Goal: Task Accomplishment & Management: Use online tool/utility

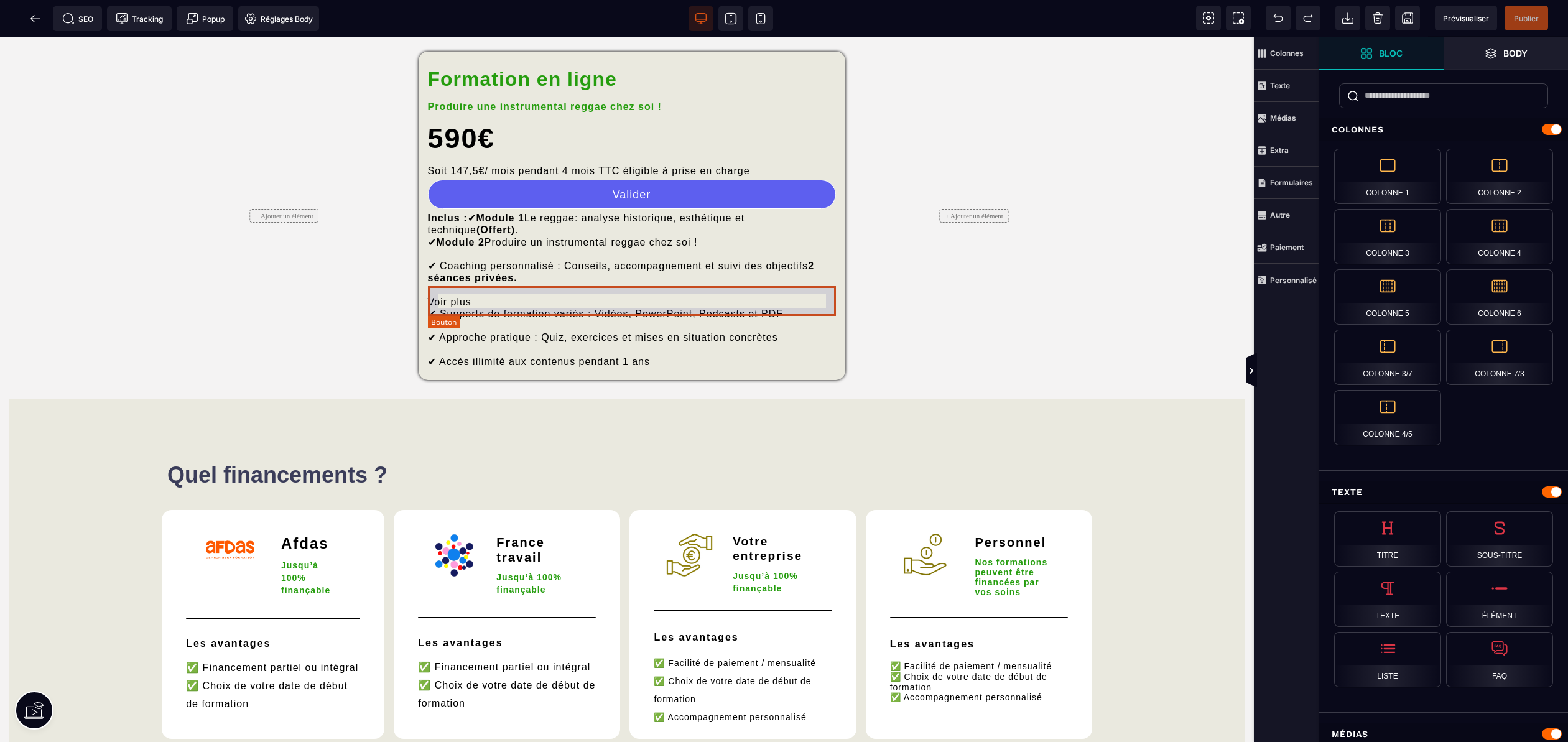
click at [668, 209] on button "Valider" at bounding box center [632, 194] width 408 height 29
select select "********"
select select "***"
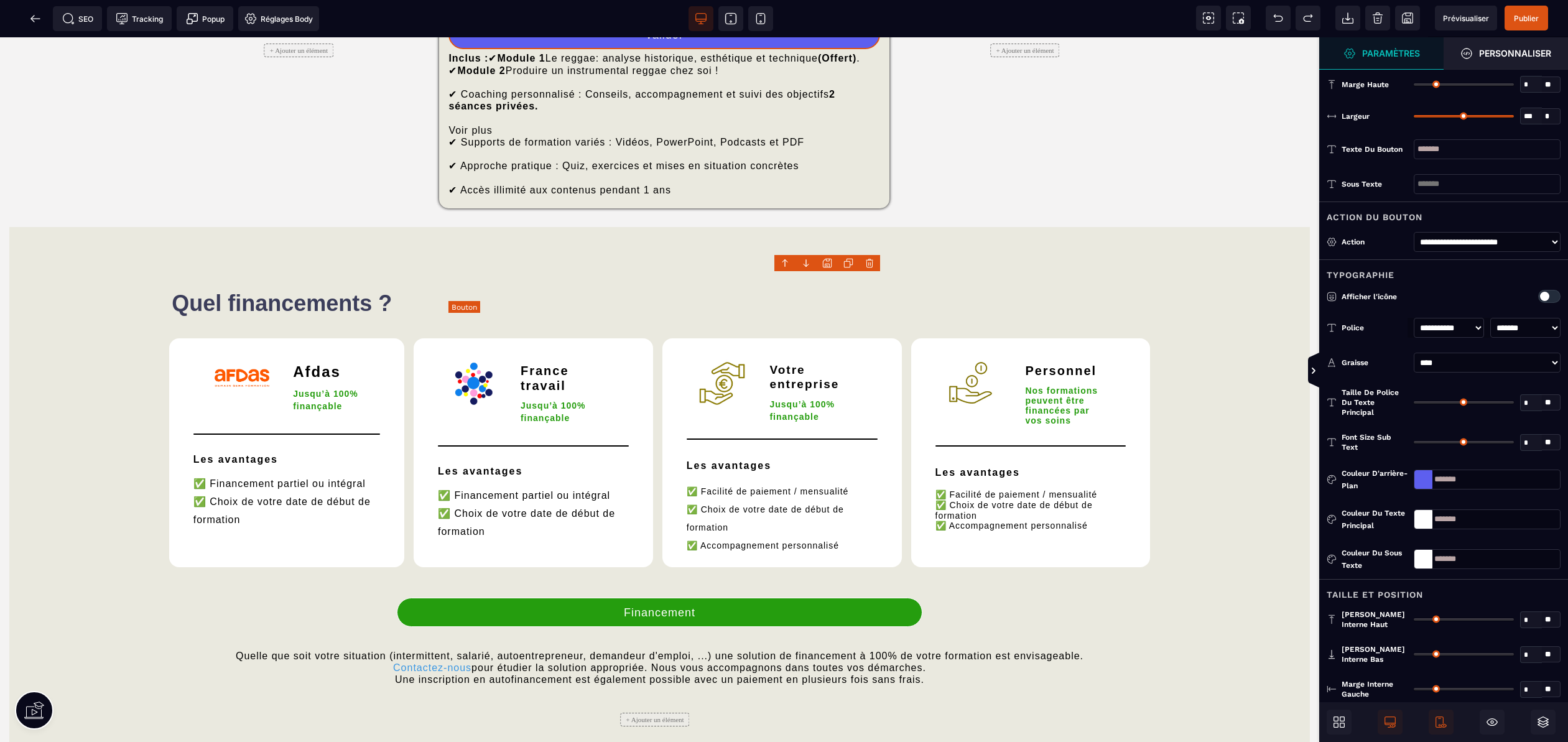
type input "**"
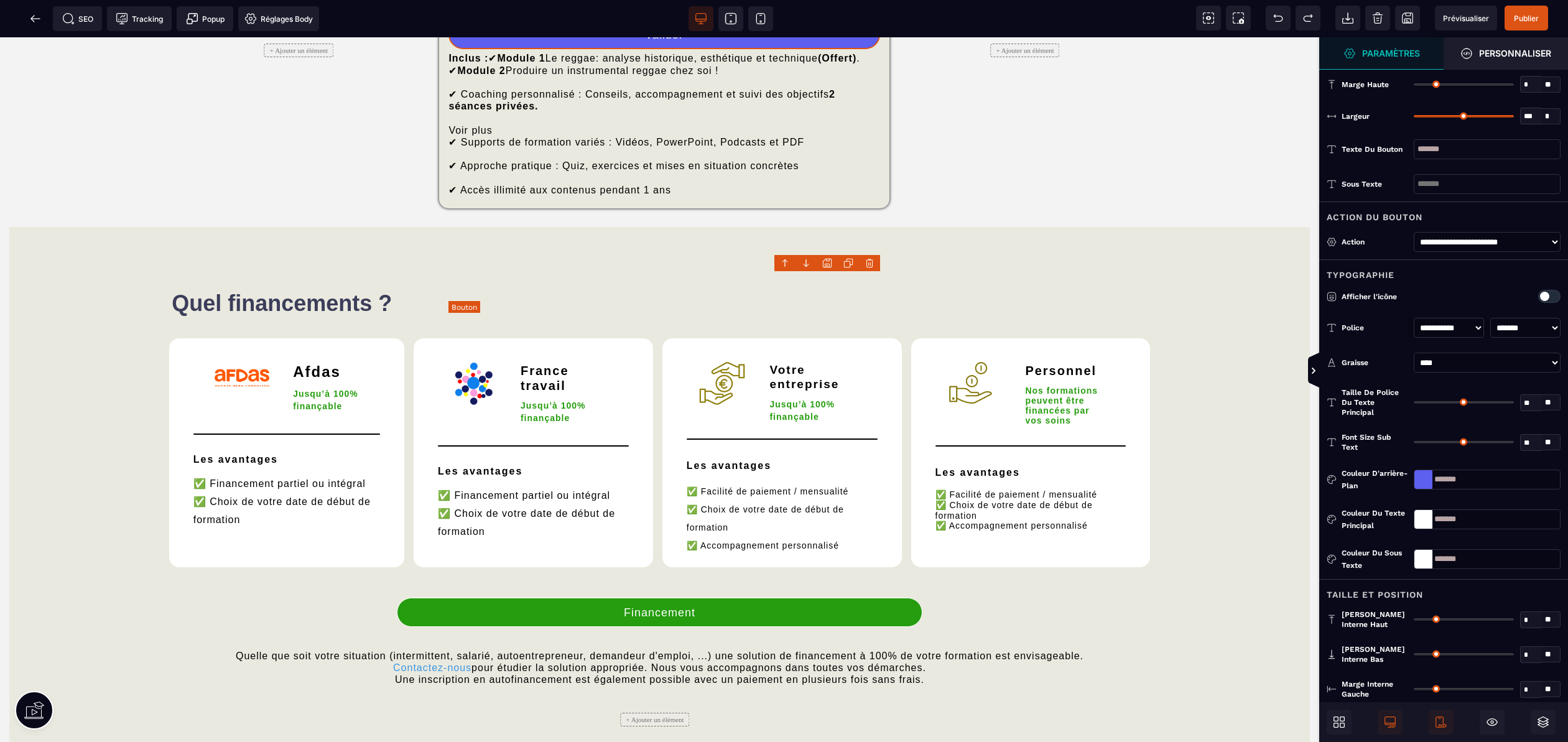
type input "**"
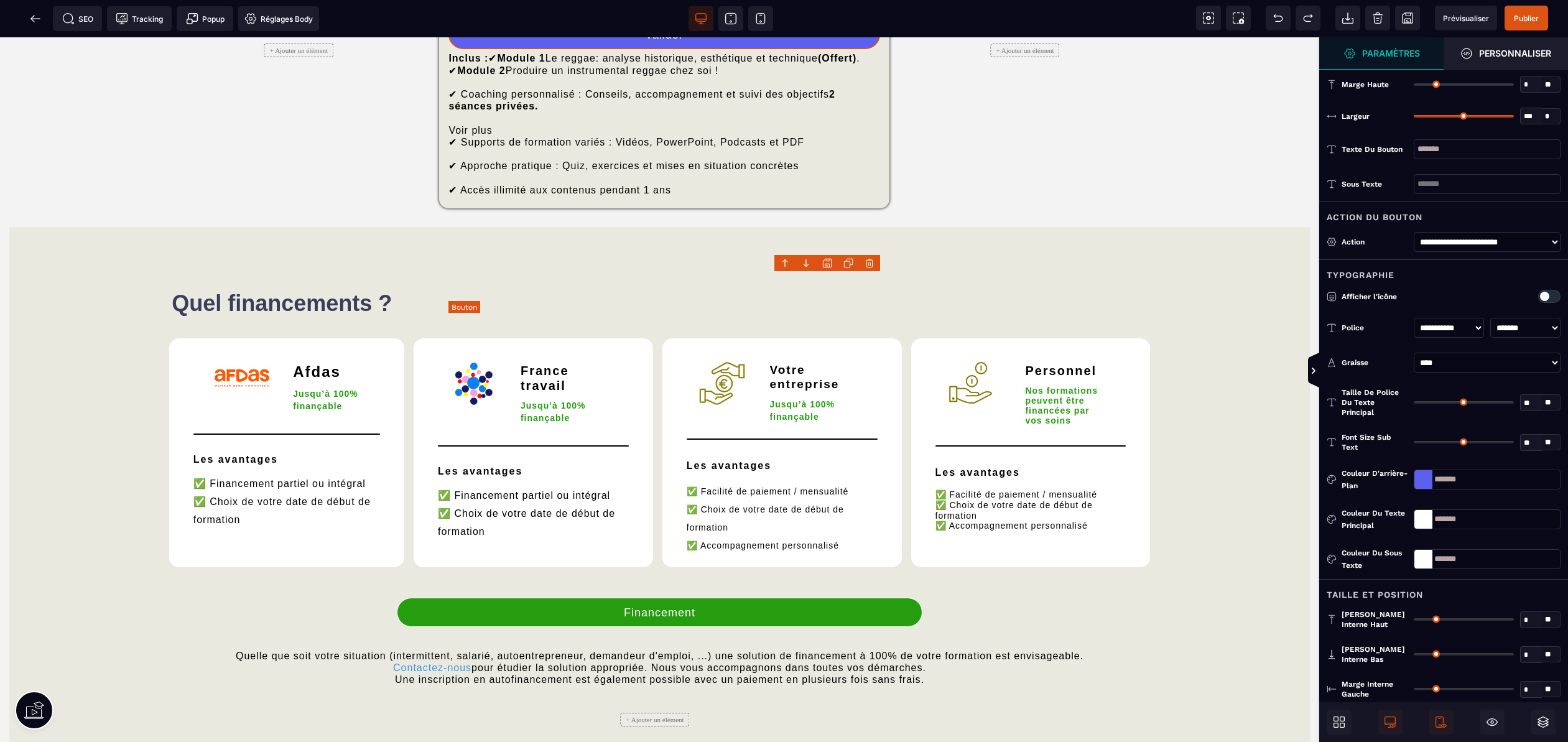
type input "**"
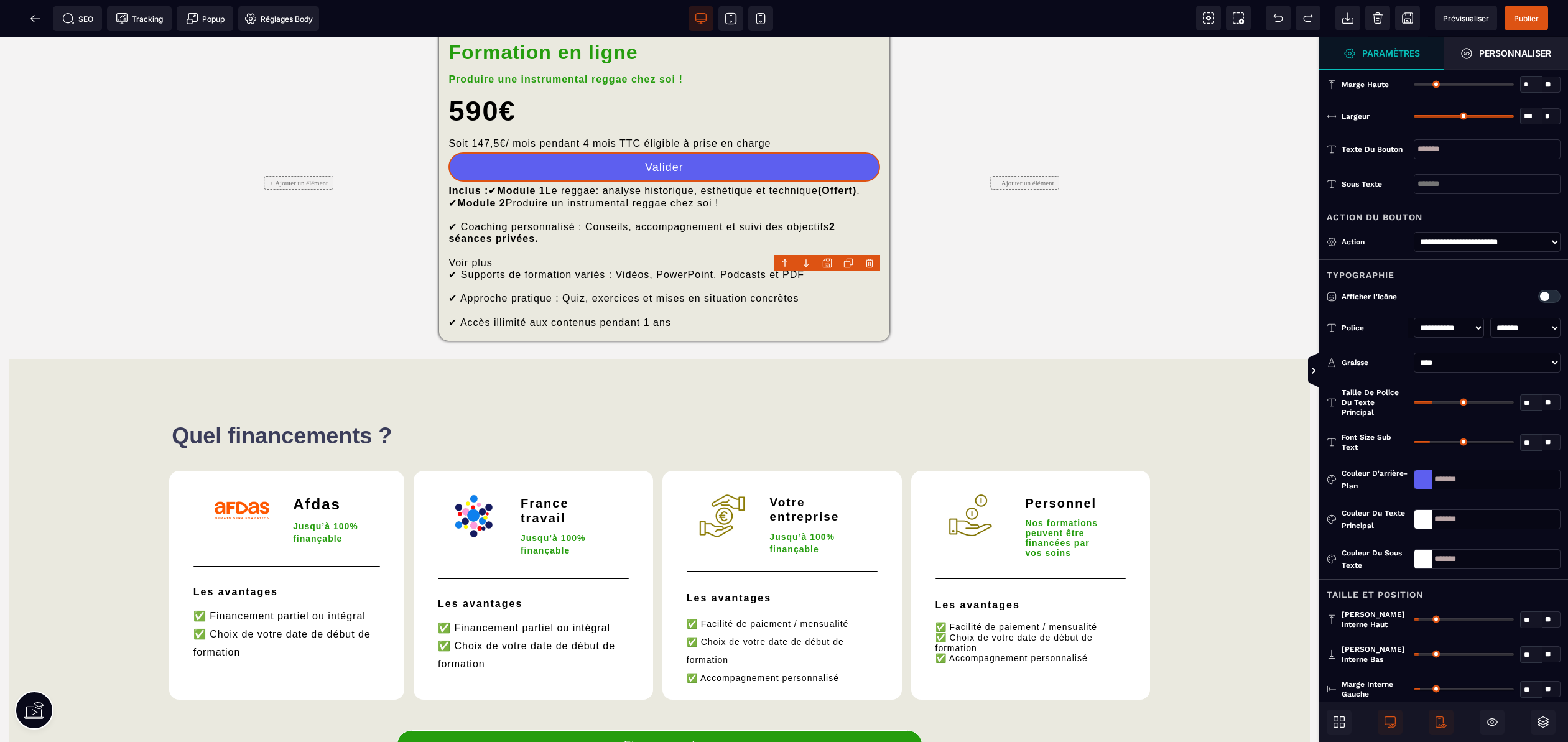
click at [1514, 241] on select "**********" at bounding box center [1487, 242] width 147 height 20
click at [1413, 232] on select "**********" at bounding box center [1487, 242] width 147 height 20
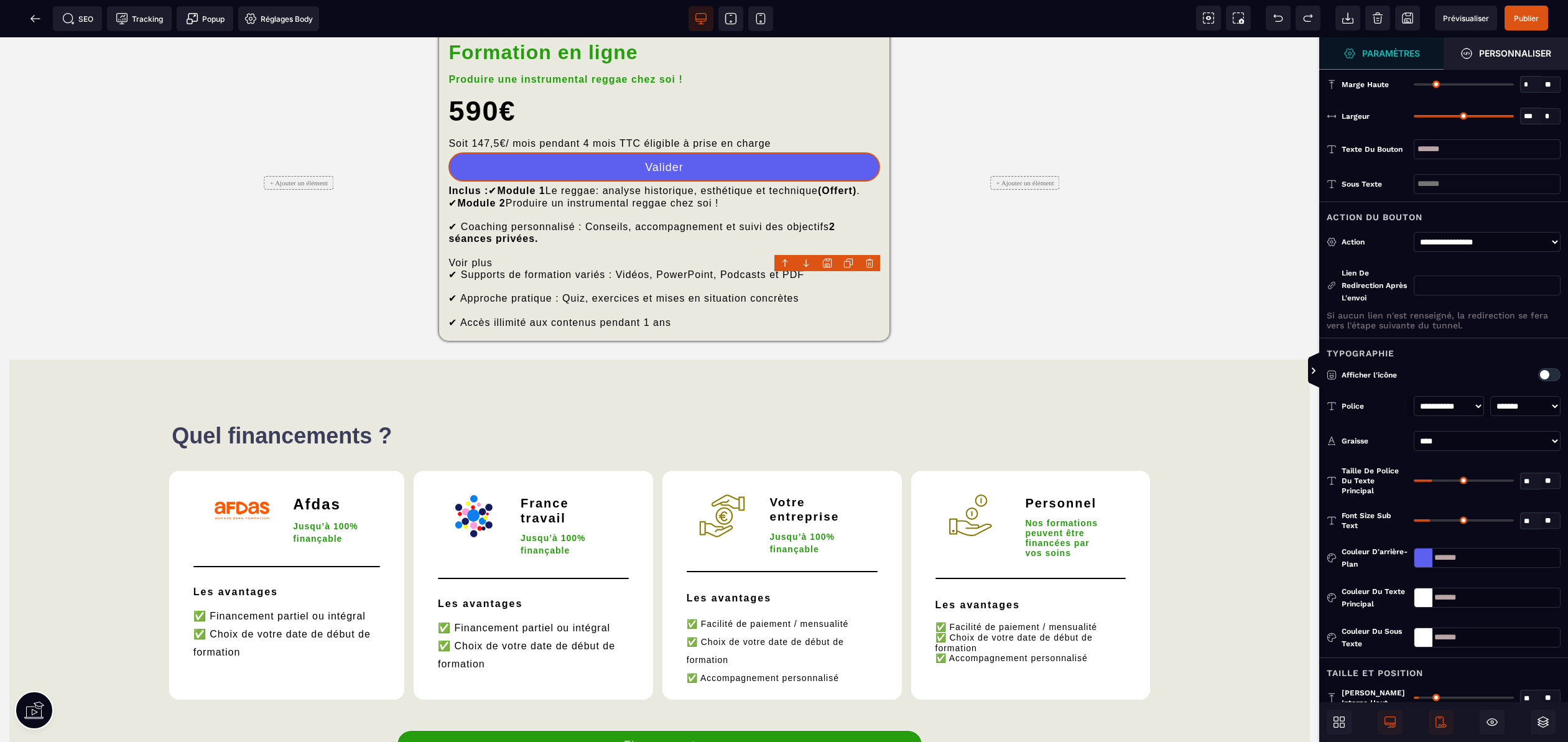
click at [1474, 288] on input "text" at bounding box center [1487, 285] width 147 height 20
click at [1503, 237] on select "**********" at bounding box center [1487, 242] width 147 height 20
select select "*****"
click at [1413, 238] on select "**********" at bounding box center [1487, 242] width 147 height 20
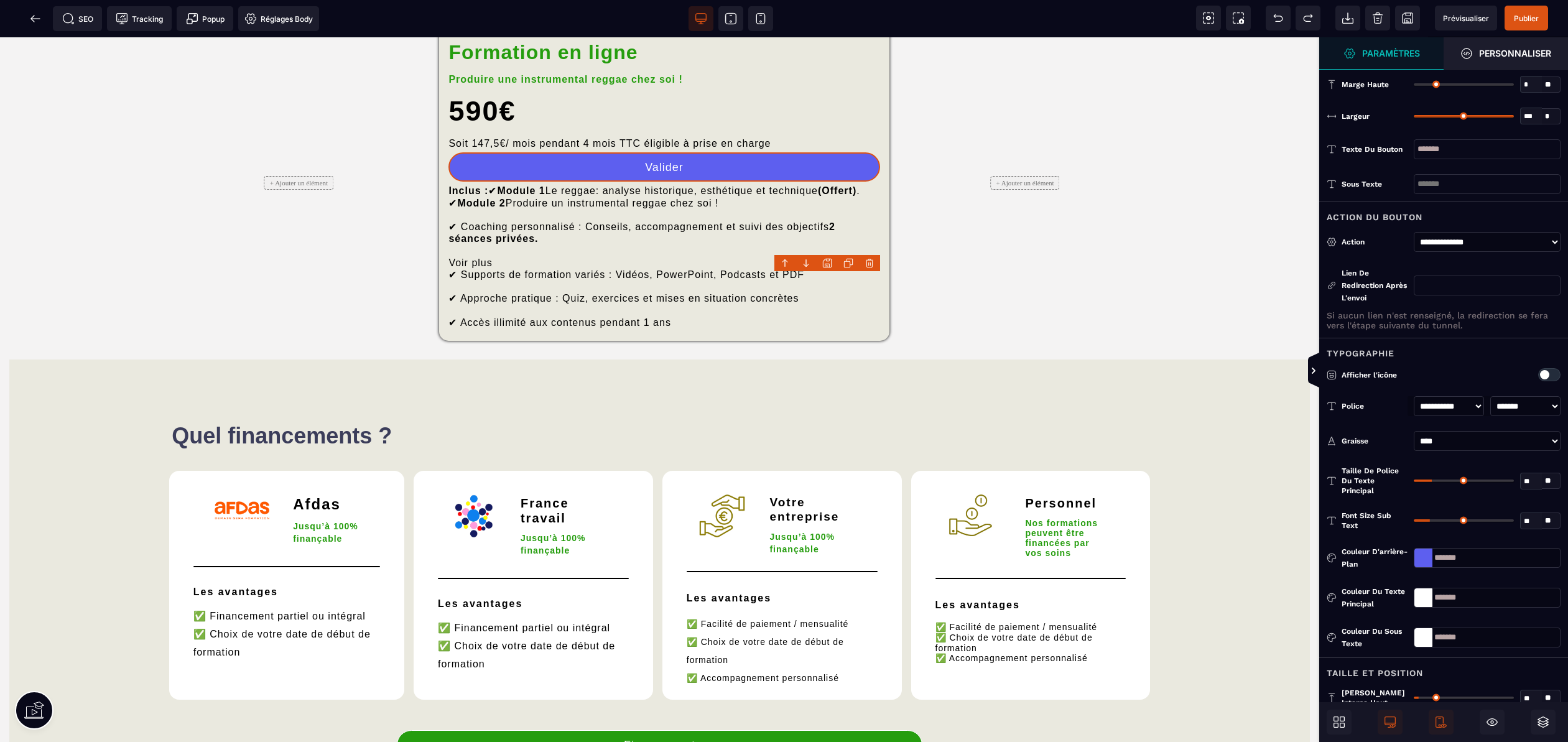
select select "*****"
select select
select select "***"
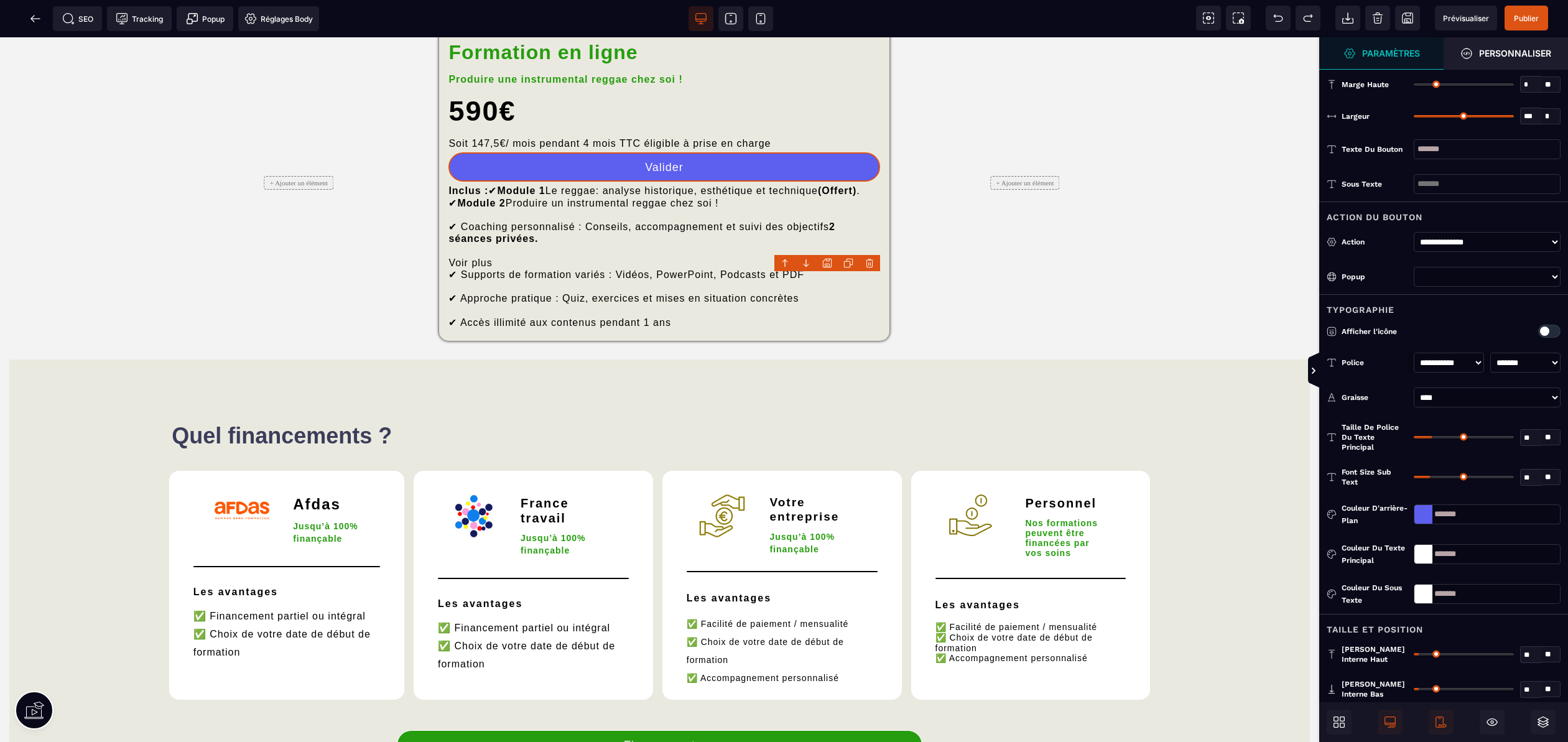
click at [1480, 277] on select "*******" at bounding box center [1487, 277] width 147 height 20
click at [1480, 241] on select "**********" at bounding box center [1487, 242] width 147 height 20
click at [1413, 232] on select "**********" at bounding box center [1487, 242] width 147 height 20
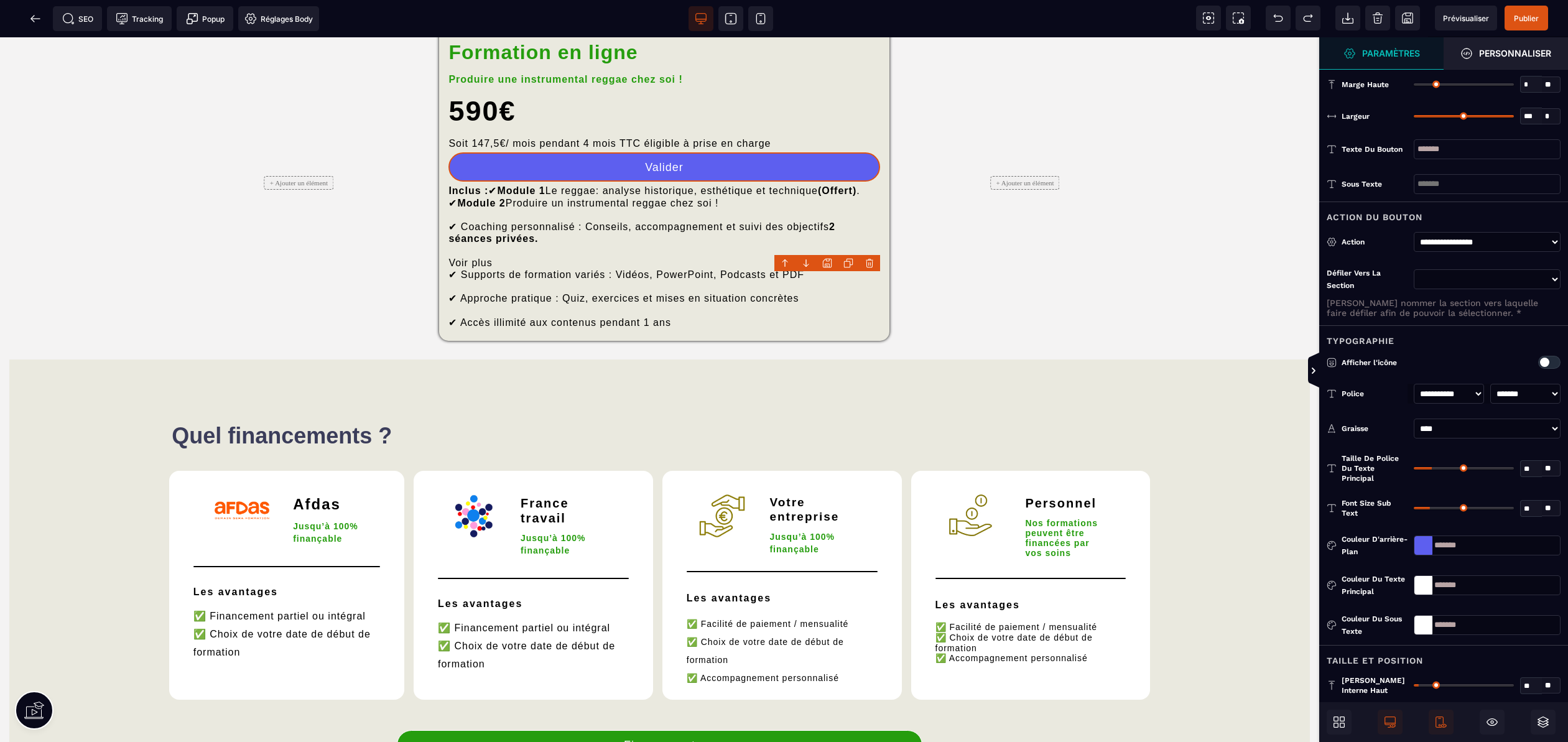
click at [1484, 278] on select "**********" at bounding box center [1487, 279] width 147 height 20
click at [1477, 241] on select "**********" at bounding box center [1487, 242] width 147 height 20
select select "********"
click at [1413, 232] on select "**********" at bounding box center [1487, 242] width 147 height 20
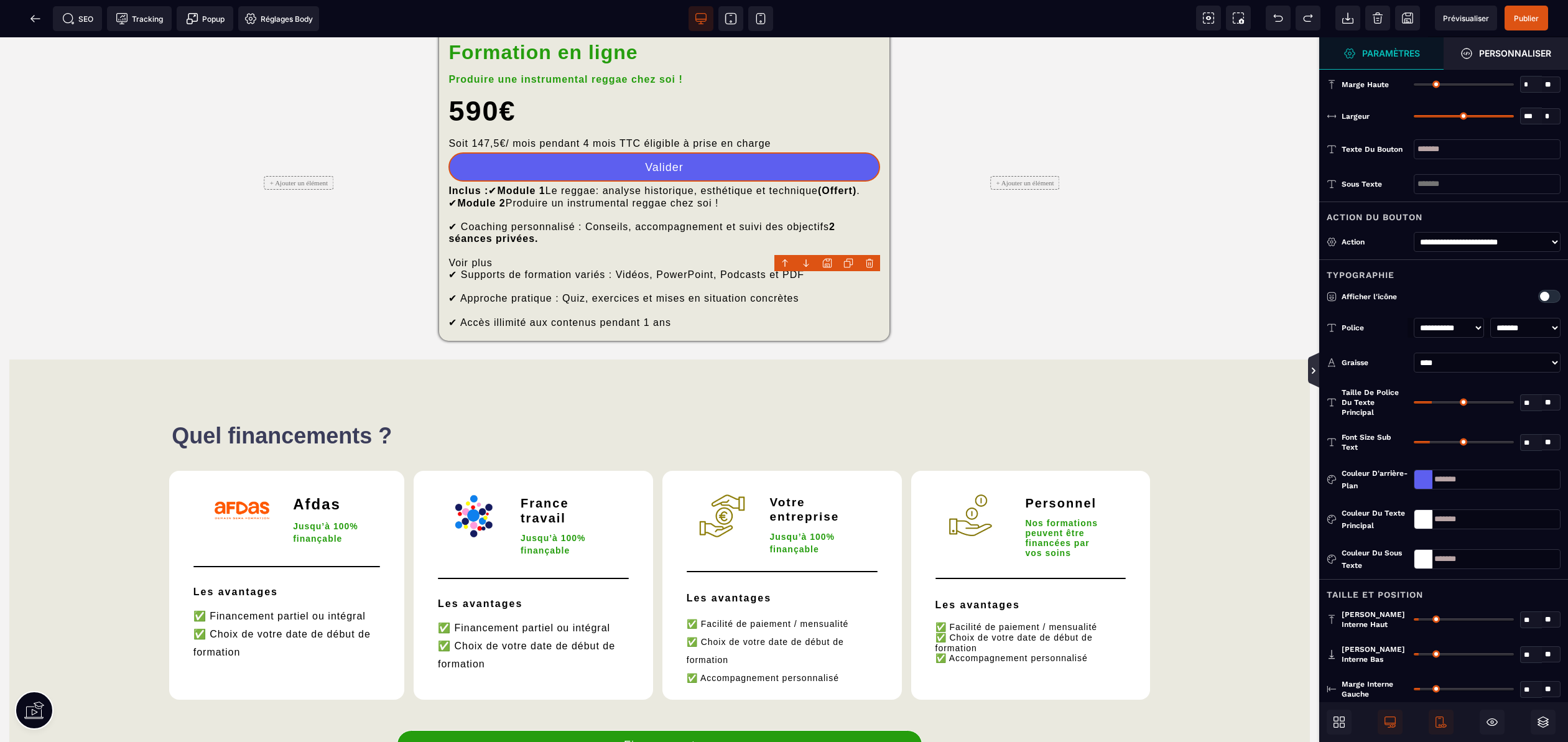
click at [1311, 371] on icon at bounding box center [1313, 370] width 10 height 10
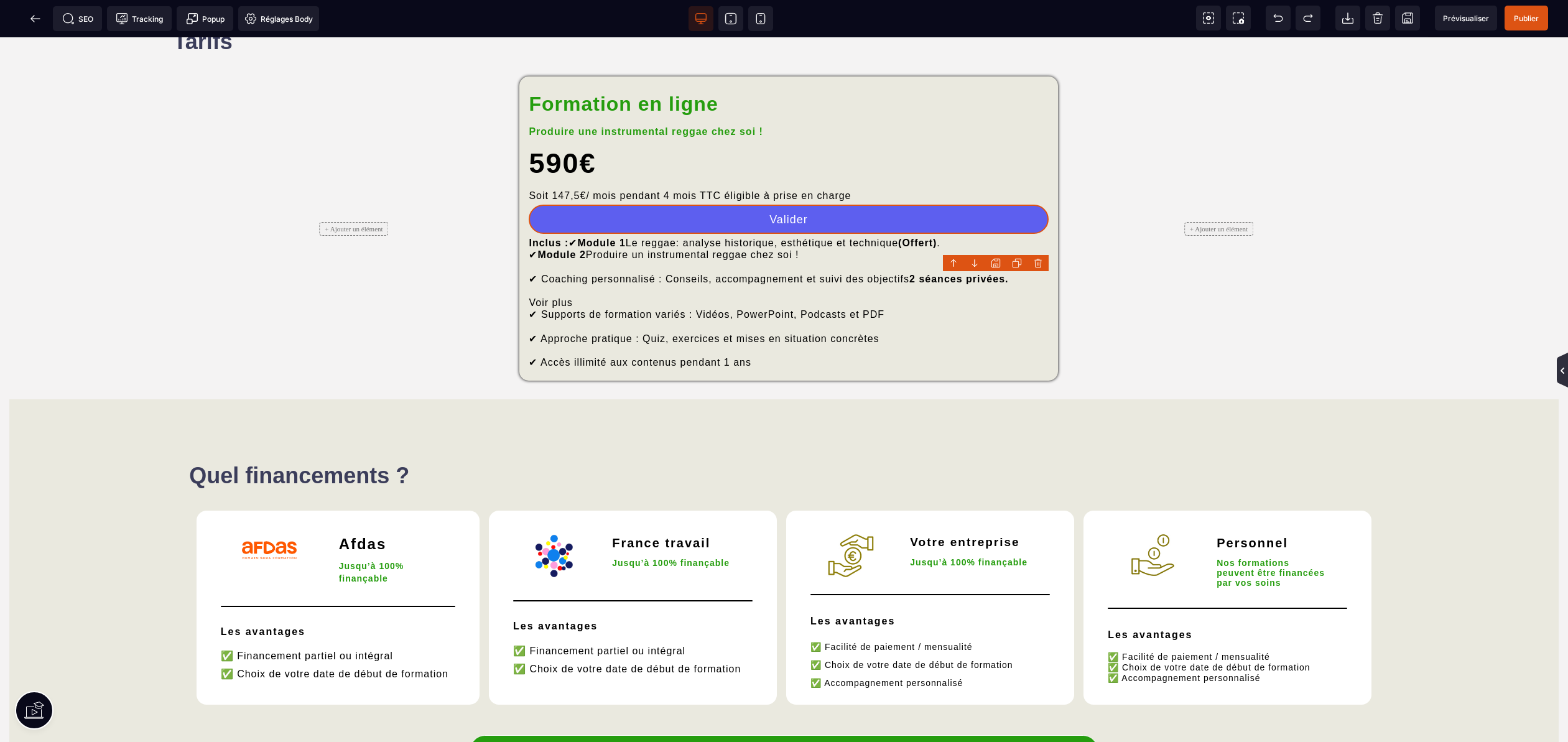
click at [1562, 363] on icon at bounding box center [1562, 370] width 11 height 35
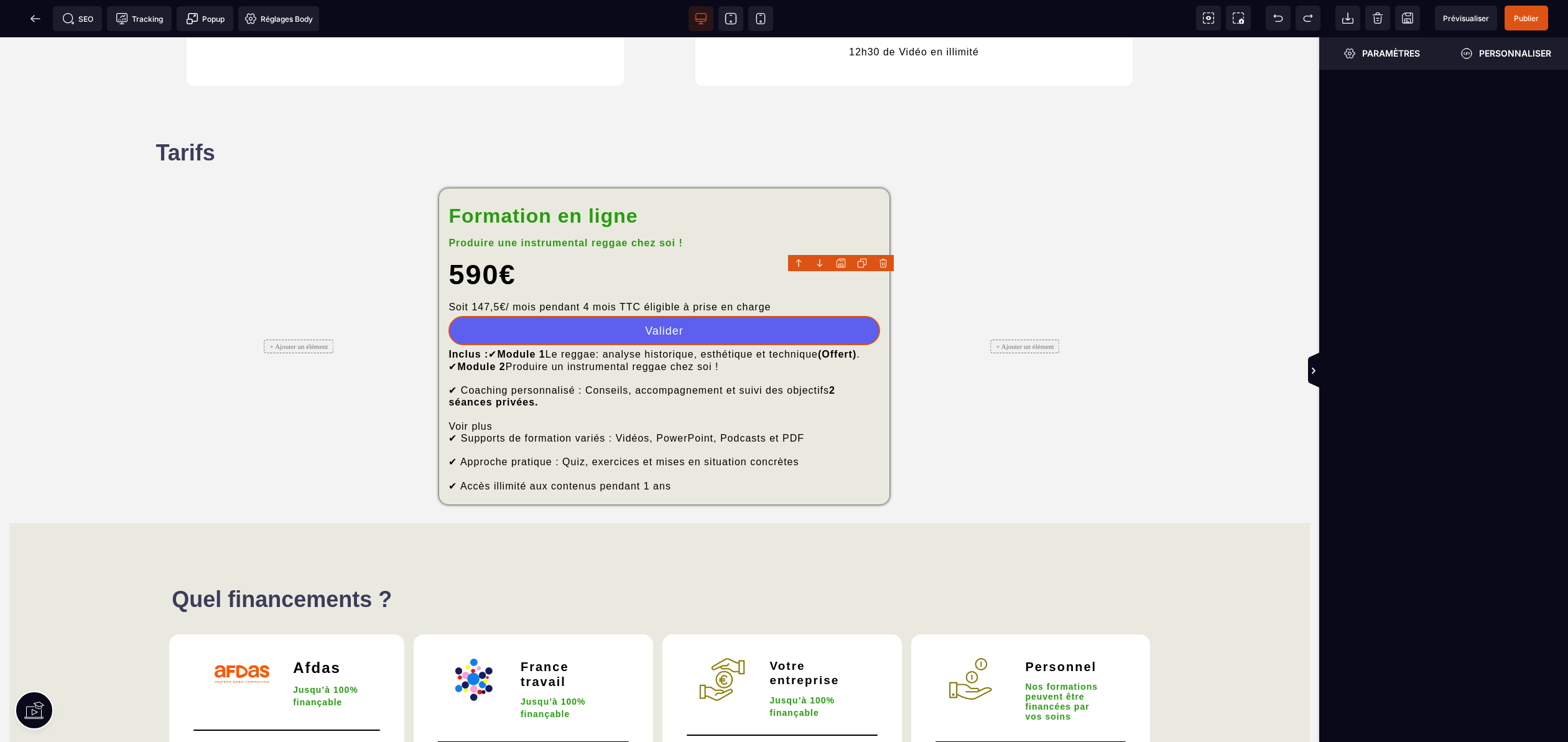
scroll to position [6889, 0]
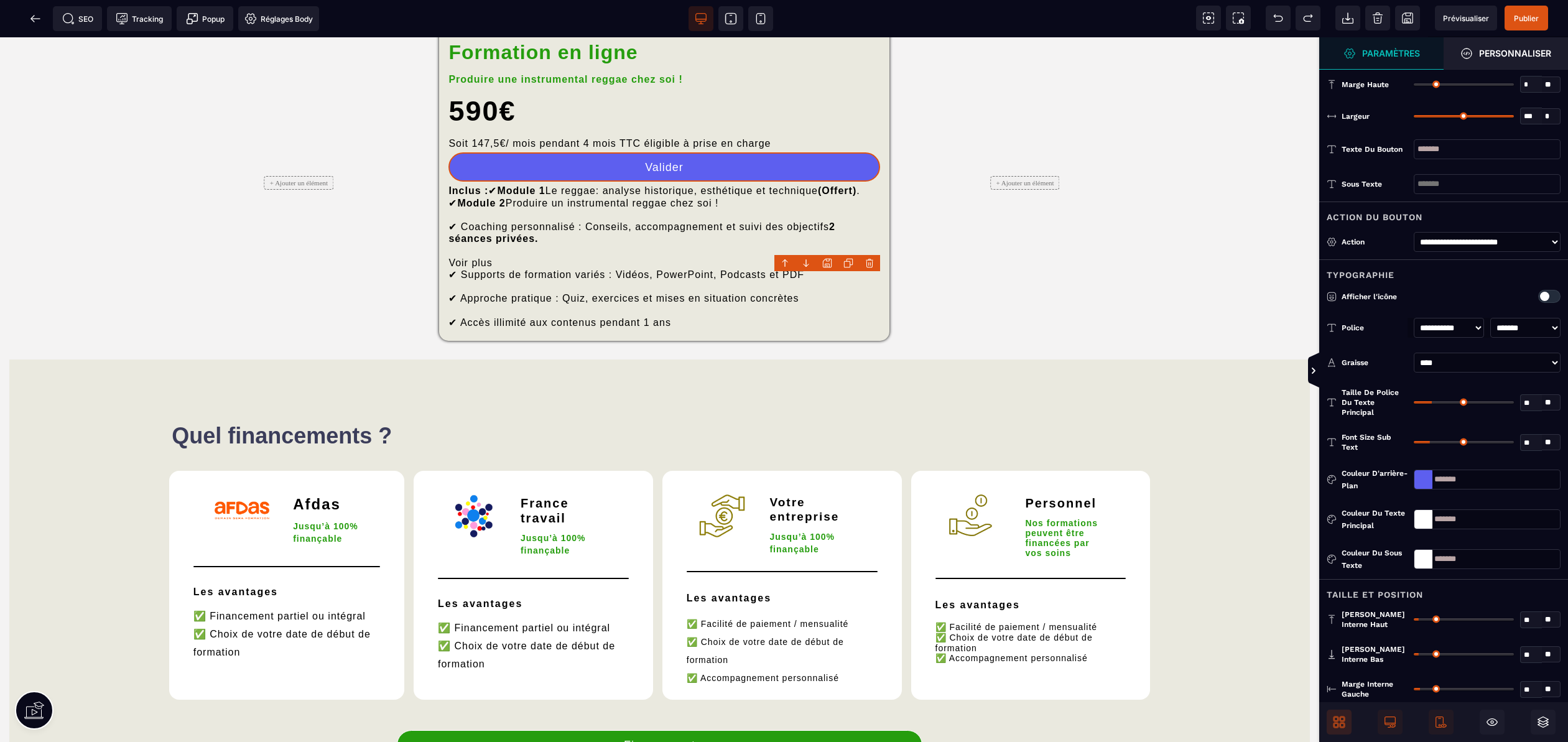
click at [1337, 726] on icon at bounding box center [1336, 724] width 5 height 5
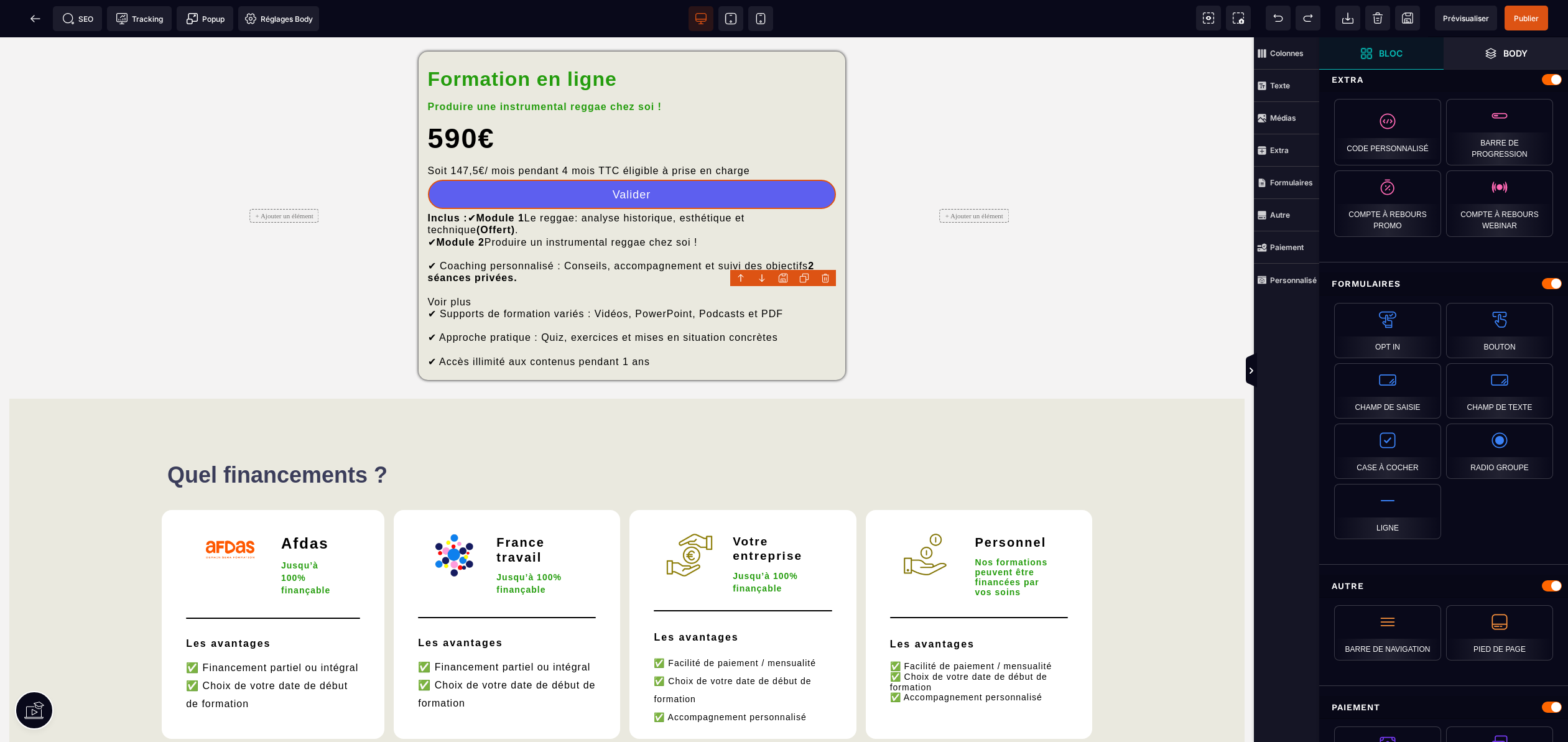
scroll to position [935, 0]
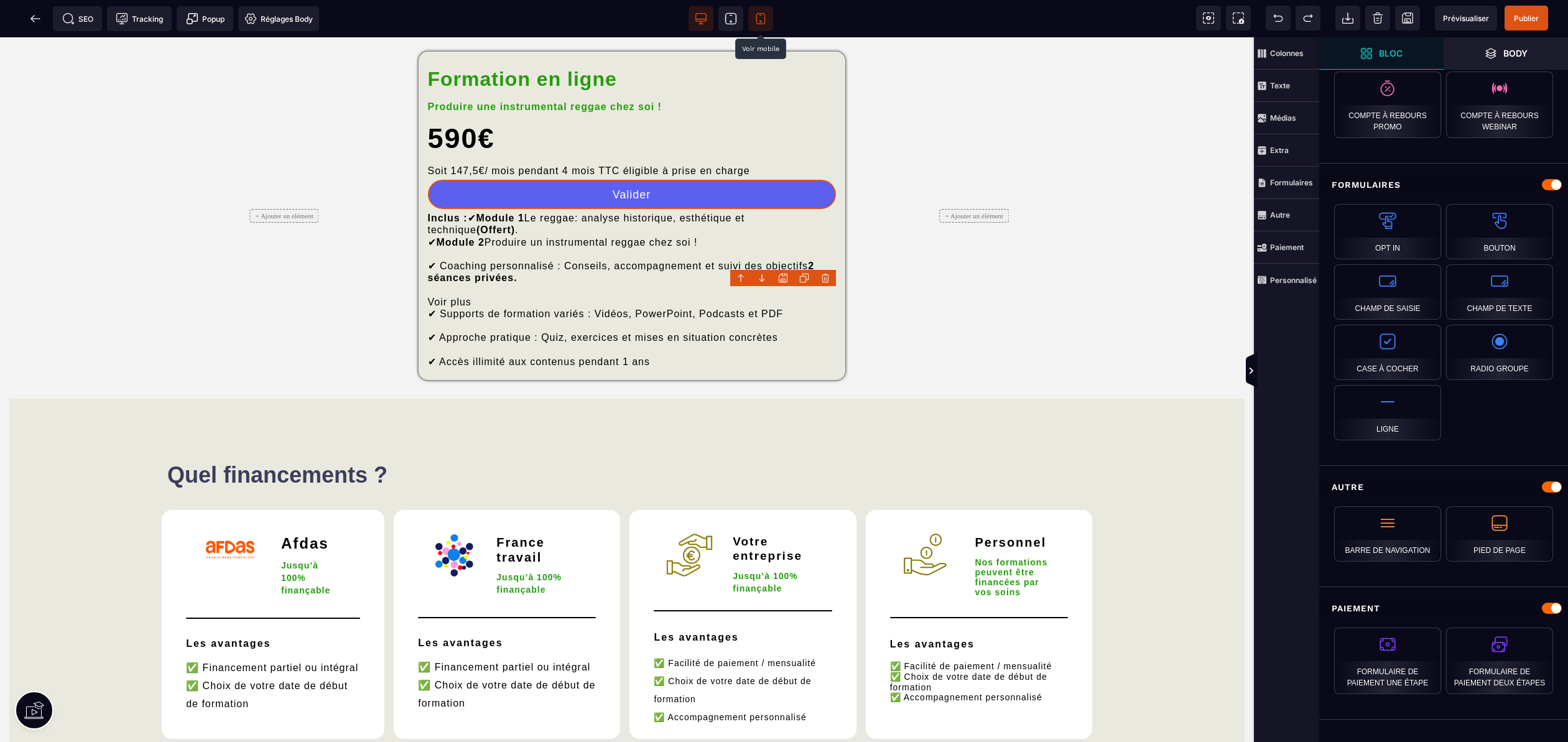
click at [763, 14] on icon at bounding box center [760, 18] width 12 height 12
type input "**"
select select "********"
select select "***"
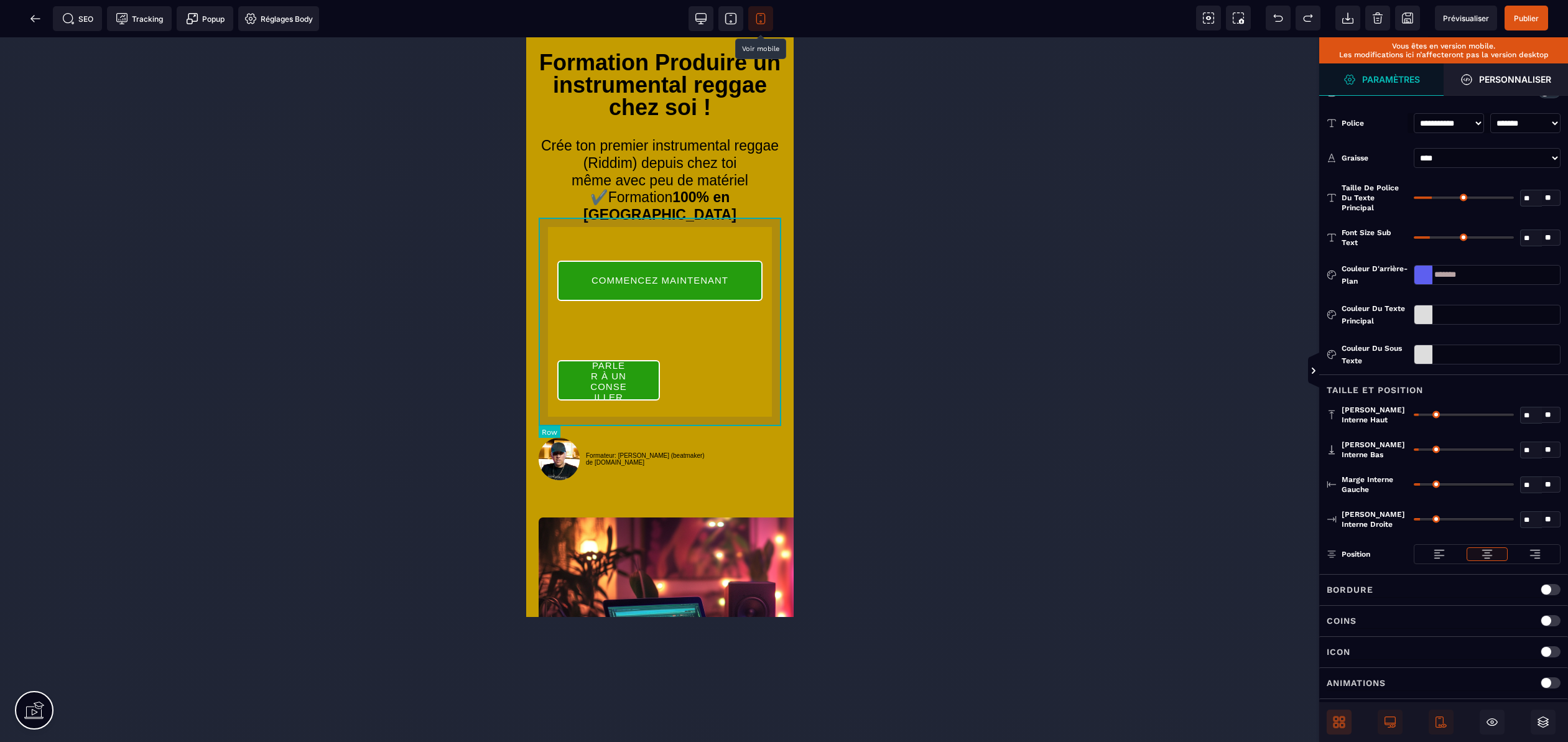
scroll to position [0, 0]
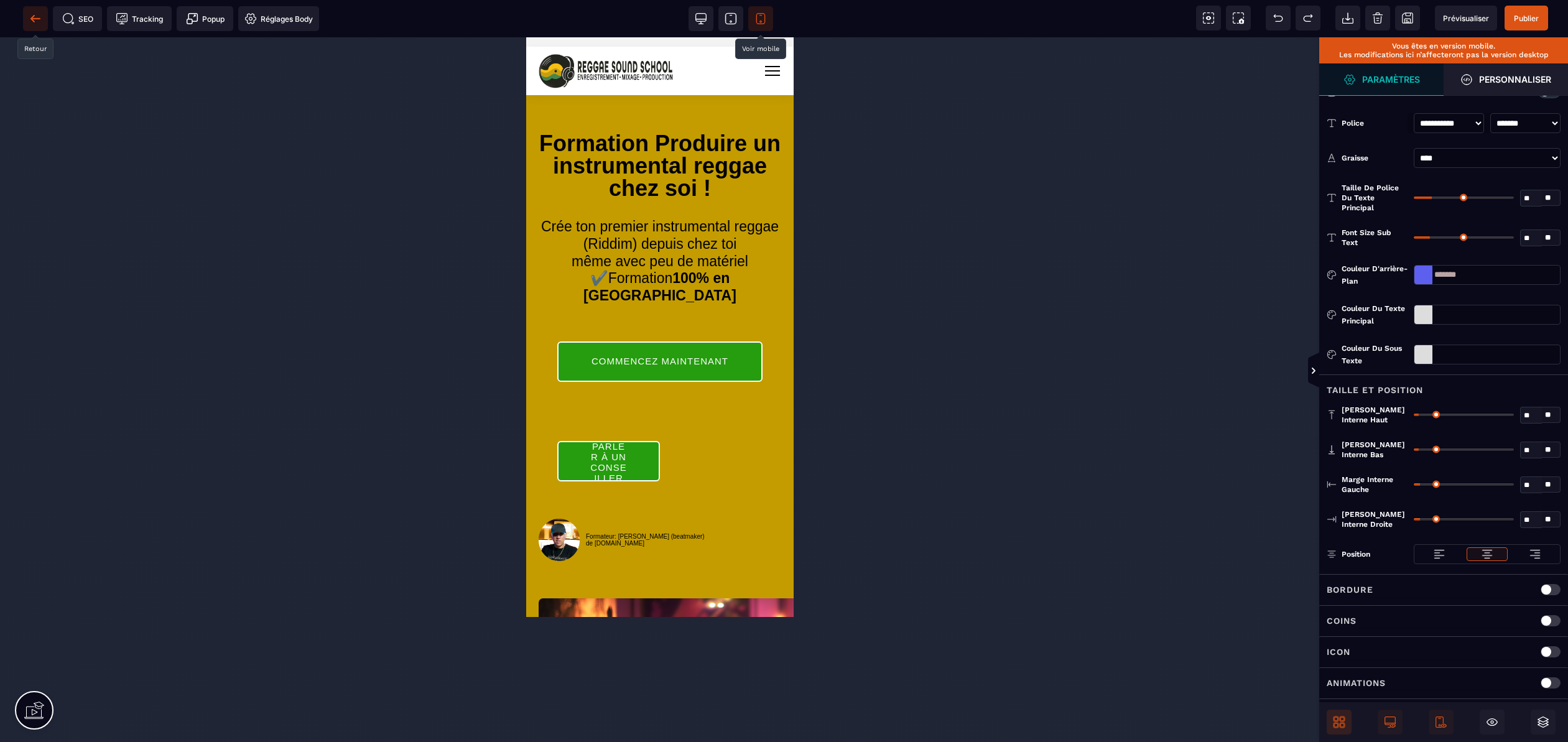
click at [38, 21] on icon at bounding box center [35, 18] width 12 height 12
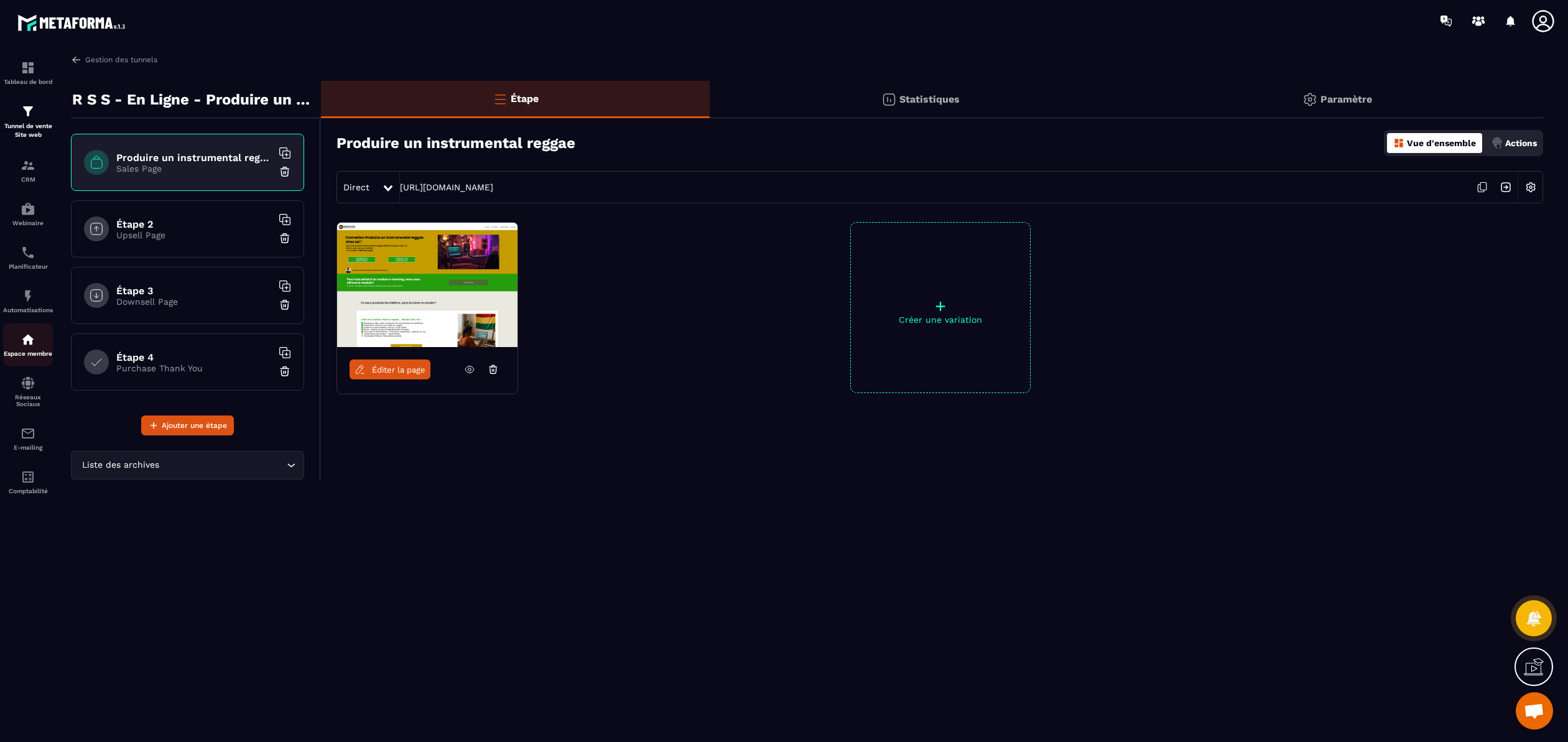
click at [31, 339] on img at bounding box center [28, 339] width 15 height 15
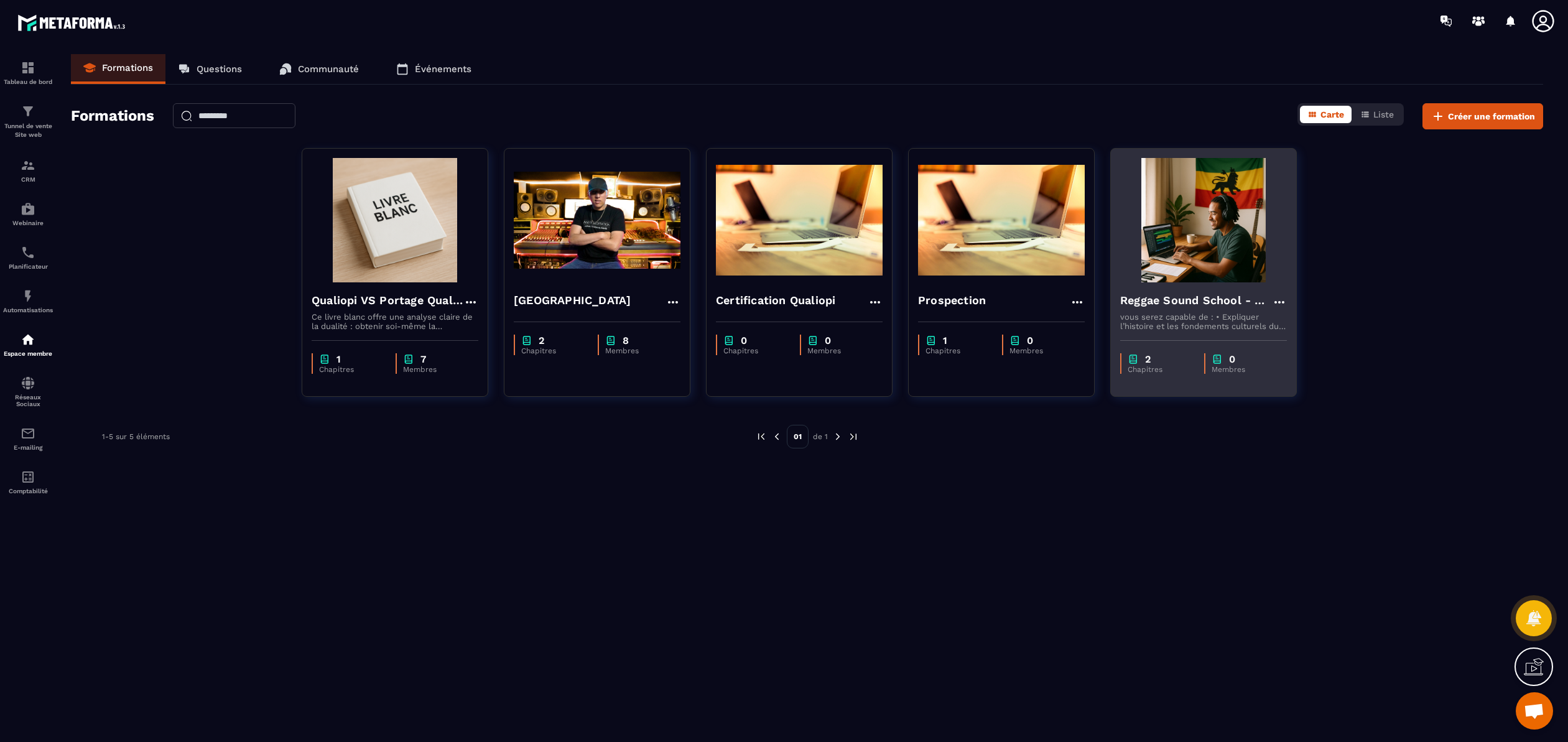
click at [1281, 298] on icon at bounding box center [1280, 302] width 15 height 15
click at [1311, 321] on button "Modifier" at bounding box center [1315, 327] width 78 height 22
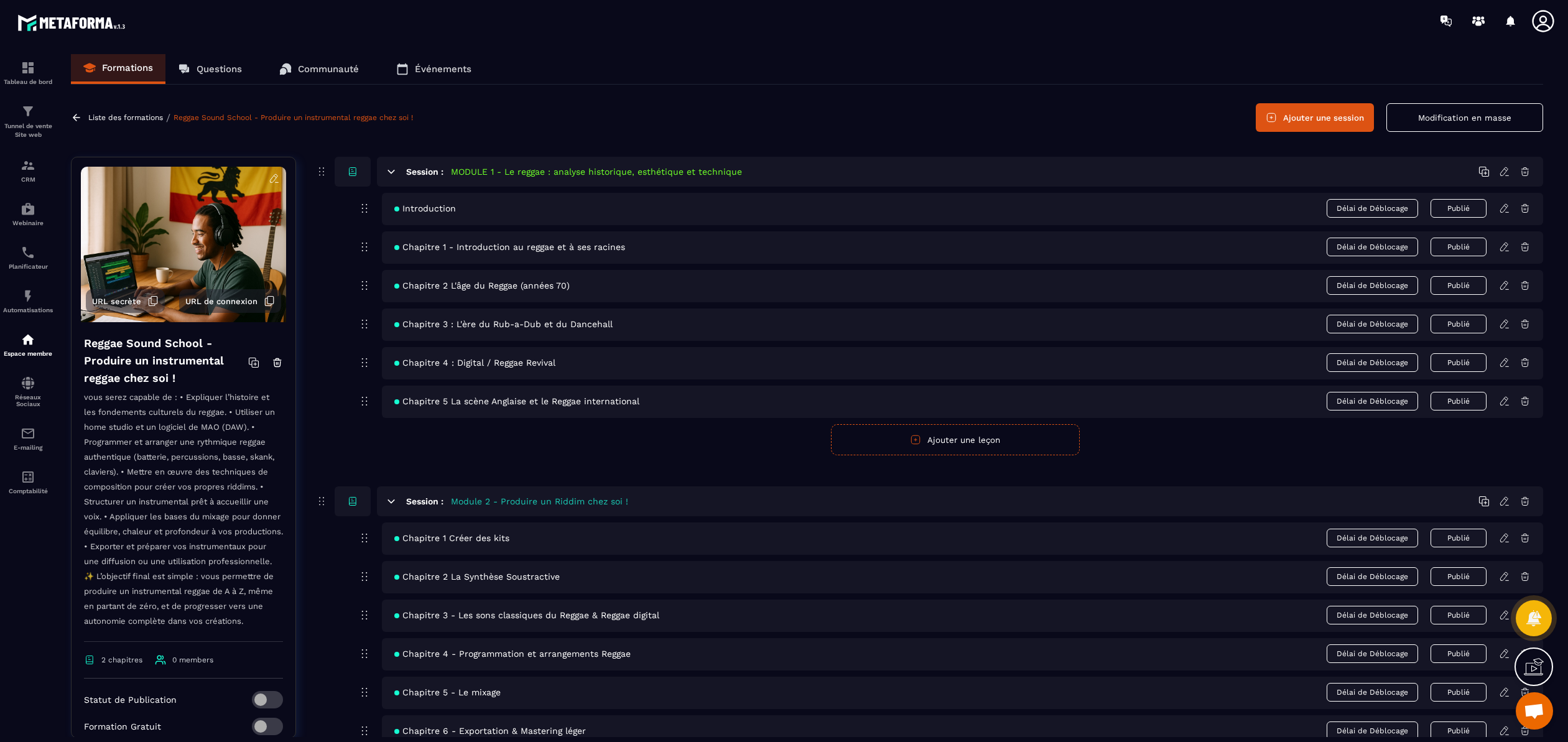
click at [276, 182] on icon at bounding box center [274, 178] width 11 height 11
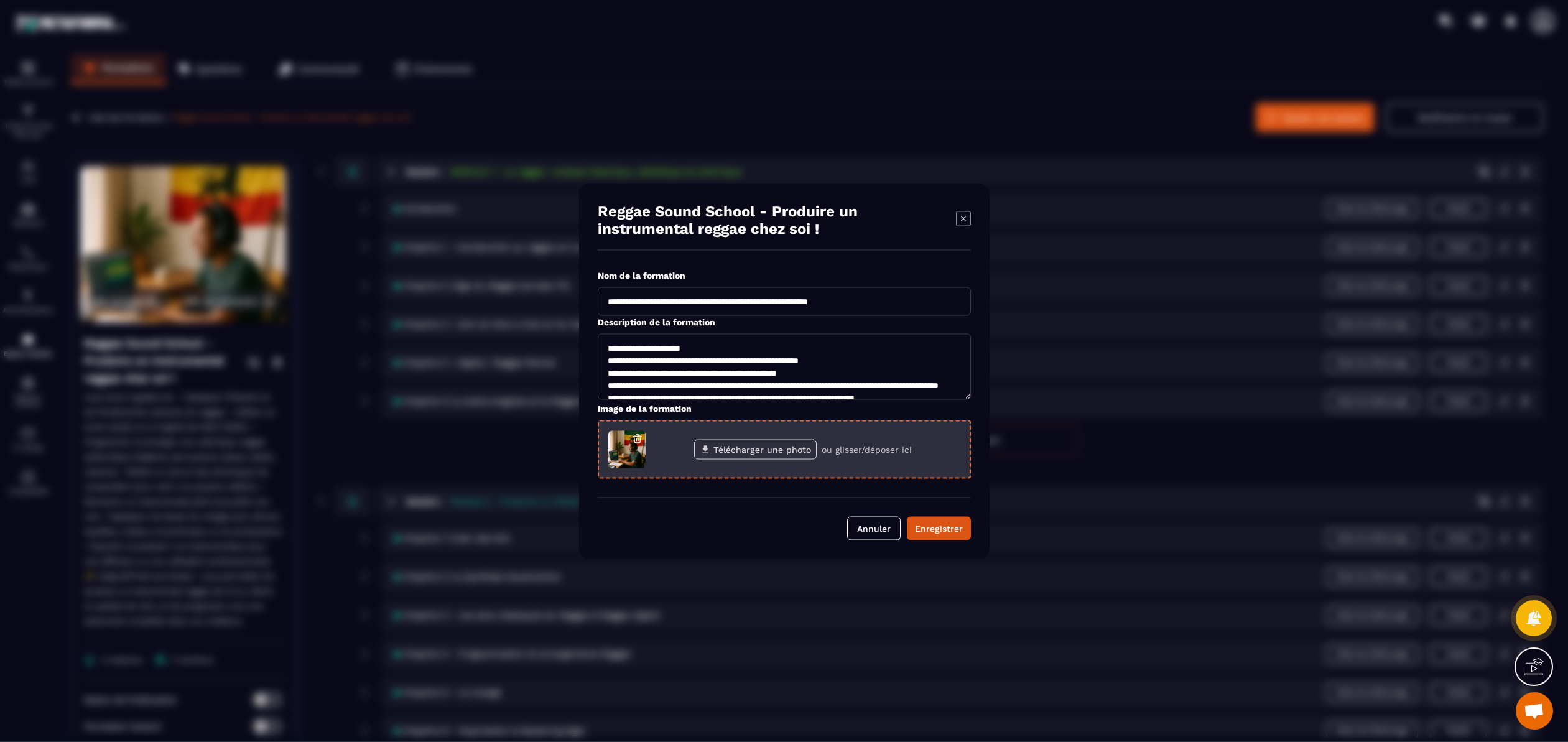
click at [751, 448] on label "Télécharger une photo" at bounding box center [755, 449] width 123 height 20
click at [0, 0] on input "Télécharger une photo" at bounding box center [0, 0] width 0 height 0
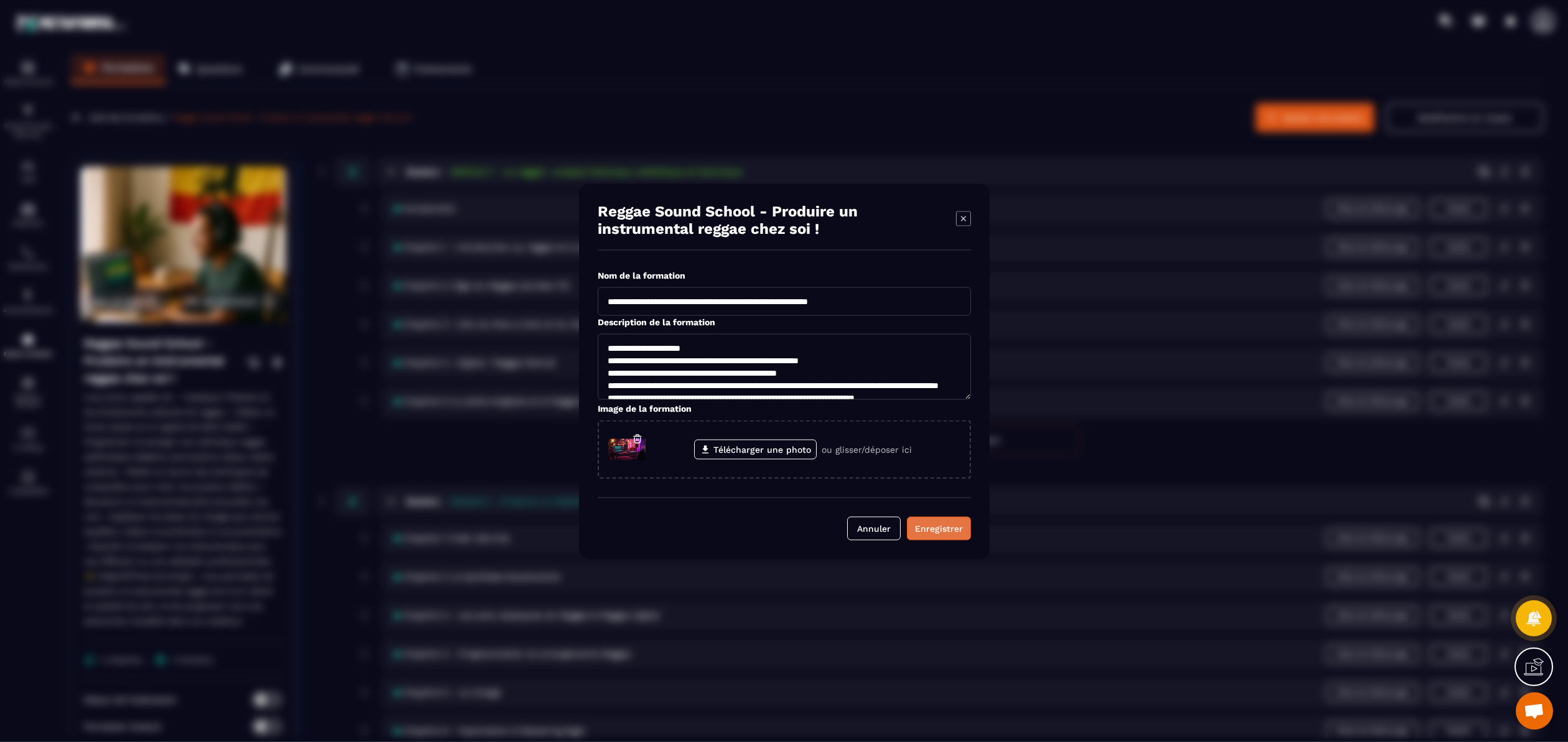
click at [947, 532] on div "Enregistrer" at bounding box center [939, 527] width 48 height 12
type textarea "**********"
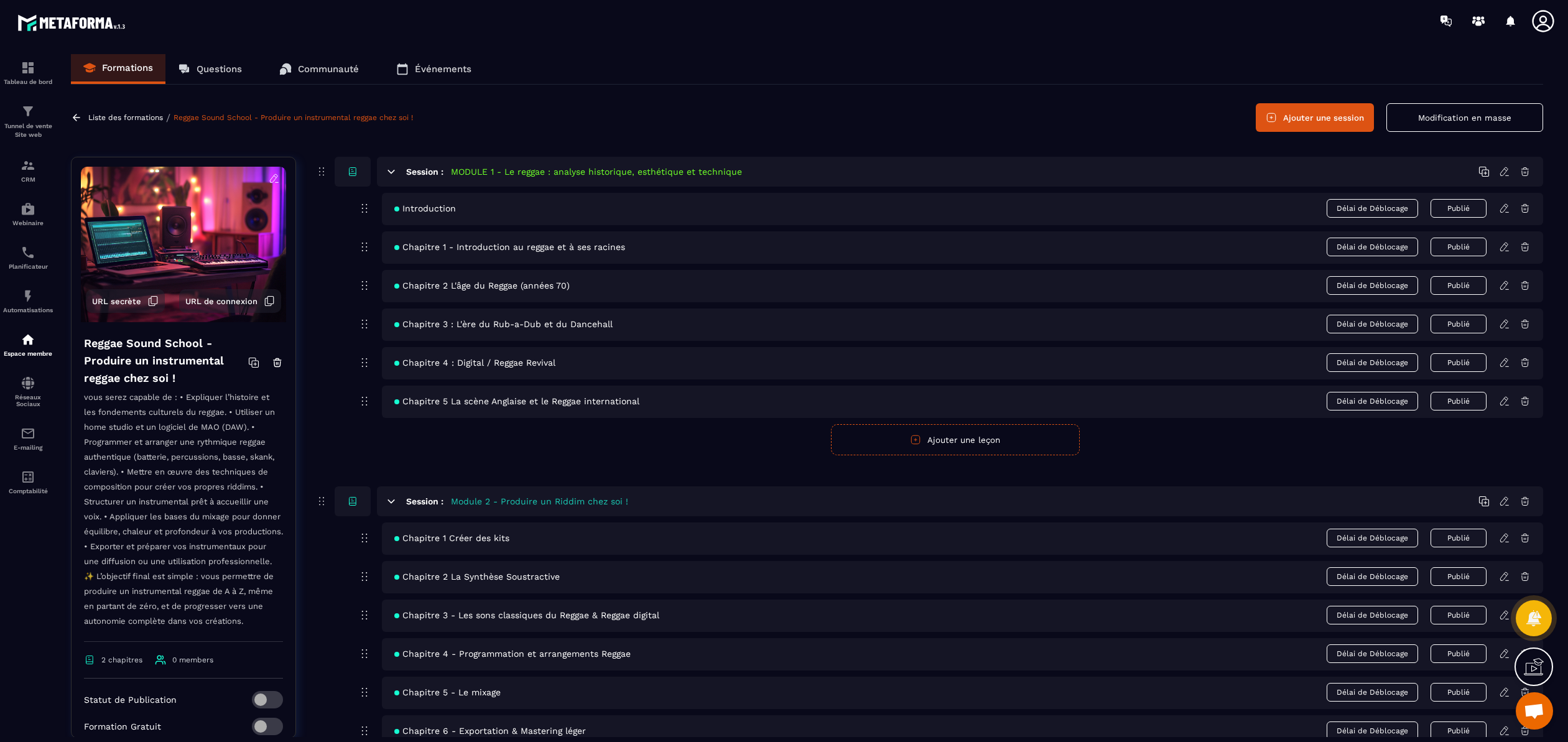
click at [110, 117] on p "Liste des formations" at bounding box center [126, 117] width 75 height 8
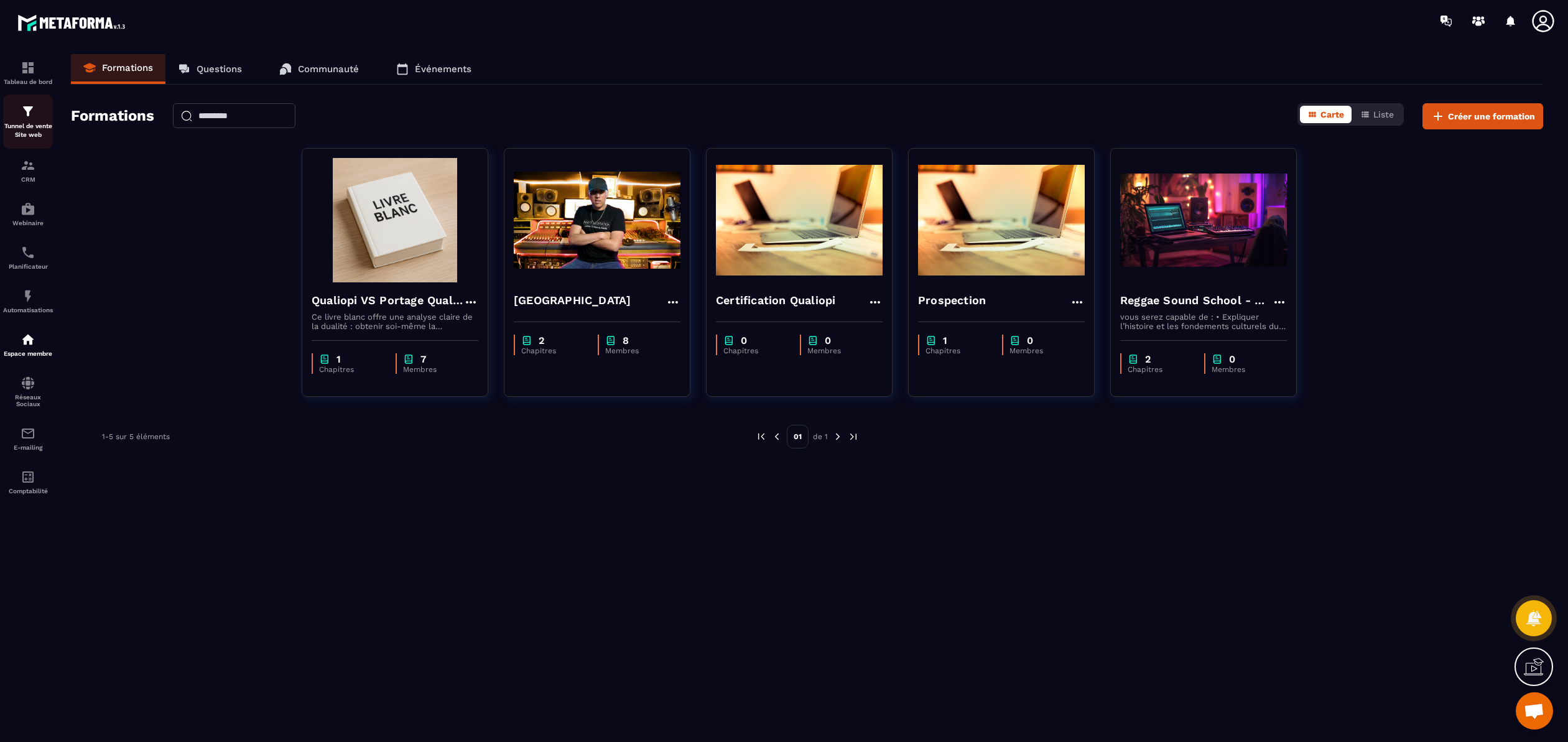
click at [27, 114] on img at bounding box center [28, 111] width 15 height 15
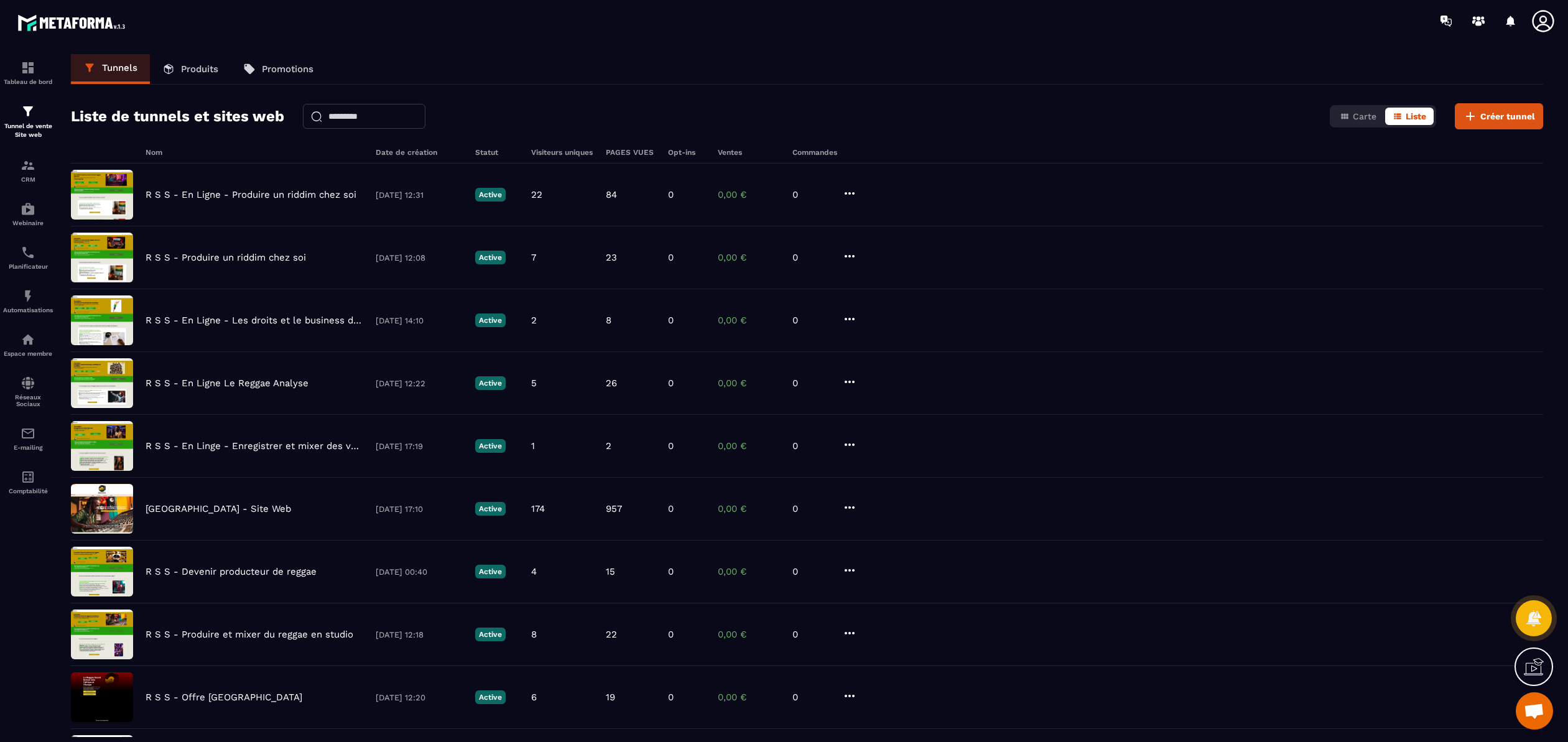
click at [191, 76] on link "Produits" at bounding box center [190, 68] width 81 height 30
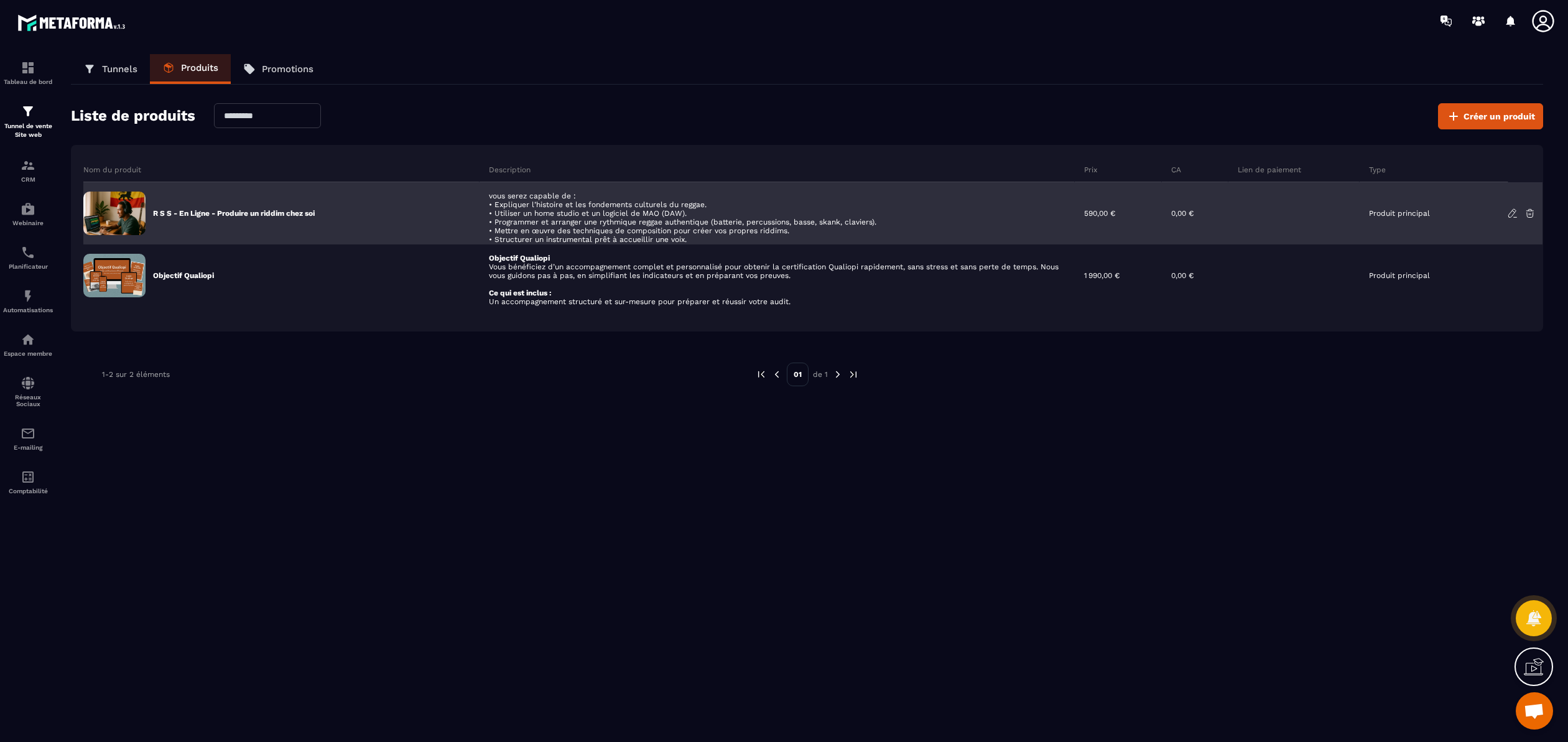
click at [1510, 213] on icon at bounding box center [1512, 213] width 11 height 11
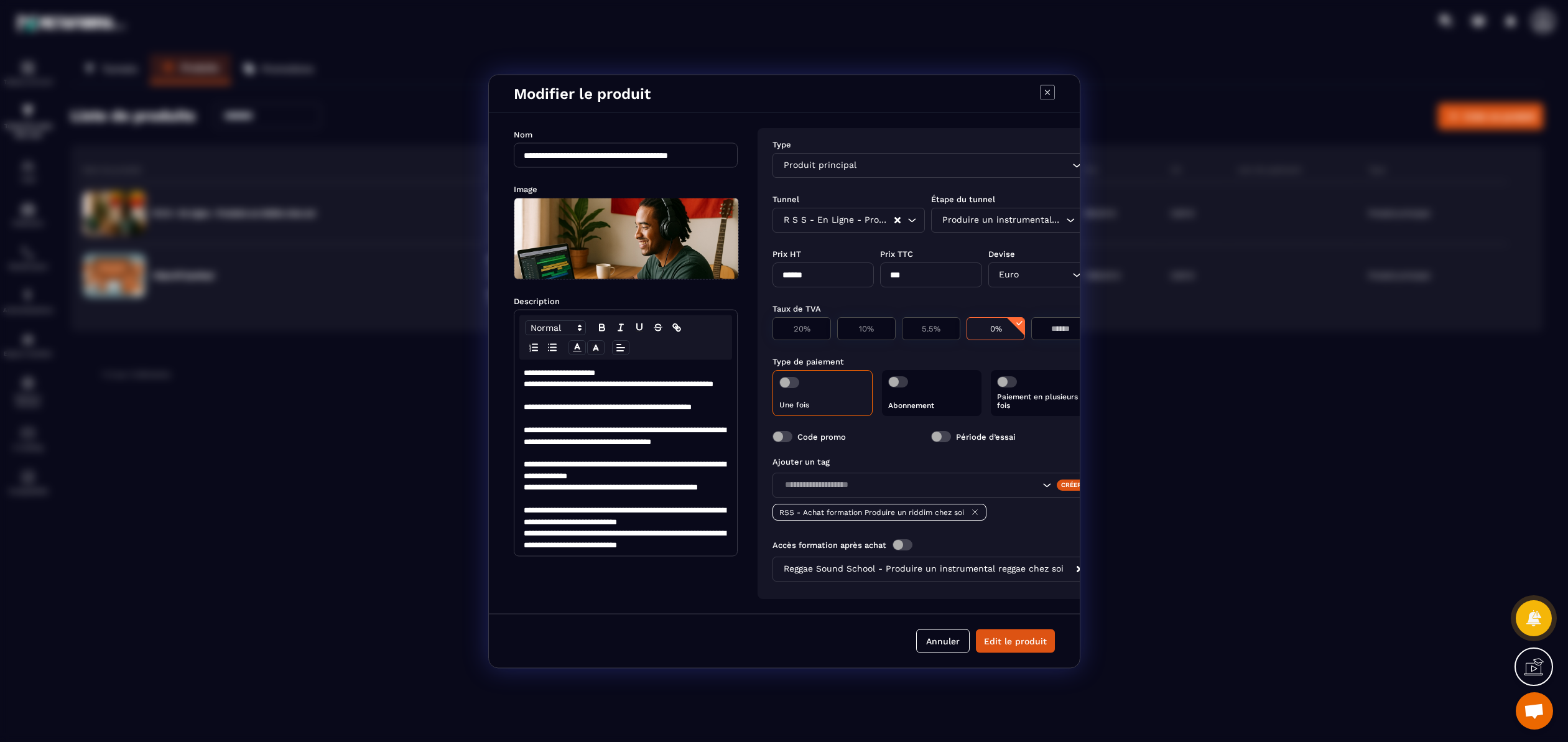
click at [632, 236] on span "Modal window" at bounding box center [626, 238] width 224 height 81
click at [515, 279] on input "Modal window" at bounding box center [515, 279] width 0 height 0
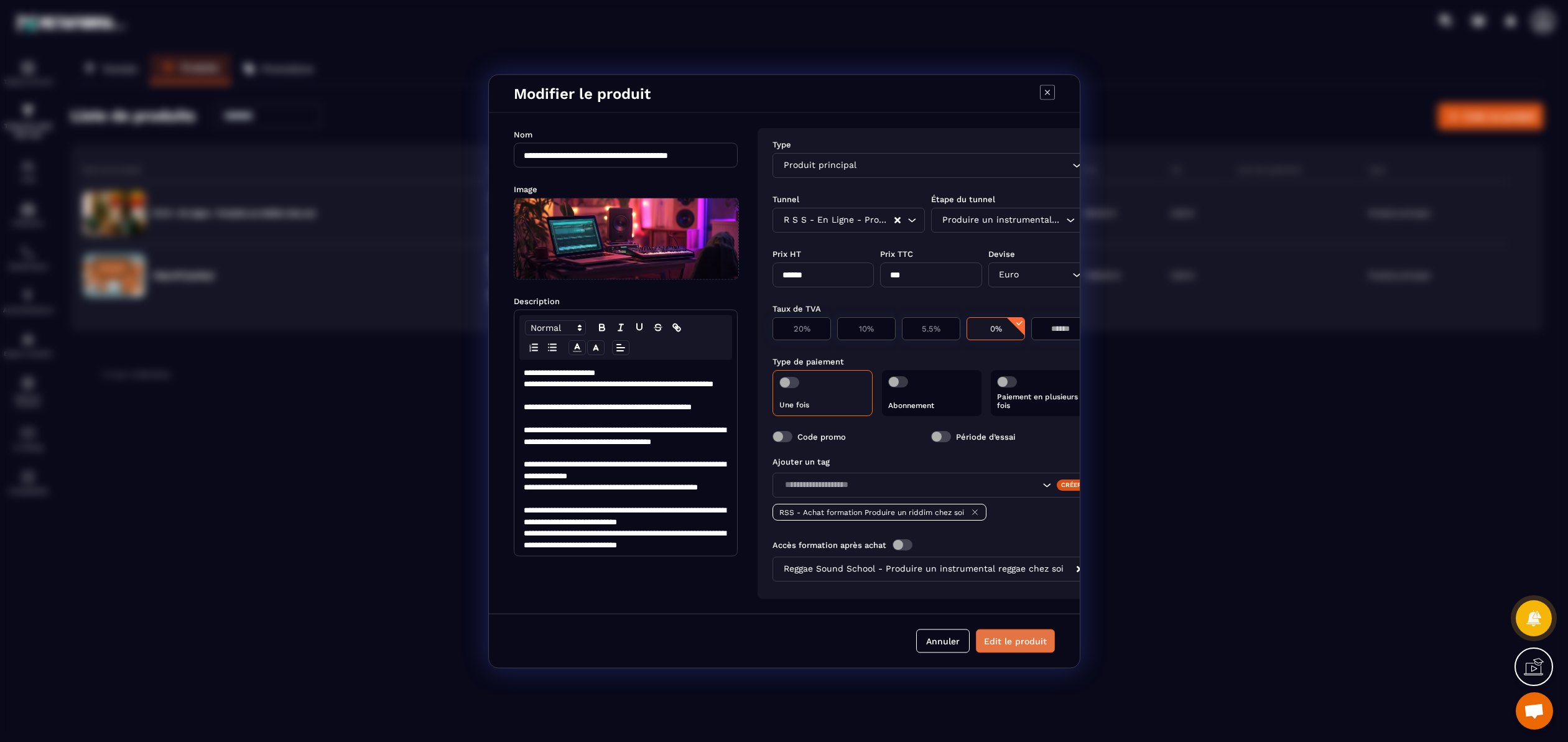
click at [1011, 651] on button "Edit le produit" at bounding box center [1015, 640] width 79 height 24
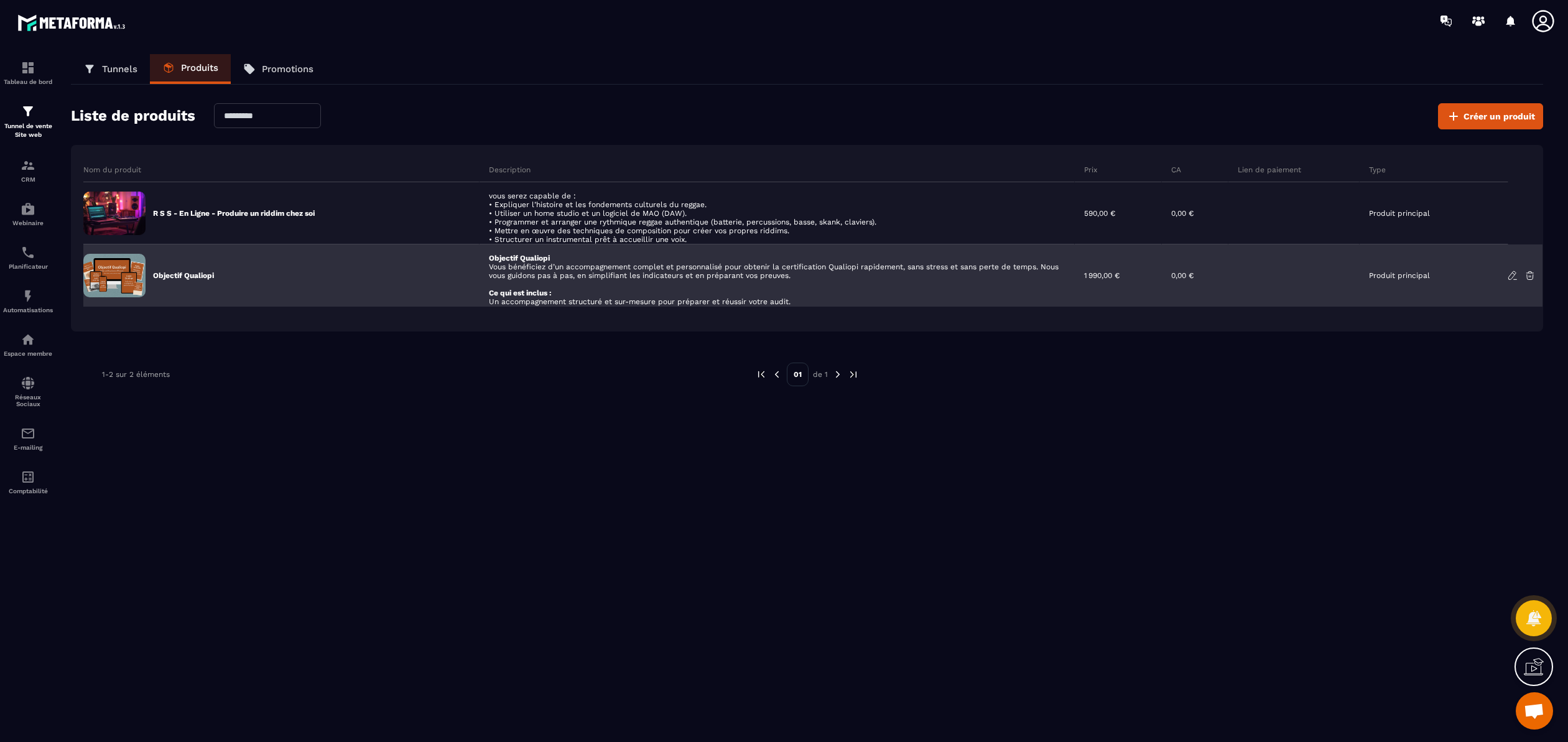
click at [1512, 275] on icon at bounding box center [1512, 275] width 11 height 11
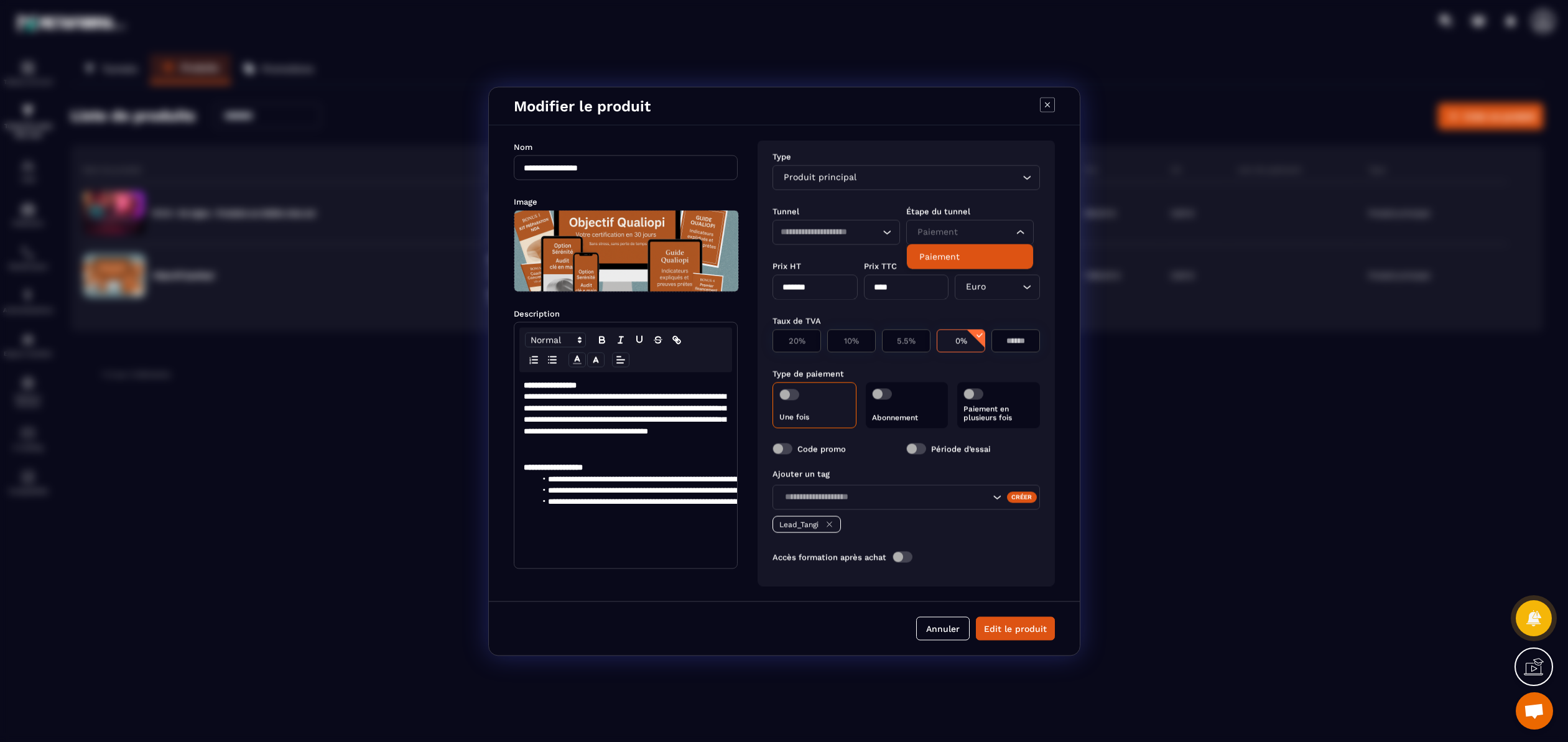
click at [1019, 233] on icon "Search for option" at bounding box center [1021, 232] width 12 height 12
click at [1044, 209] on div "Type Produit principal Loading... Tunnel Étape du tunnel Loading... Paiement Lo…" at bounding box center [906, 363] width 298 height 446
click at [889, 231] on icon "Search for option" at bounding box center [887, 232] width 12 height 12
click at [1041, 202] on div "Type Produit principal Loading... Tunnel Étape du tunnel Loading... R S S - En …" at bounding box center [906, 363] width 298 height 446
click at [943, 635] on button "Annuler" at bounding box center [942, 628] width 53 height 24
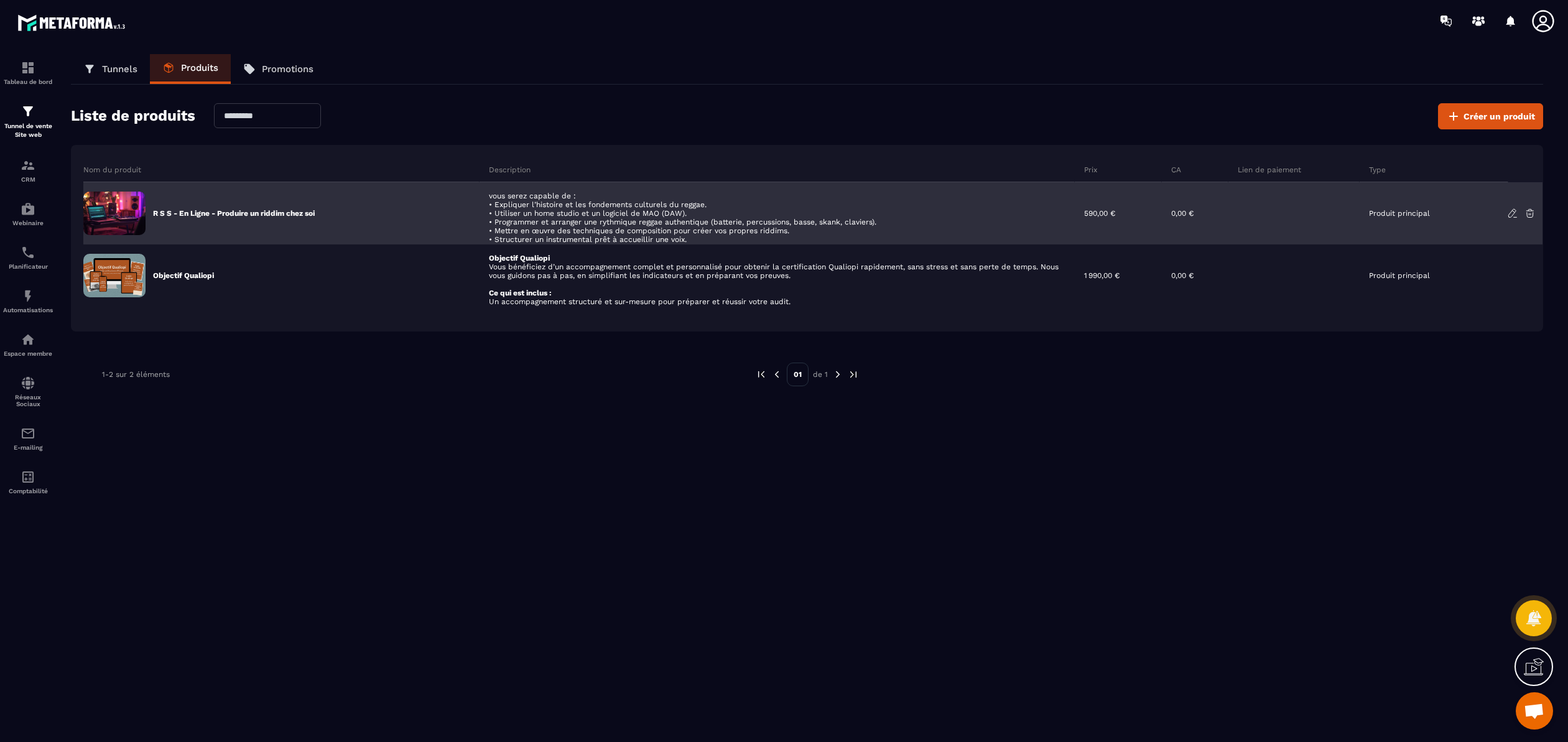
click at [1509, 210] on icon at bounding box center [1512, 213] width 11 height 11
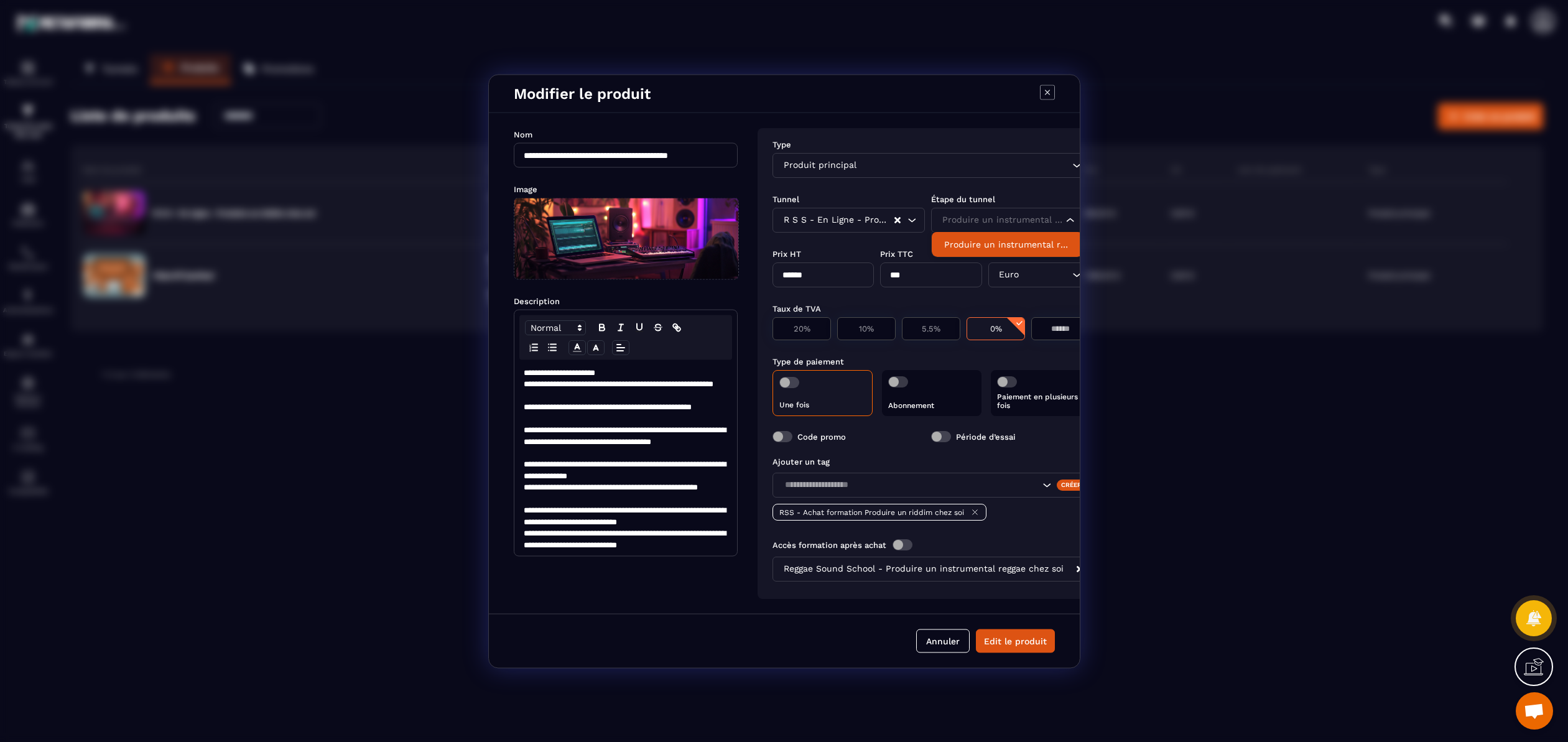
click at [1068, 216] on icon "Search for option" at bounding box center [1070, 219] width 12 height 12
click at [1041, 240] on p "Produire un instrumental reggae" at bounding box center [1007, 244] width 126 height 12
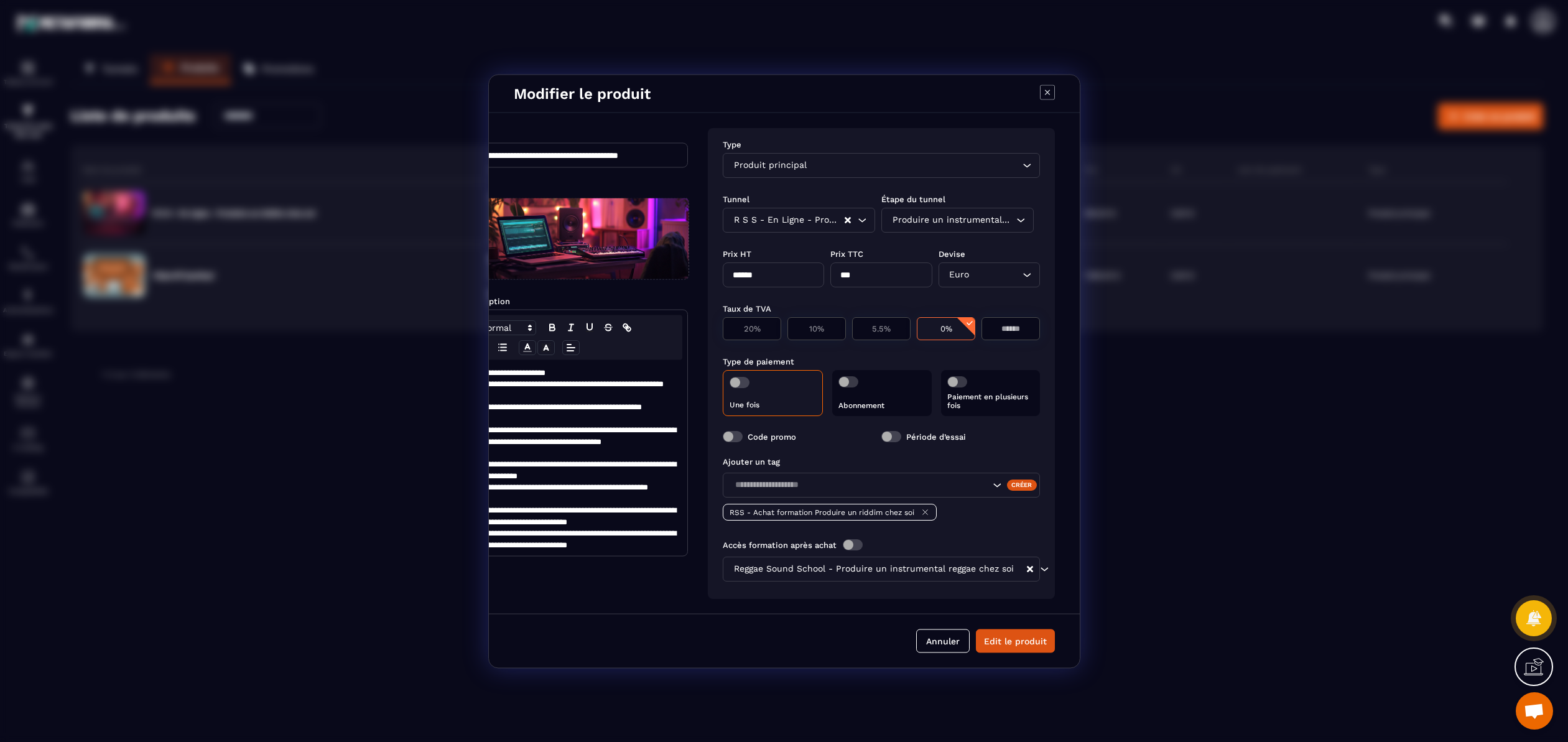
click at [1049, 87] on icon "Modal window" at bounding box center [1047, 92] width 15 height 15
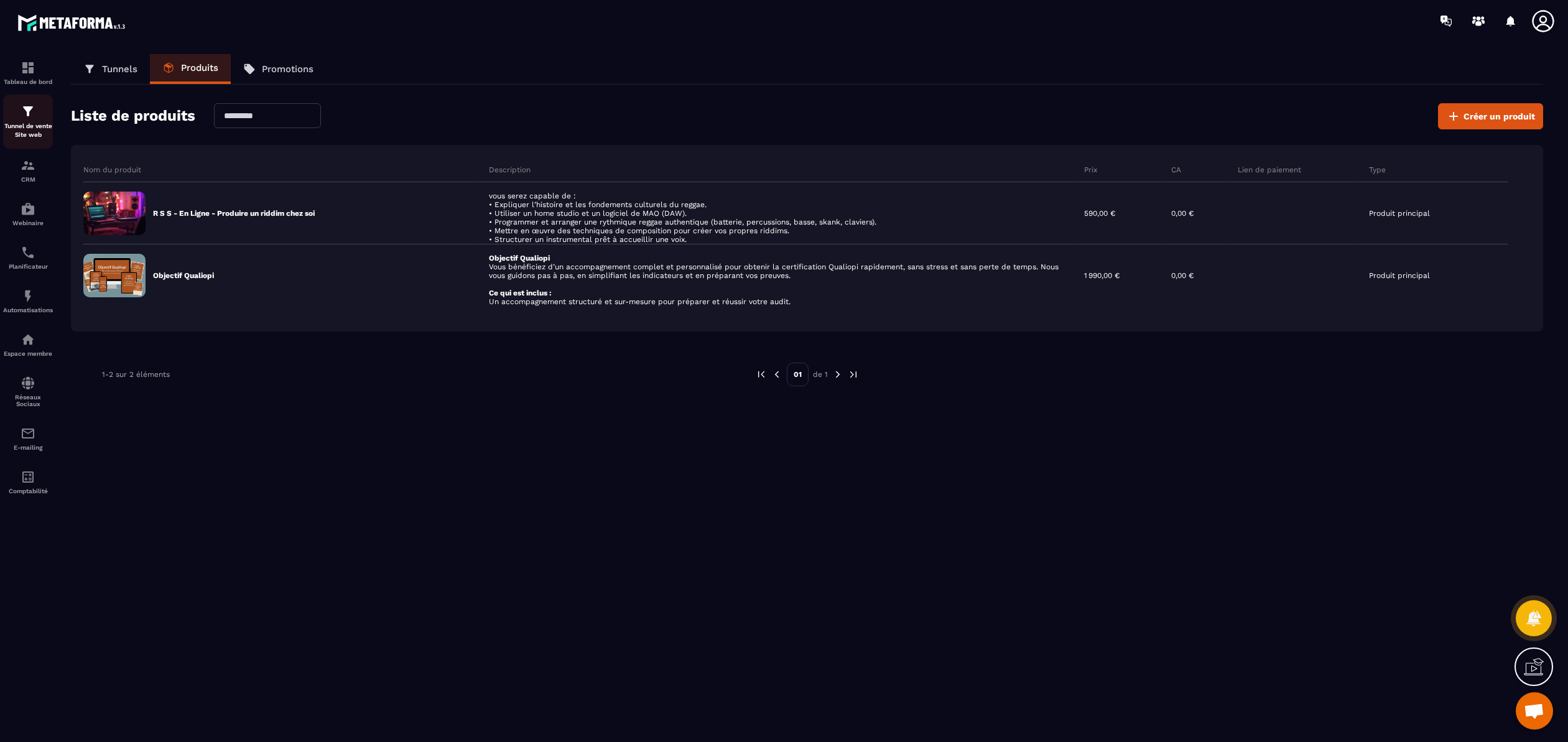
click at [30, 114] on img at bounding box center [28, 111] width 15 height 15
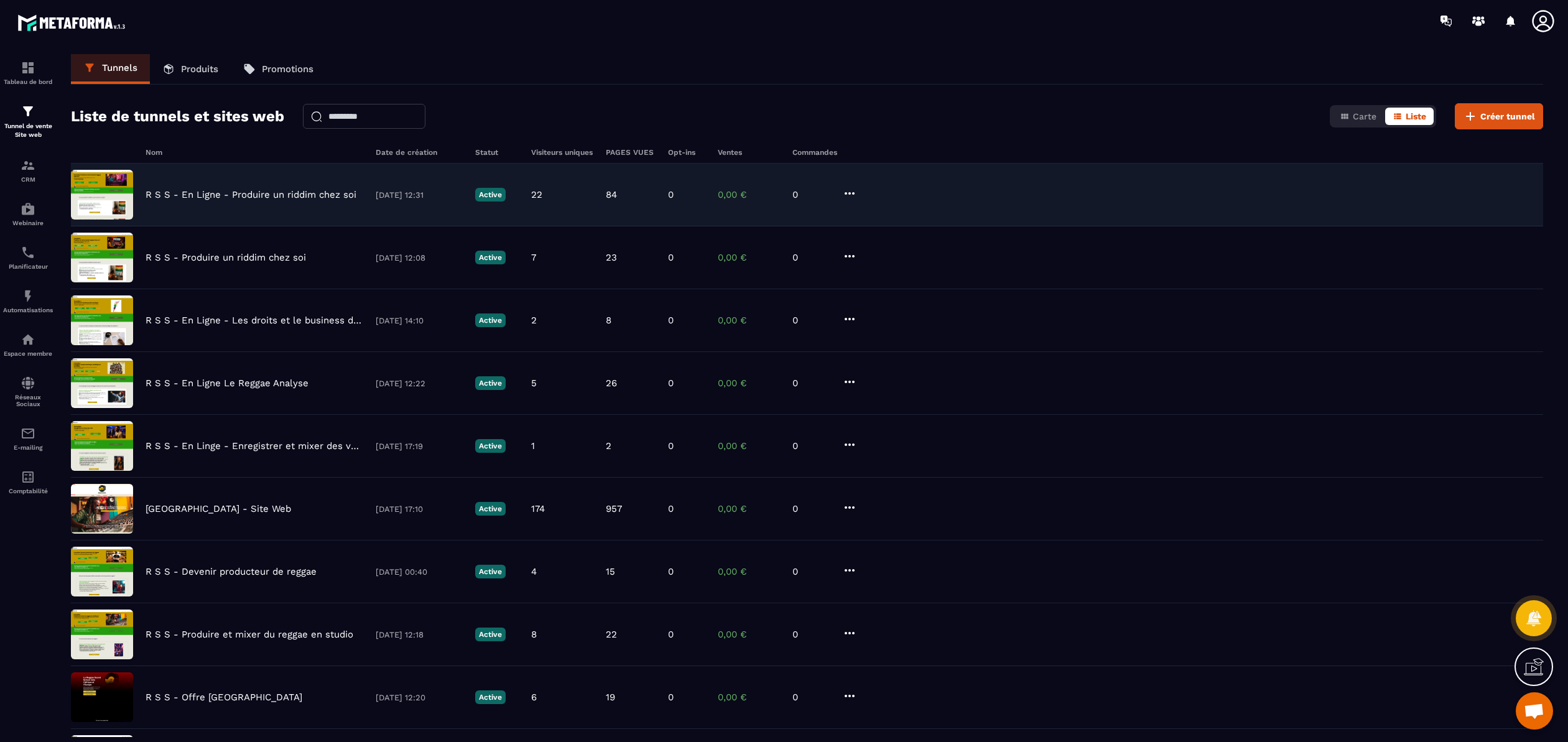
click at [299, 194] on p "R S S - En Ligne - Produire un riddim chez soi" at bounding box center [250, 194] width 211 height 11
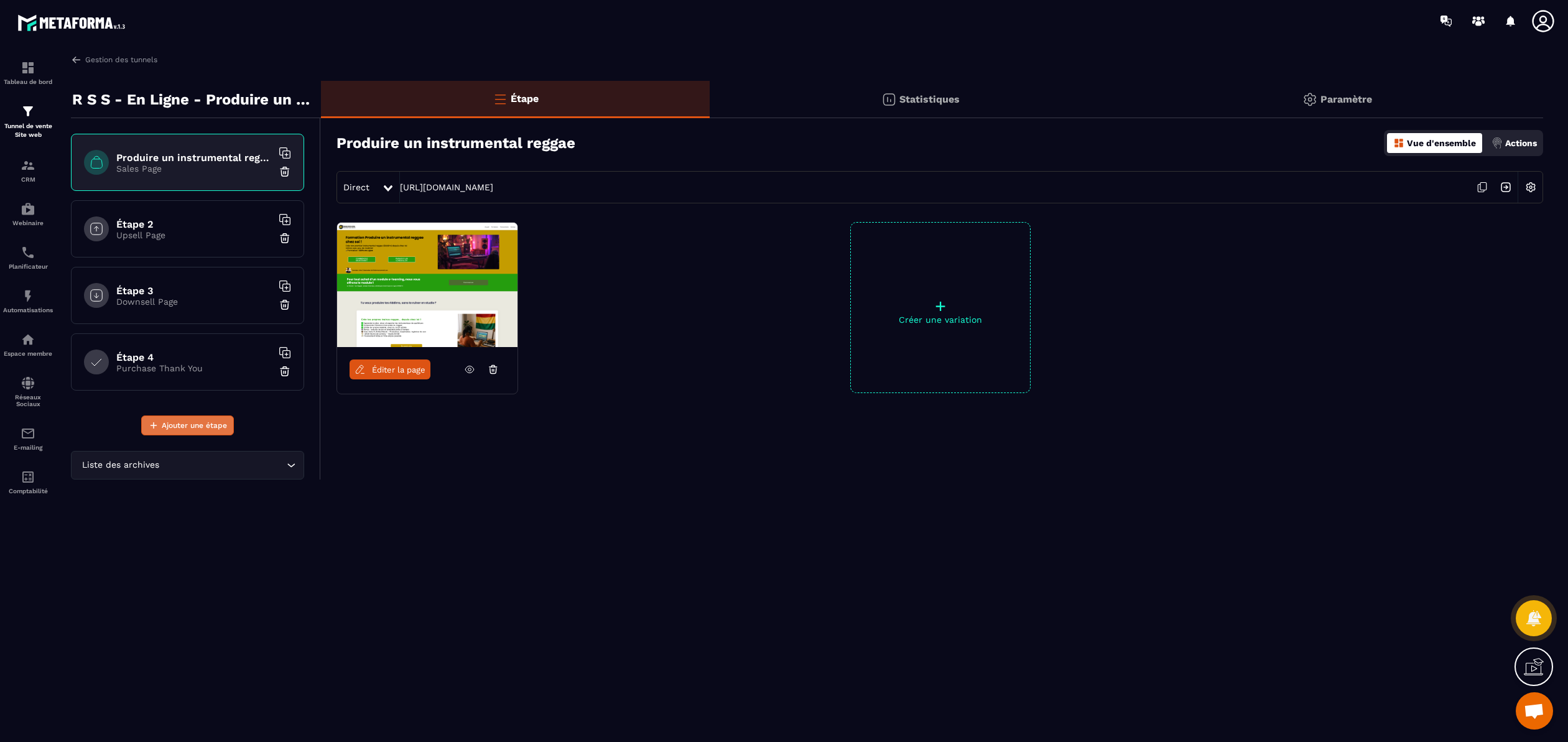
click at [200, 428] on span "Ajouter une étape" at bounding box center [194, 425] width 65 height 12
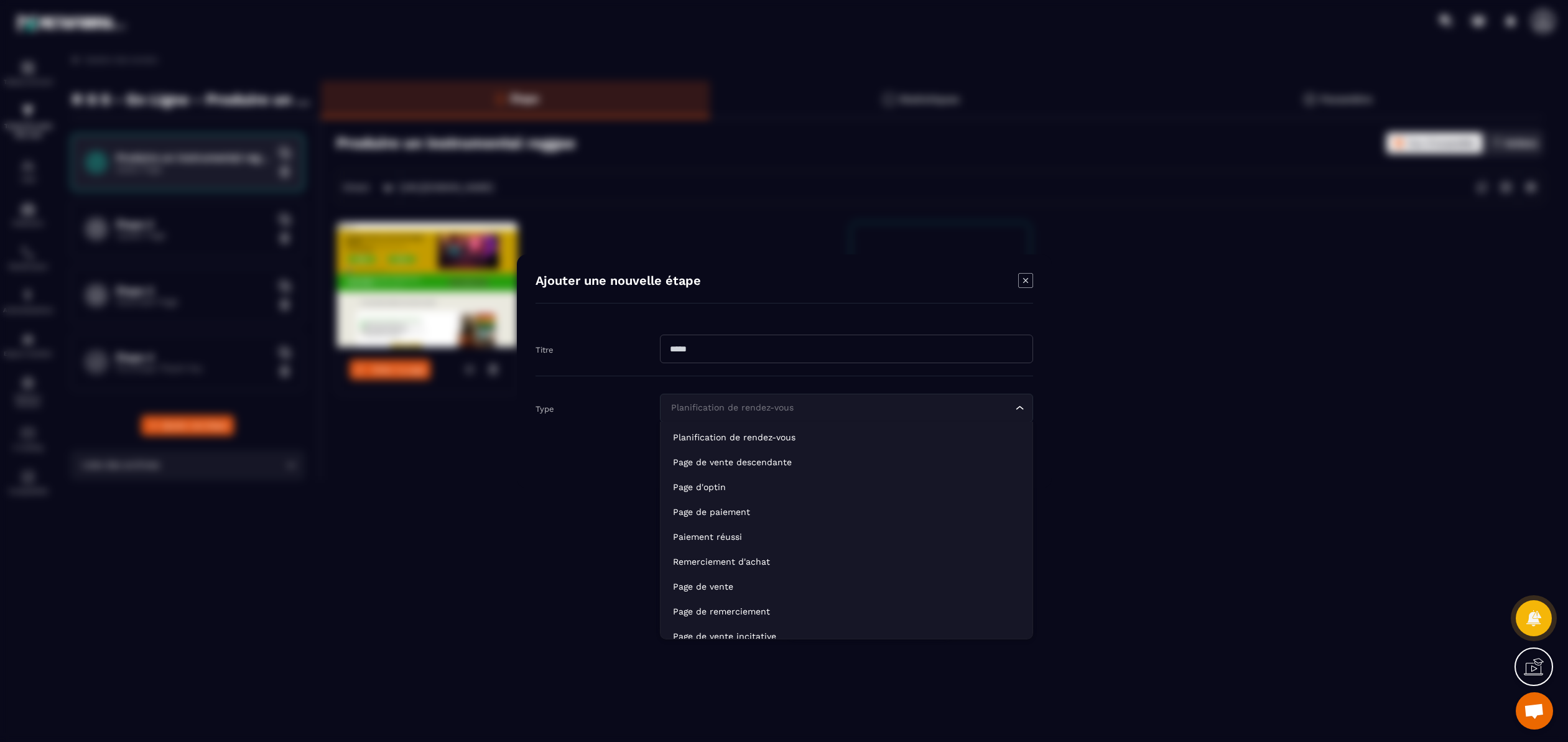
click at [875, 403] on input "Search for option" at bounding box center [840, 408] width 345 height 14
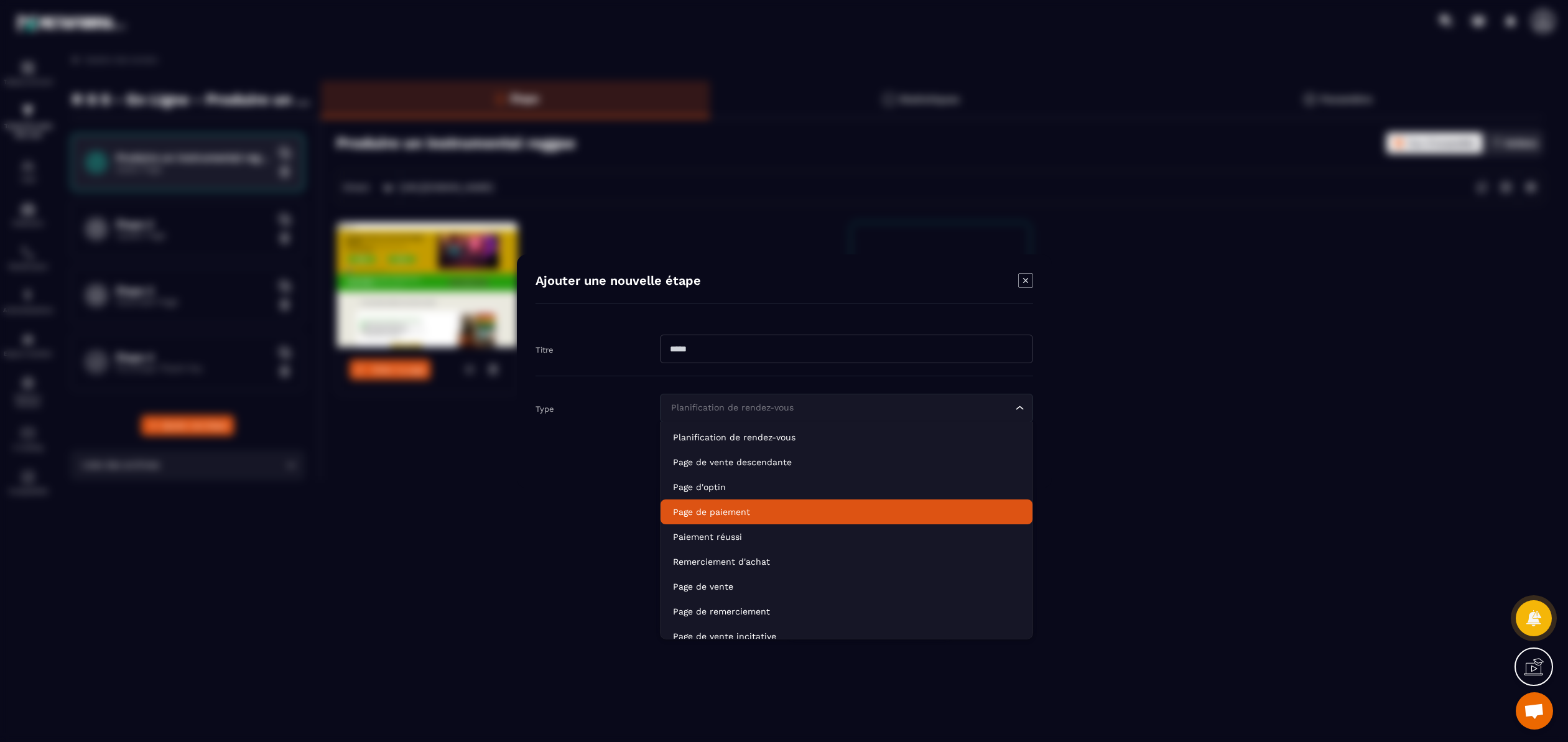
click at [743, 511] on p "Page de paiement" at bounding box center [846, 511] width 347 height 12
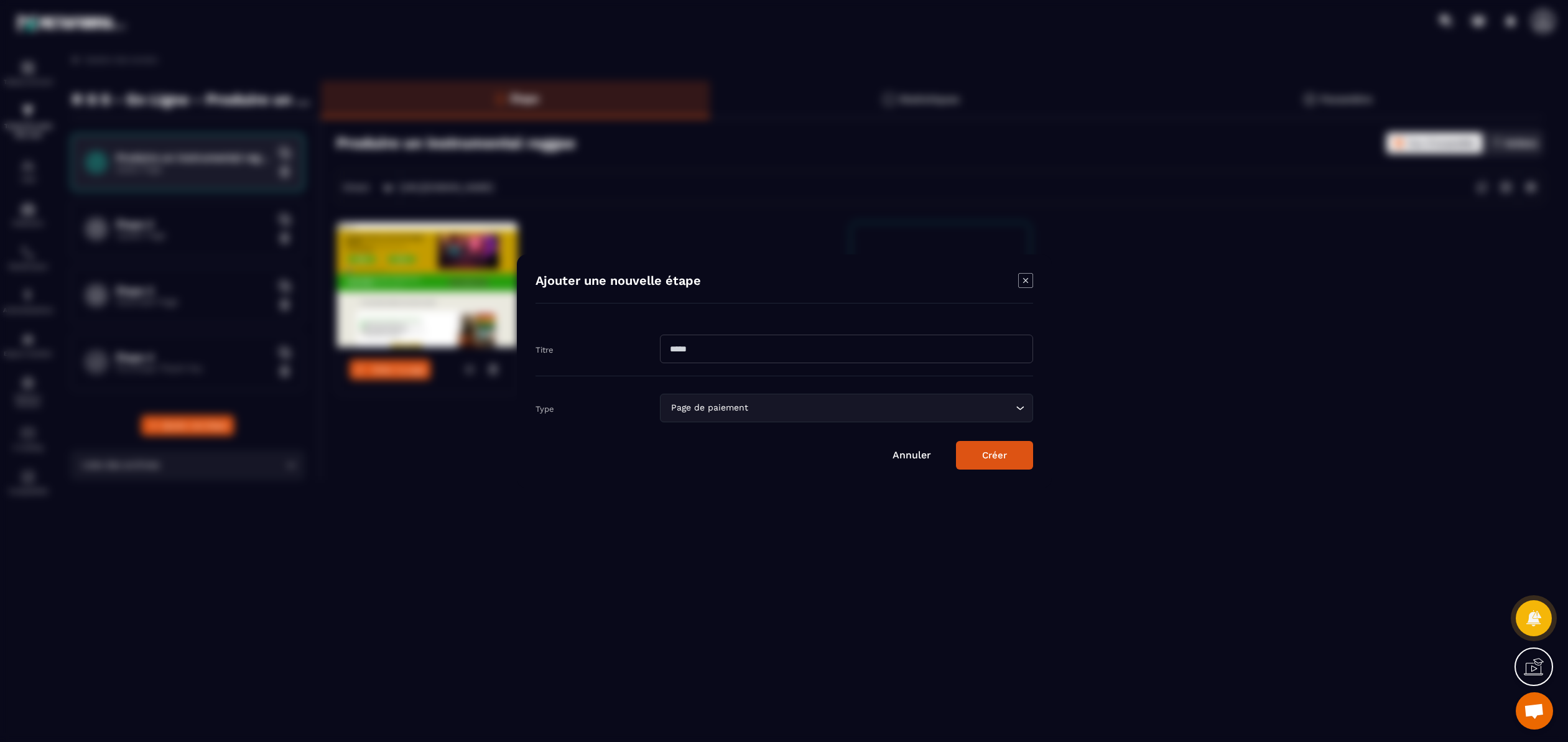
drag, startPoint x: 693, startPoint y: 349, endPoint x: 662, endPoint y: 346, distance: 31.1
click at [662, 346] on input "Modal window" at bounding box center [846, 349] width 373 height 29
type input "********"
click at [999, 457] on button "Créer" at bounding box center [994, 455] width 77 height 29
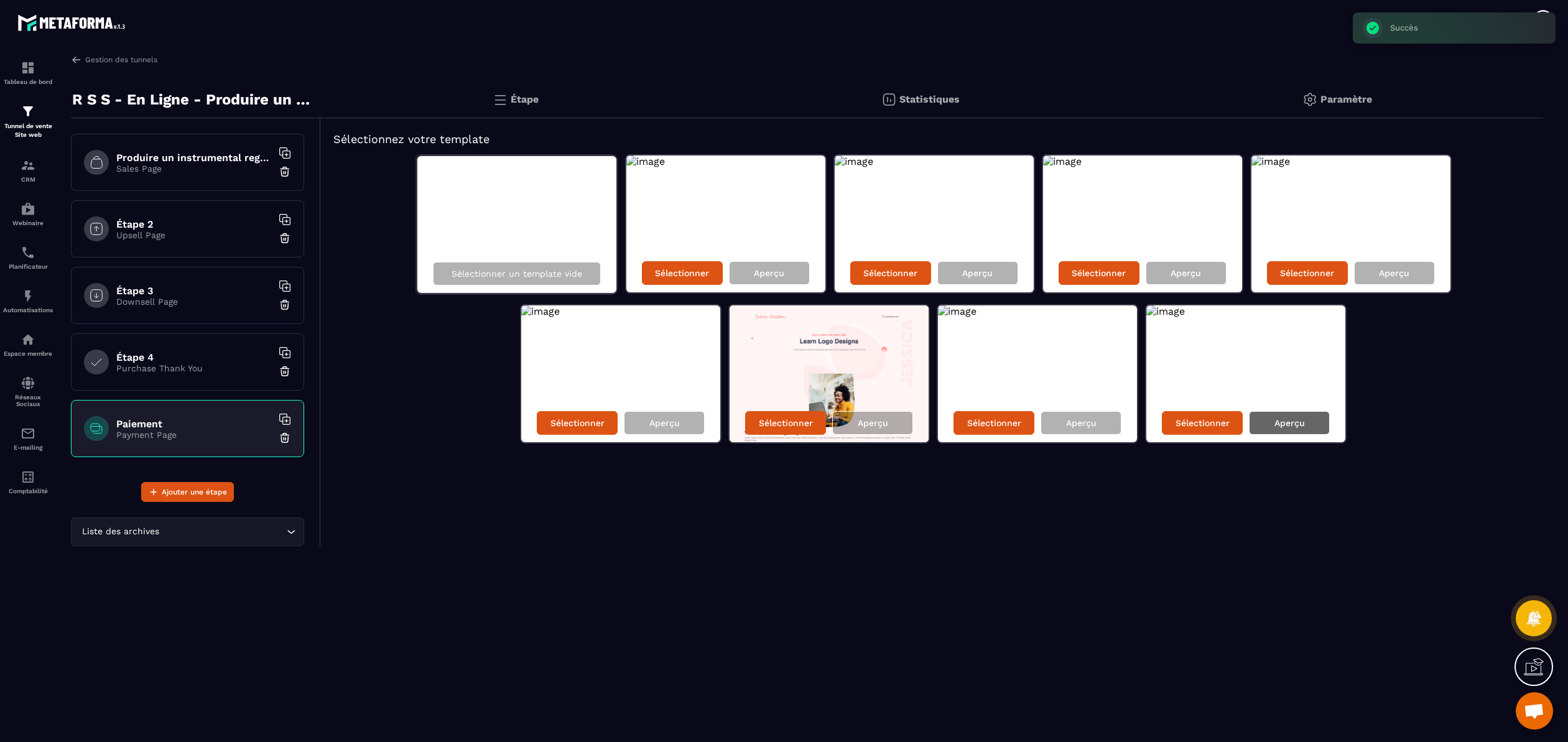
click at [1294, 426] on p "Aperçu" at bounding box center [1289, 422] width 30 height 10
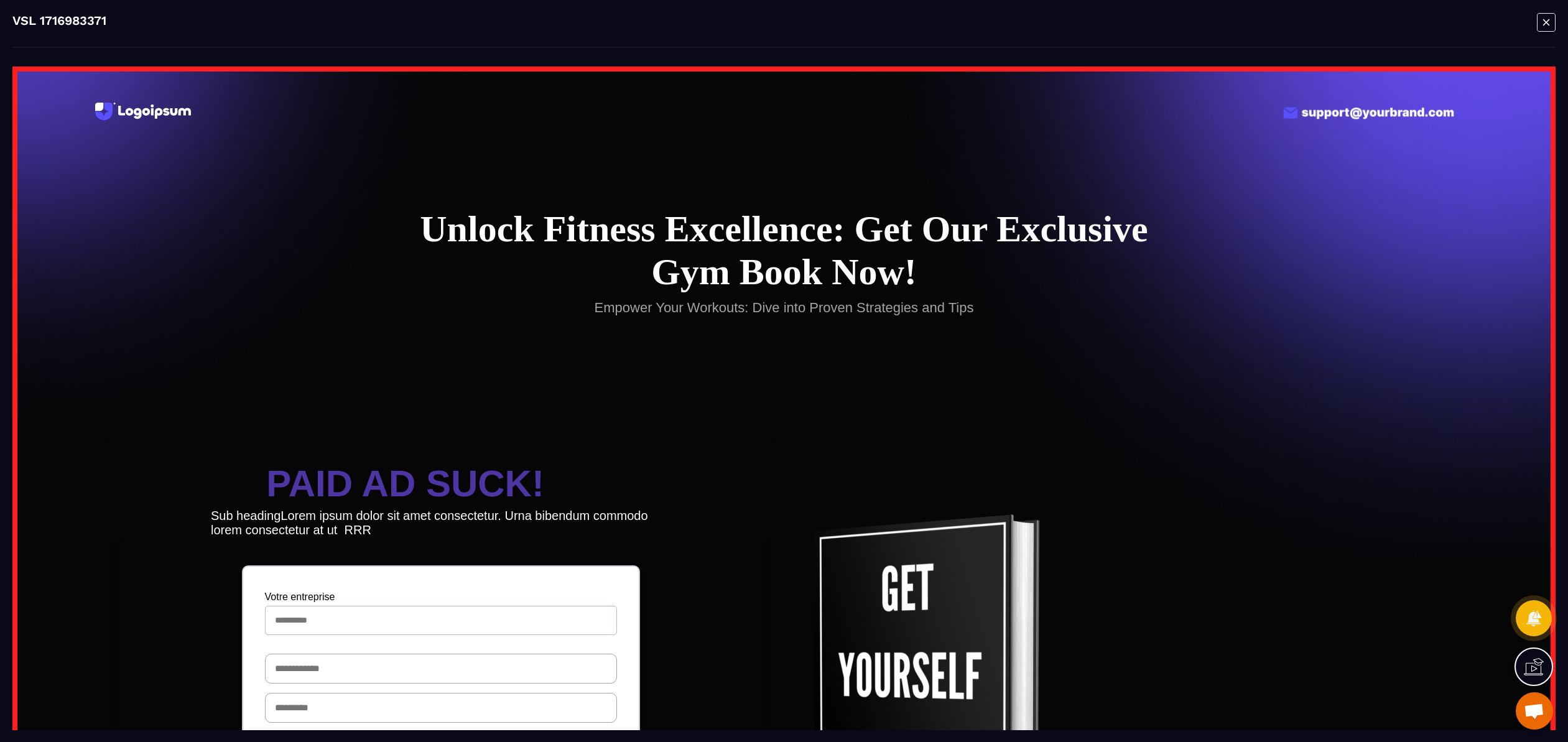
click at [1541, 29] on icon "Modal window" at bounding box center [1546, 21] width 19 height 19
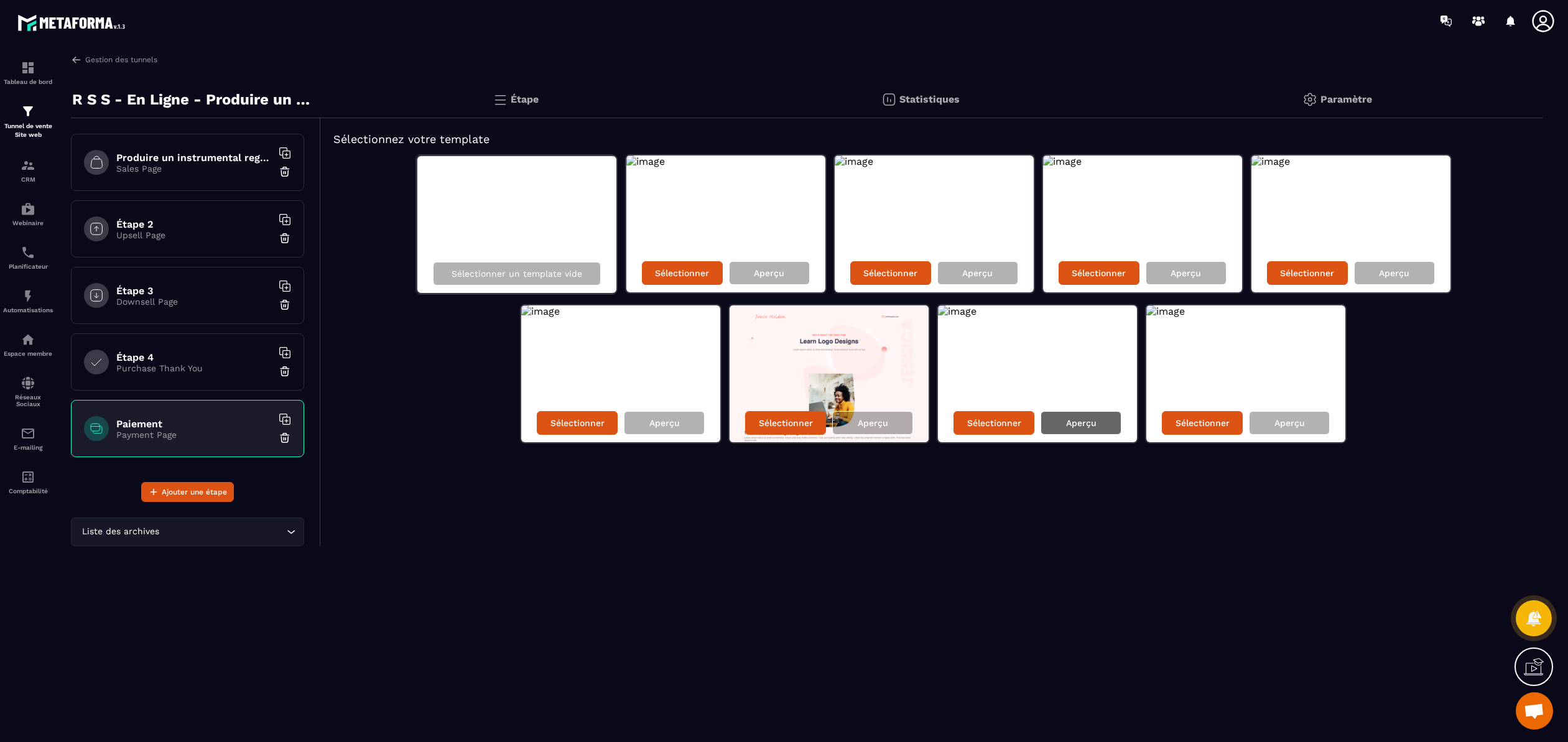
click at [1087, 432] on div "Aperçu" at bounding box center [1081, 422] width 81 height 24
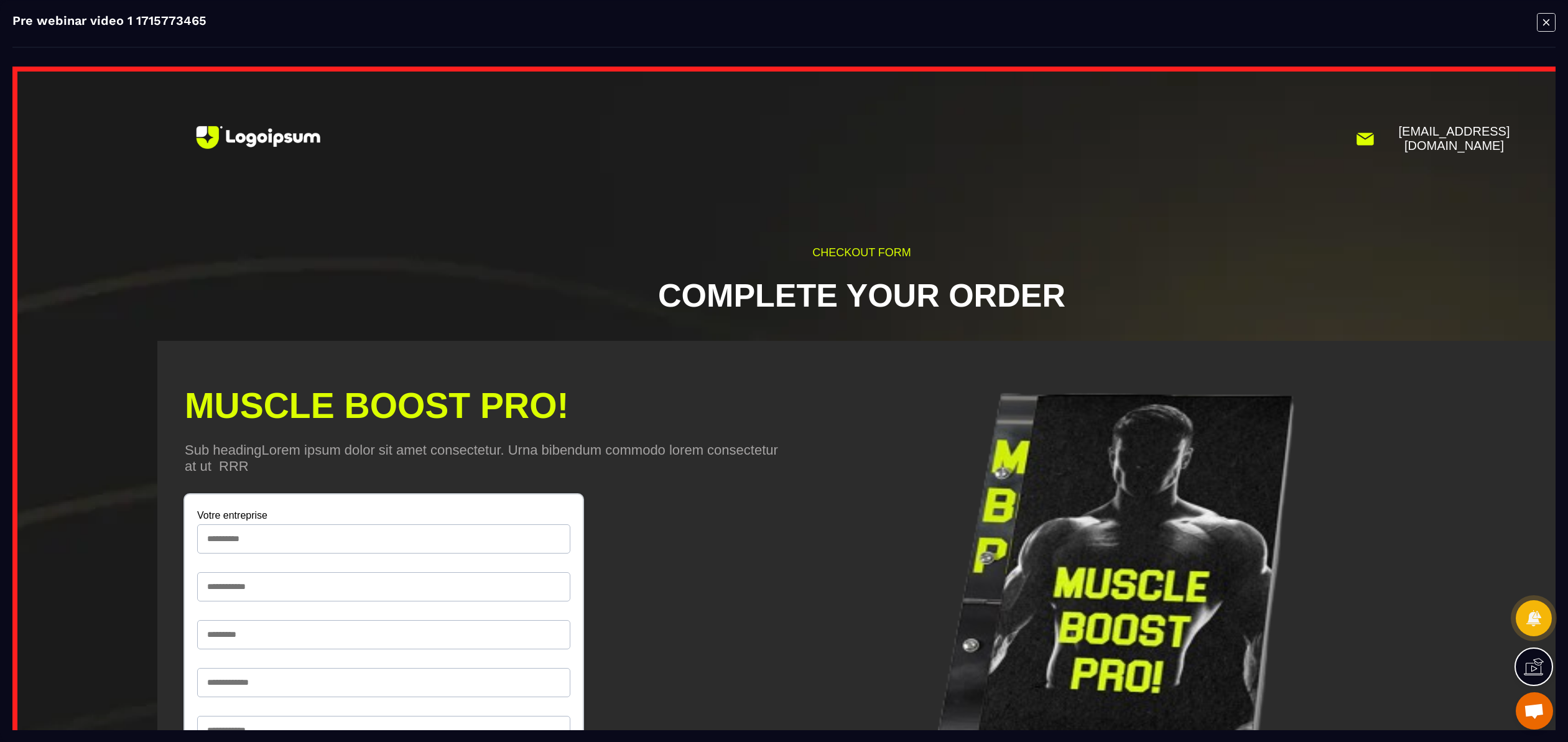
click at [1546, 29] on icon "Modal window" at bounding box center [1546, 21] width 19 height 19
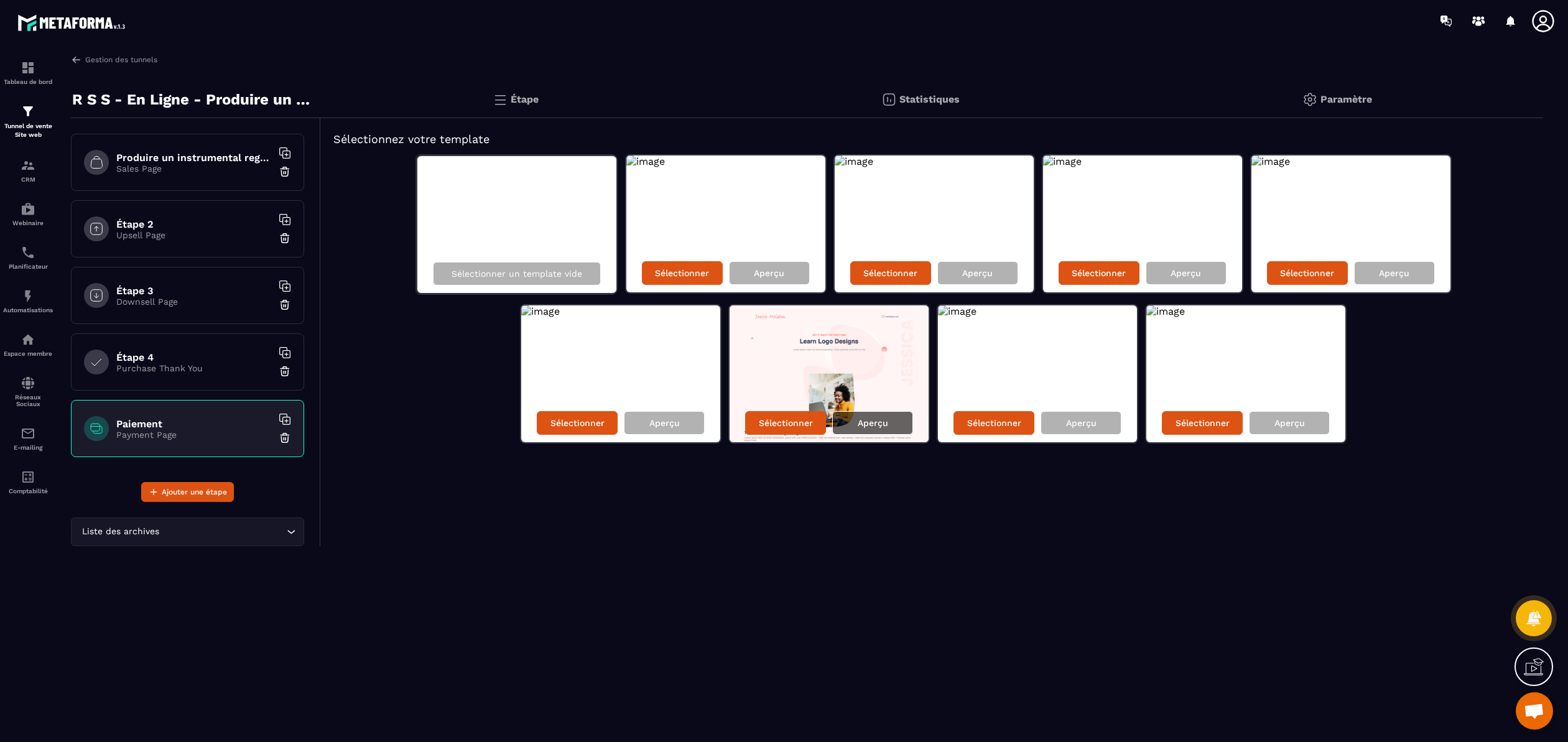
click at [865, 425] on p "Aperçu" at bounding box center [873, 422] width 30 height 10
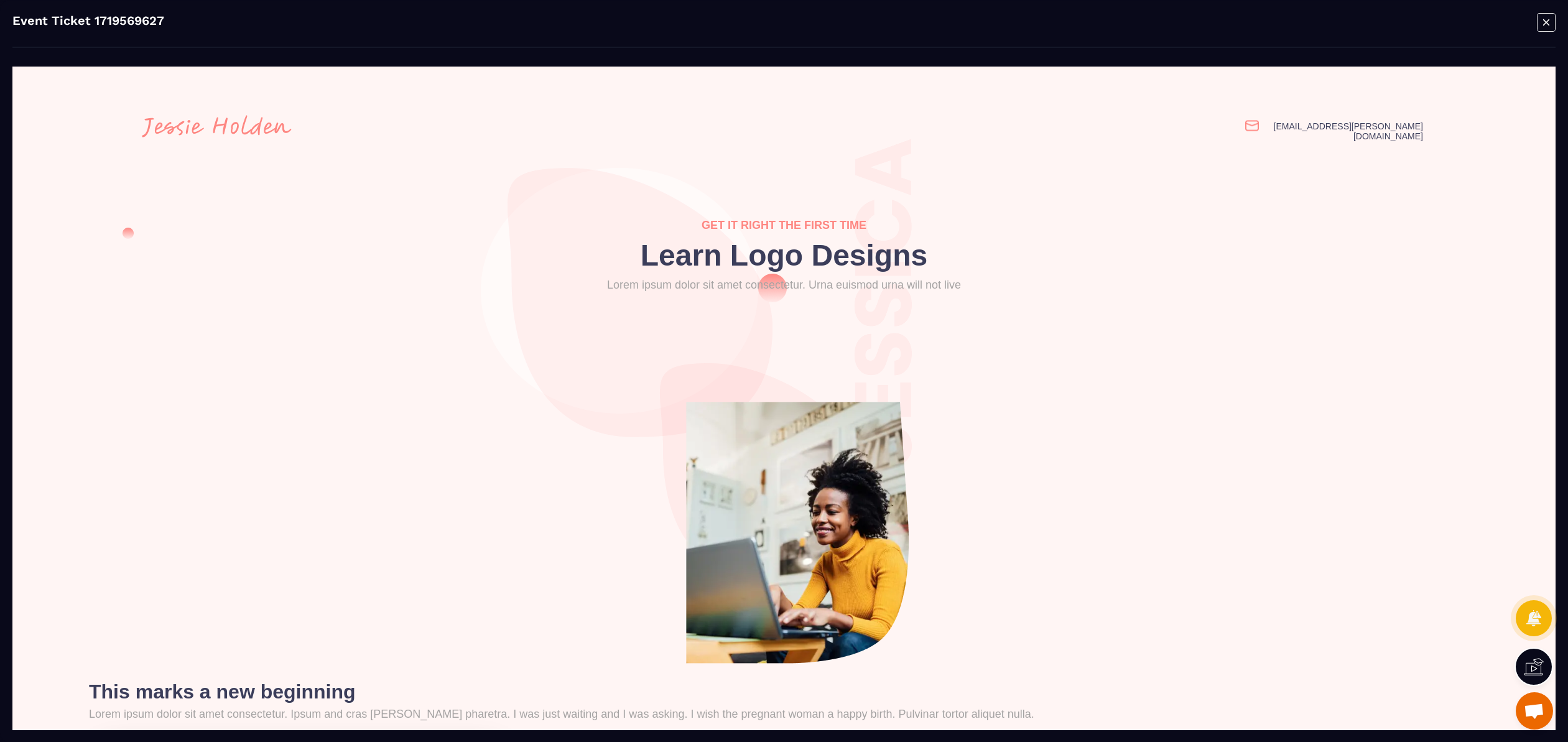
click at [1548, 24] on icon "Modal window" at bounding box center [1546, 22] width 6 height 6
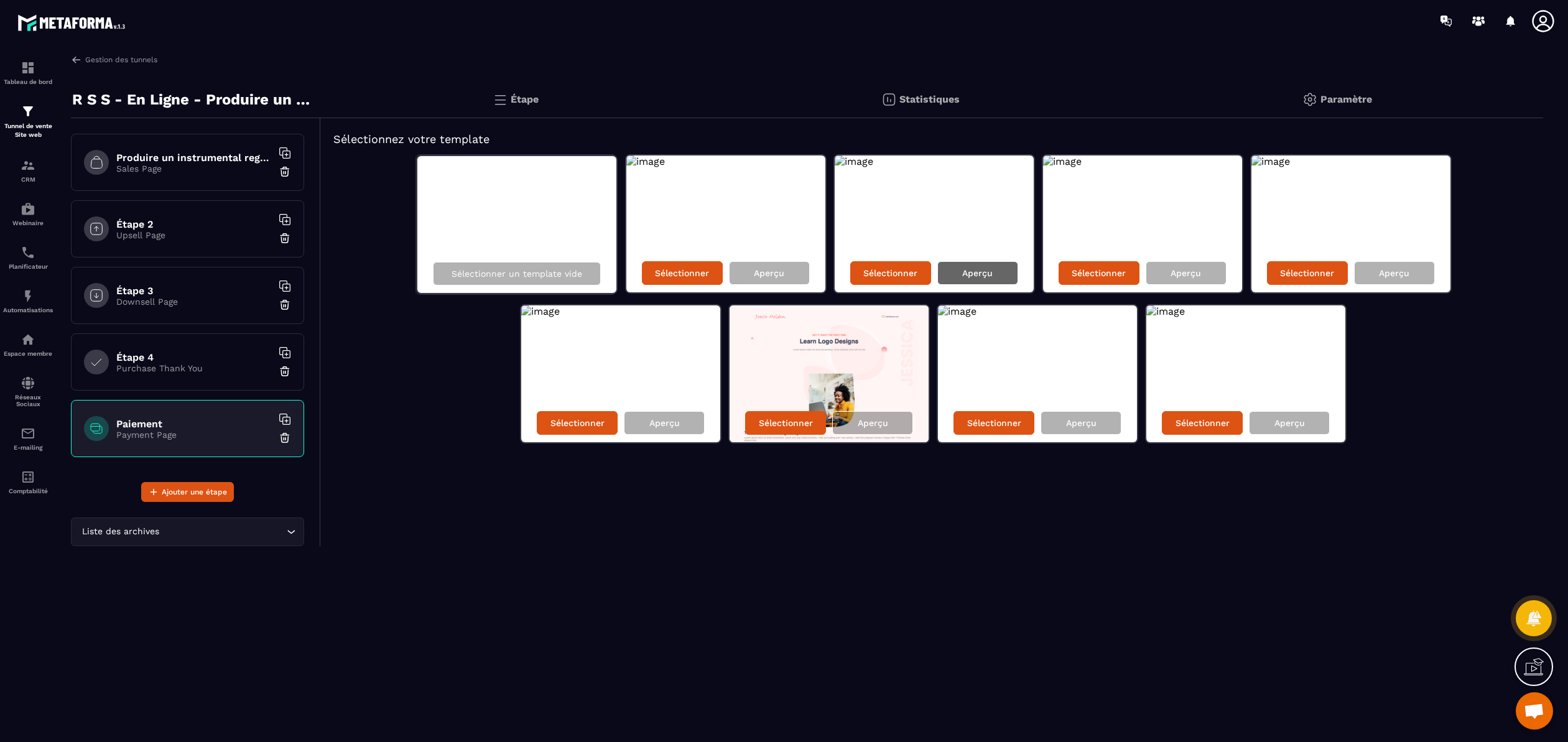
click at [979, 277] on p "Aperçu" at bounding box center [977, 272] width 30 height 10
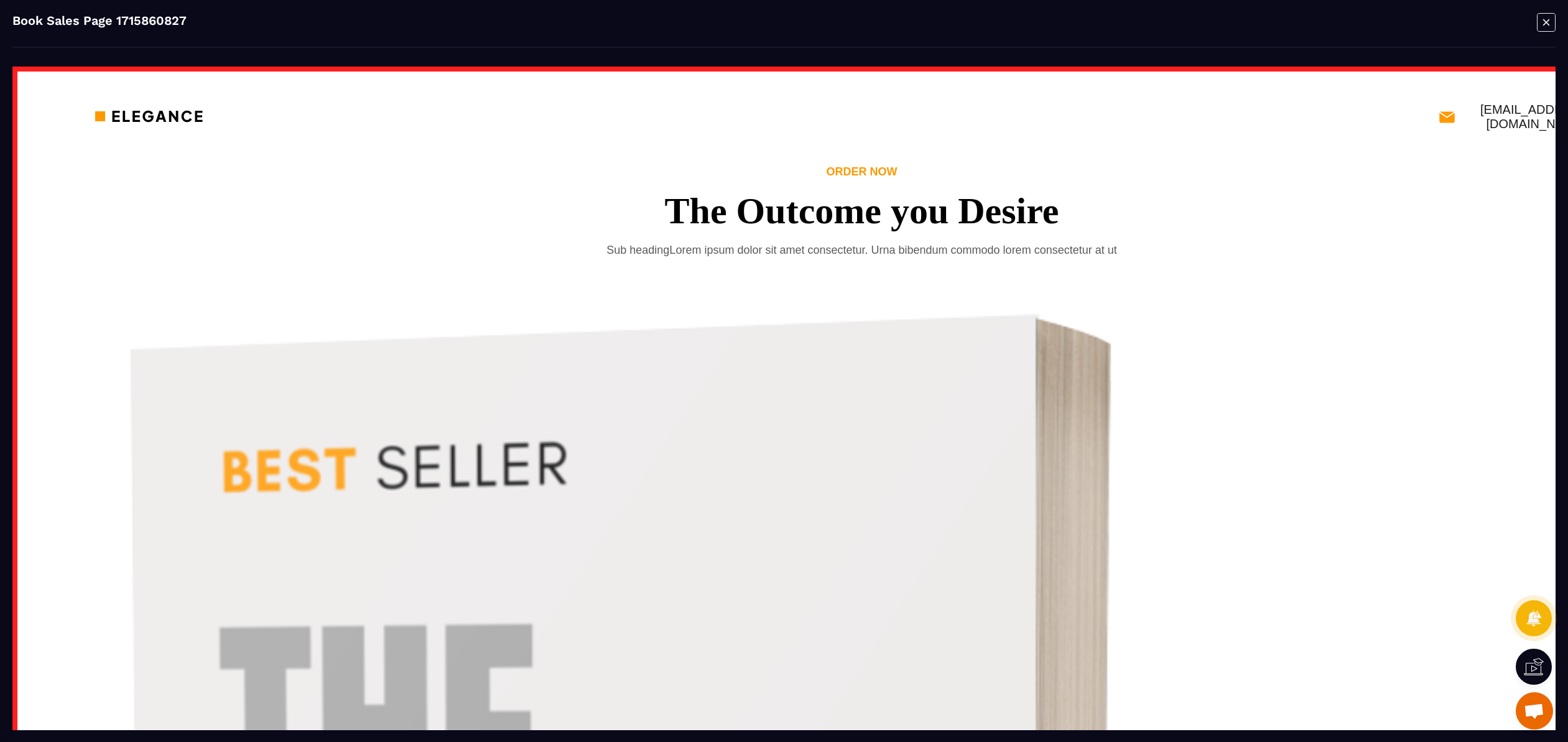
click at [1547, 23] on icon "Modal window" at bounding box center [1546, 22] width 6 height 6
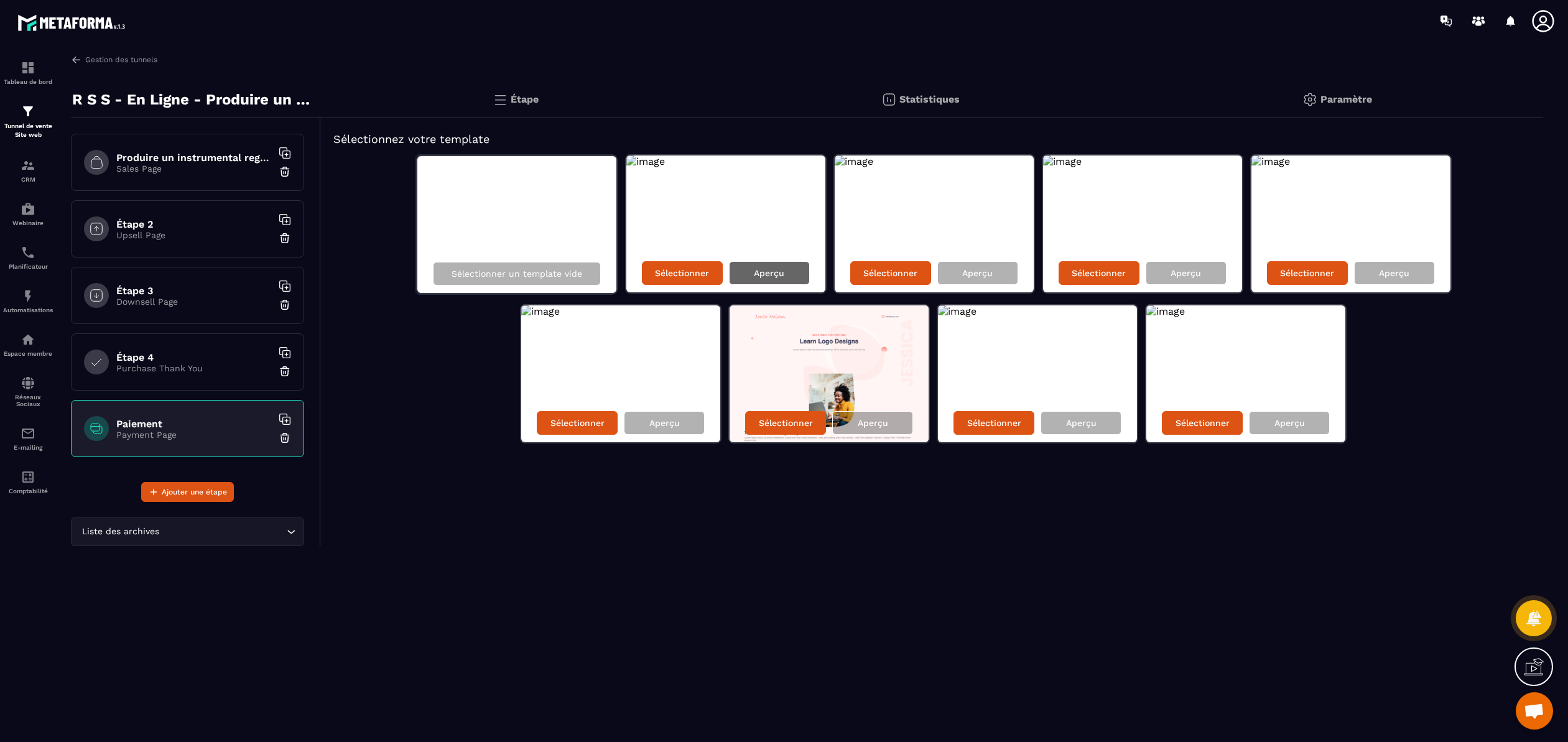
click at [775, 270] on p "Aperçu" at bounding box center [769, 272] width 30 height 10
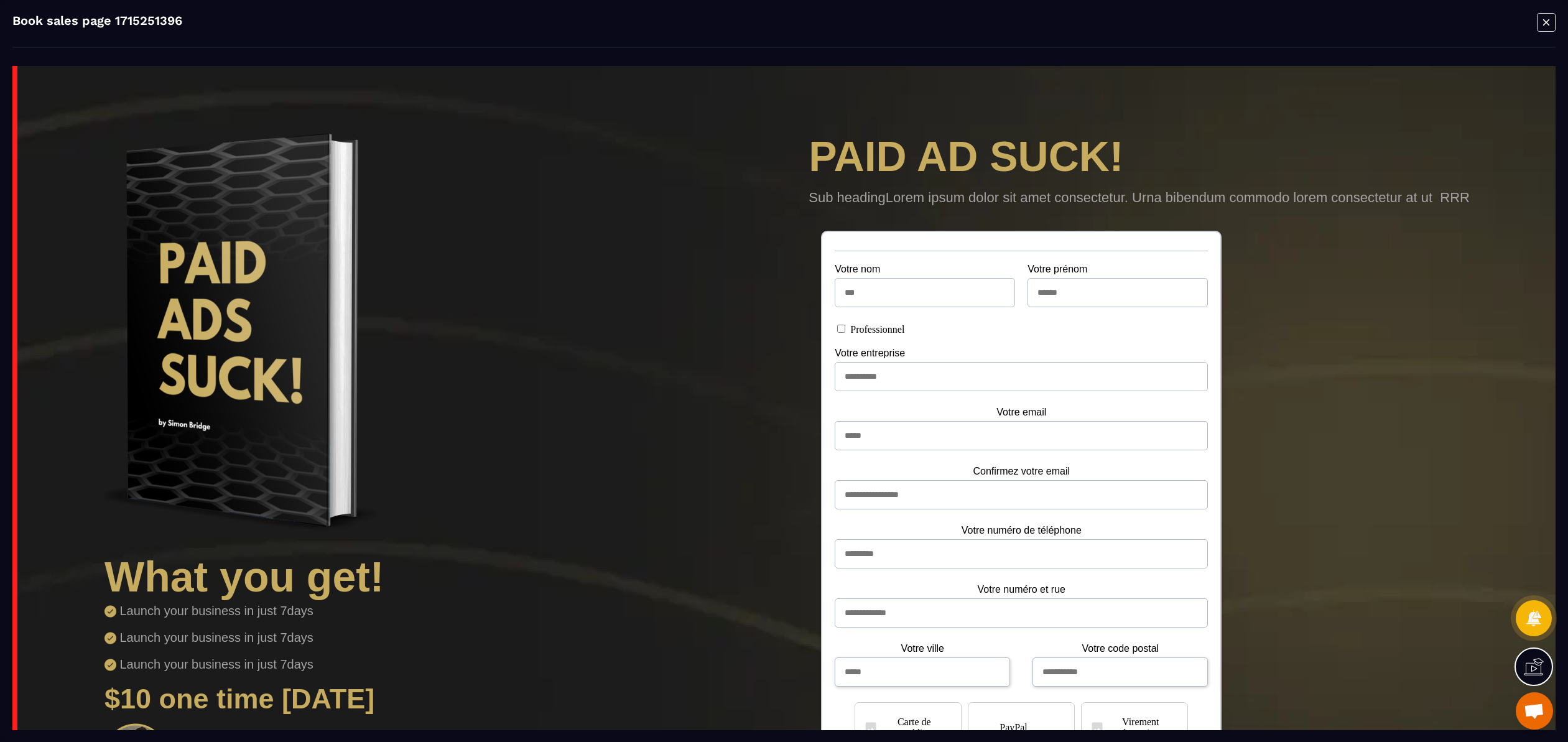
scroll to position [73, 0]
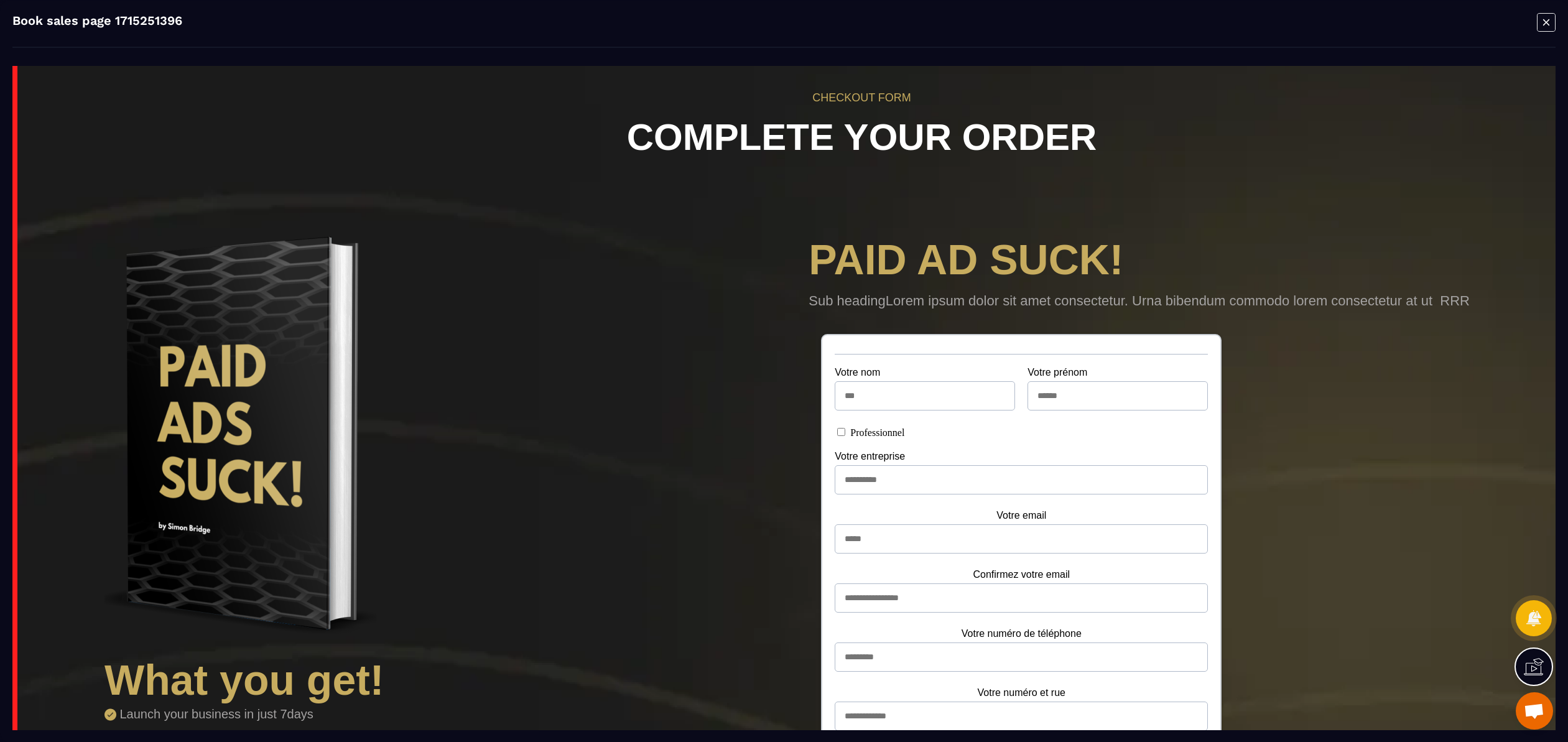
click at [1549, 25] on icon "Modal window" at bounding box center [1546, 21] width 19 height 19
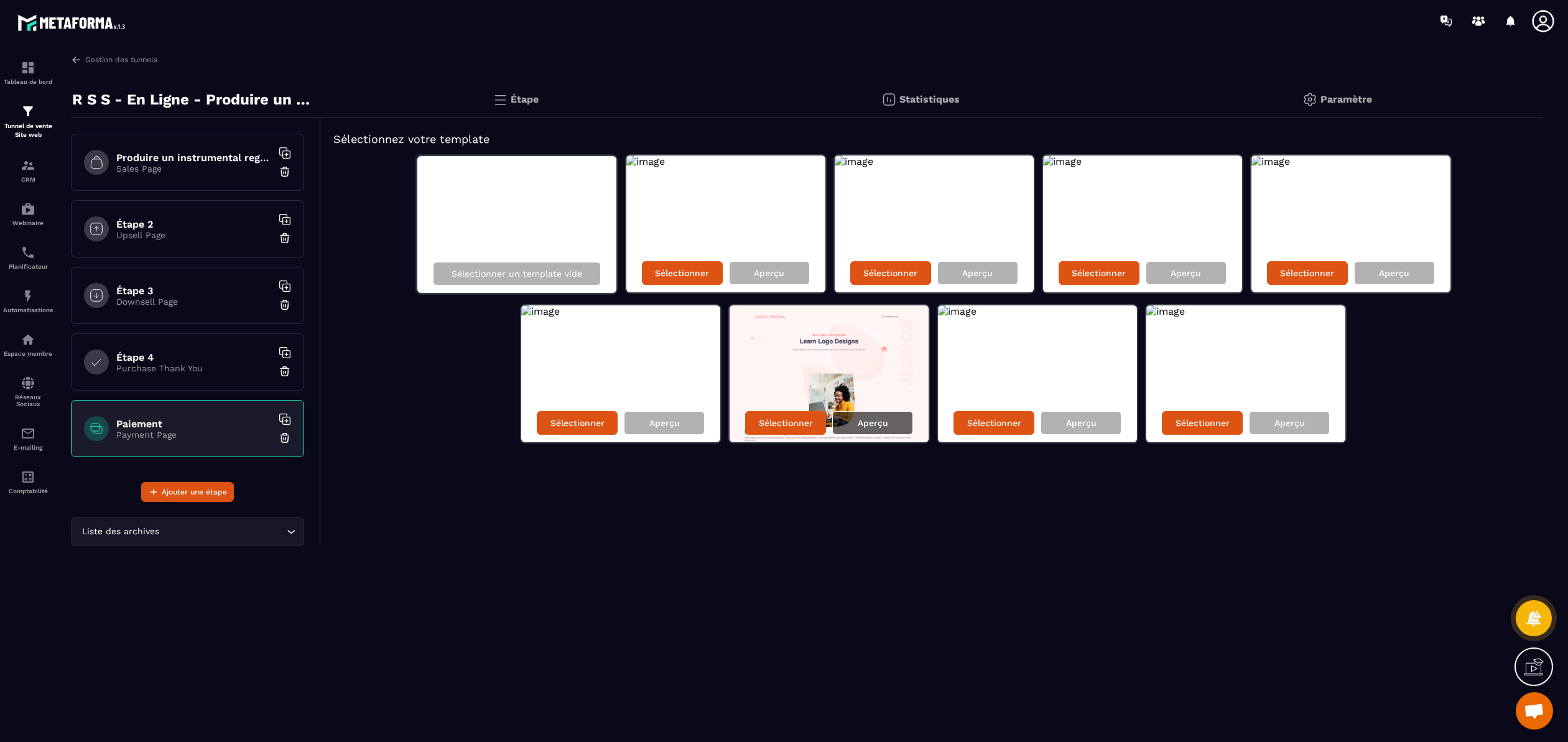
click at [889, 426] on div "Aperçu" at bounding box center [872, 422] width 81 height 24
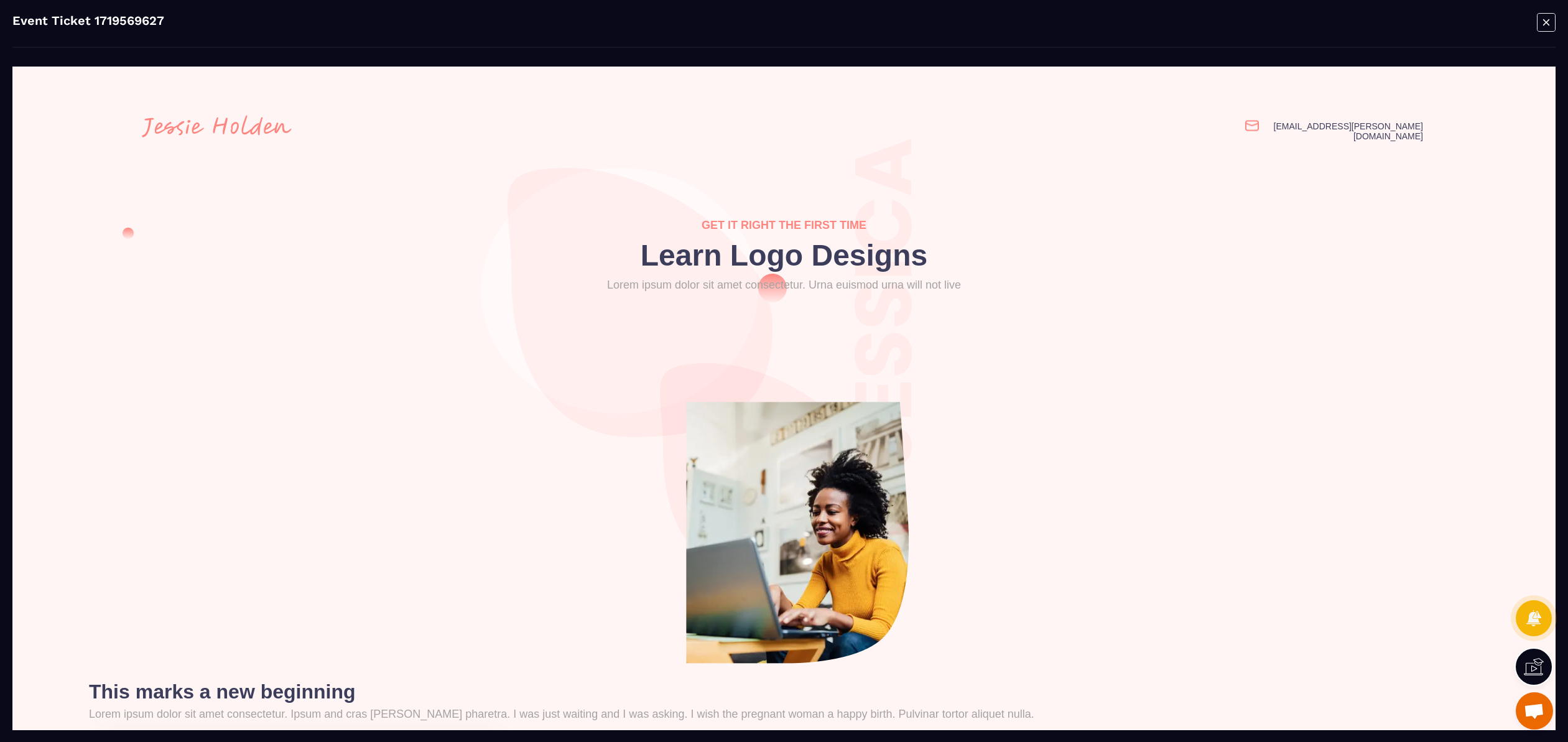
scroll to position [0, 0]
click at [1544, 22] on icon "Modal window" at bounding box center [1546, 22] width 6 height 6
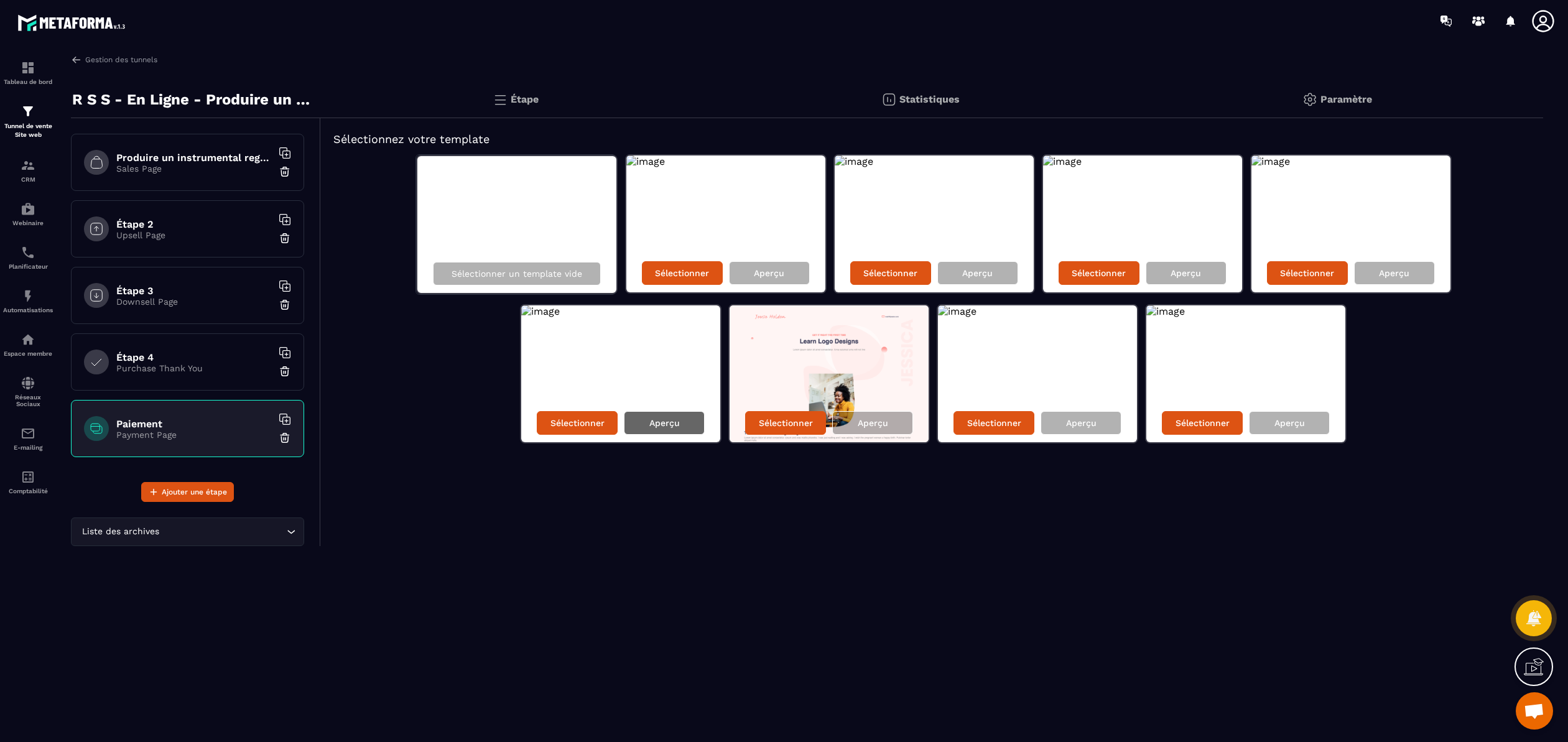
click at [670, 423] on p "Aperçu" at bounding box center [664, 422] width 30 height 10
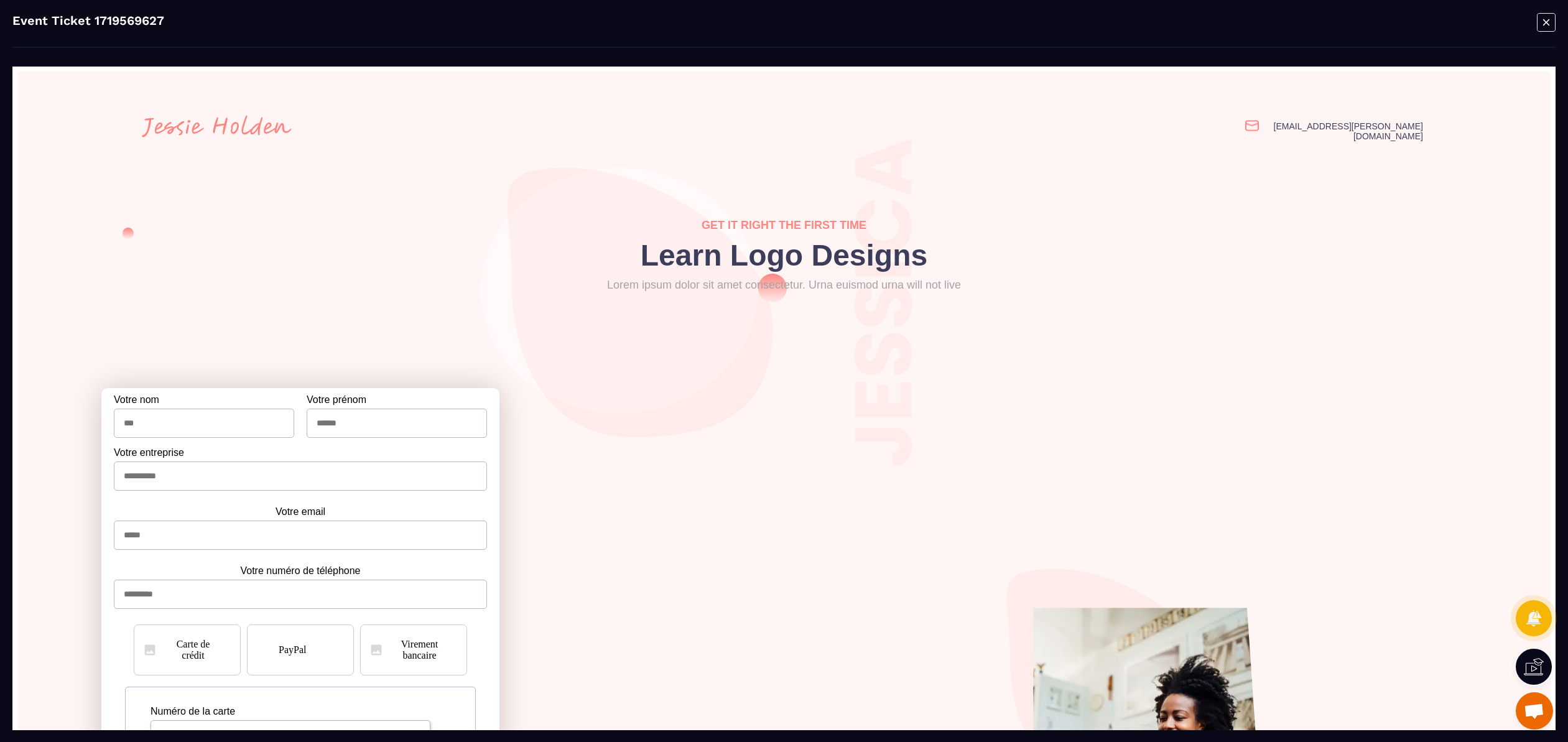
click at [1548, 24] on icon "Modal window" at bounding box center [1546, 22] width 6 height 6
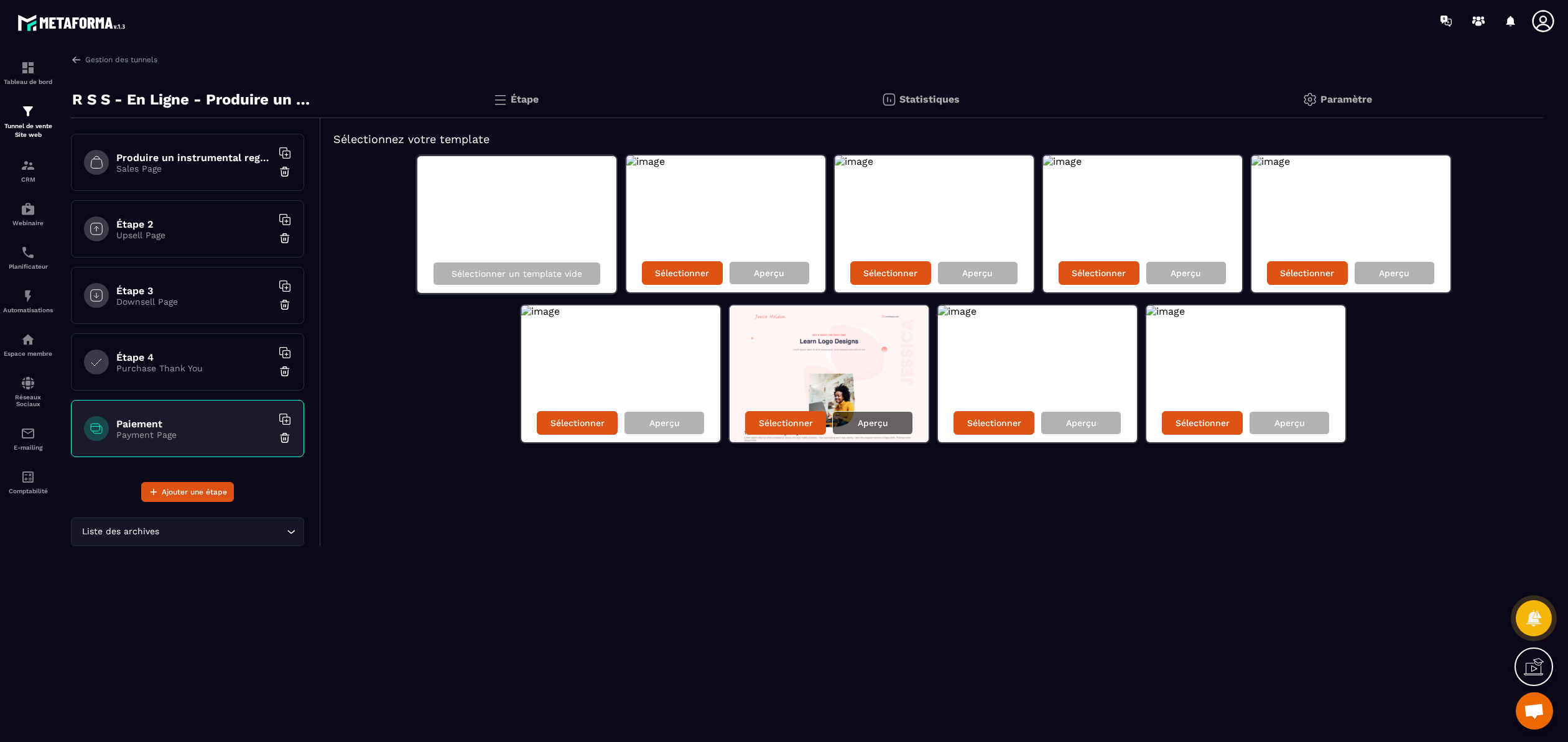
click at [868, 422] on p "Aperçu" at bounding box center [873, 422] width 30 height 10
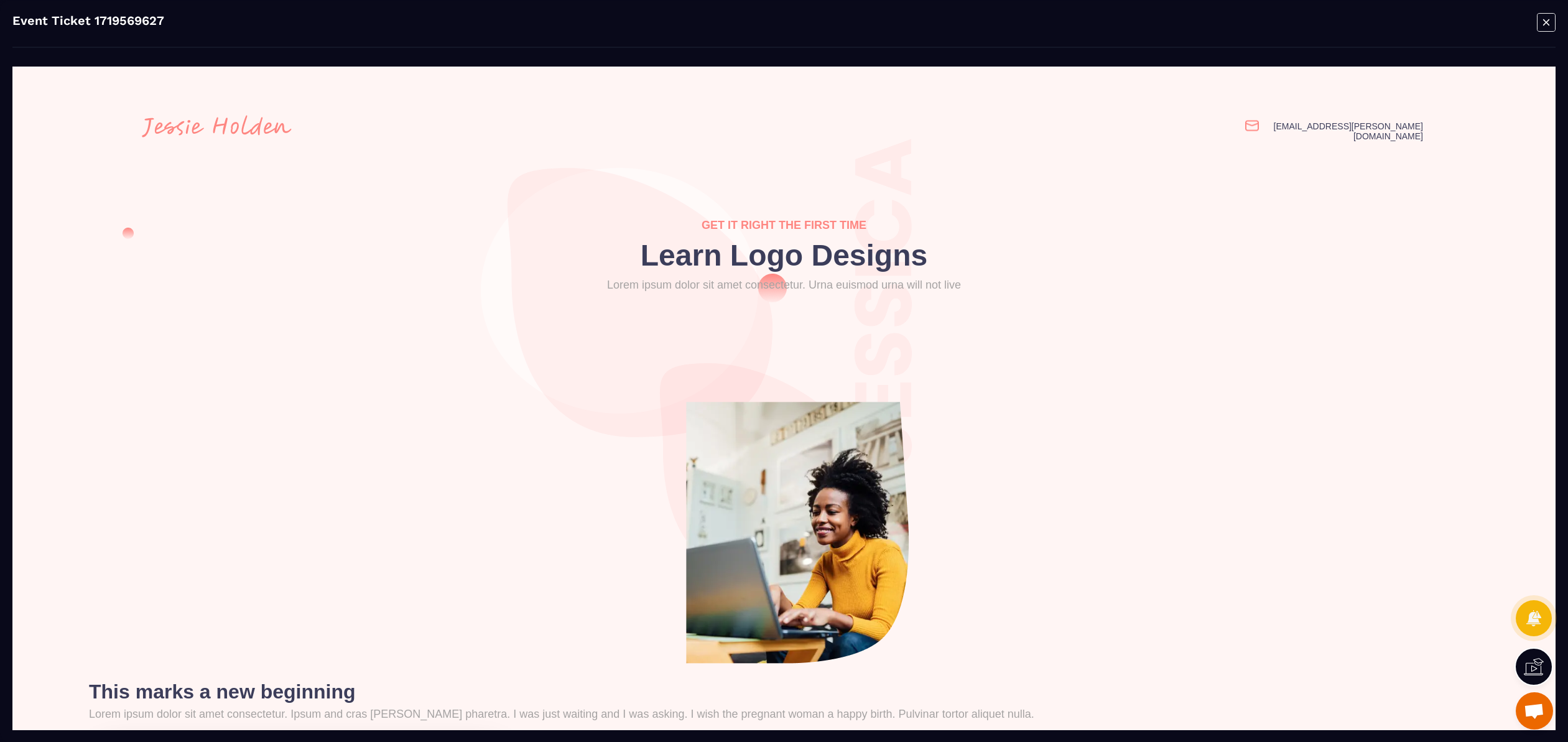
click at [1549, 18] on icon "Modal window" at bounding box center [1546, 21] width 19 height 19
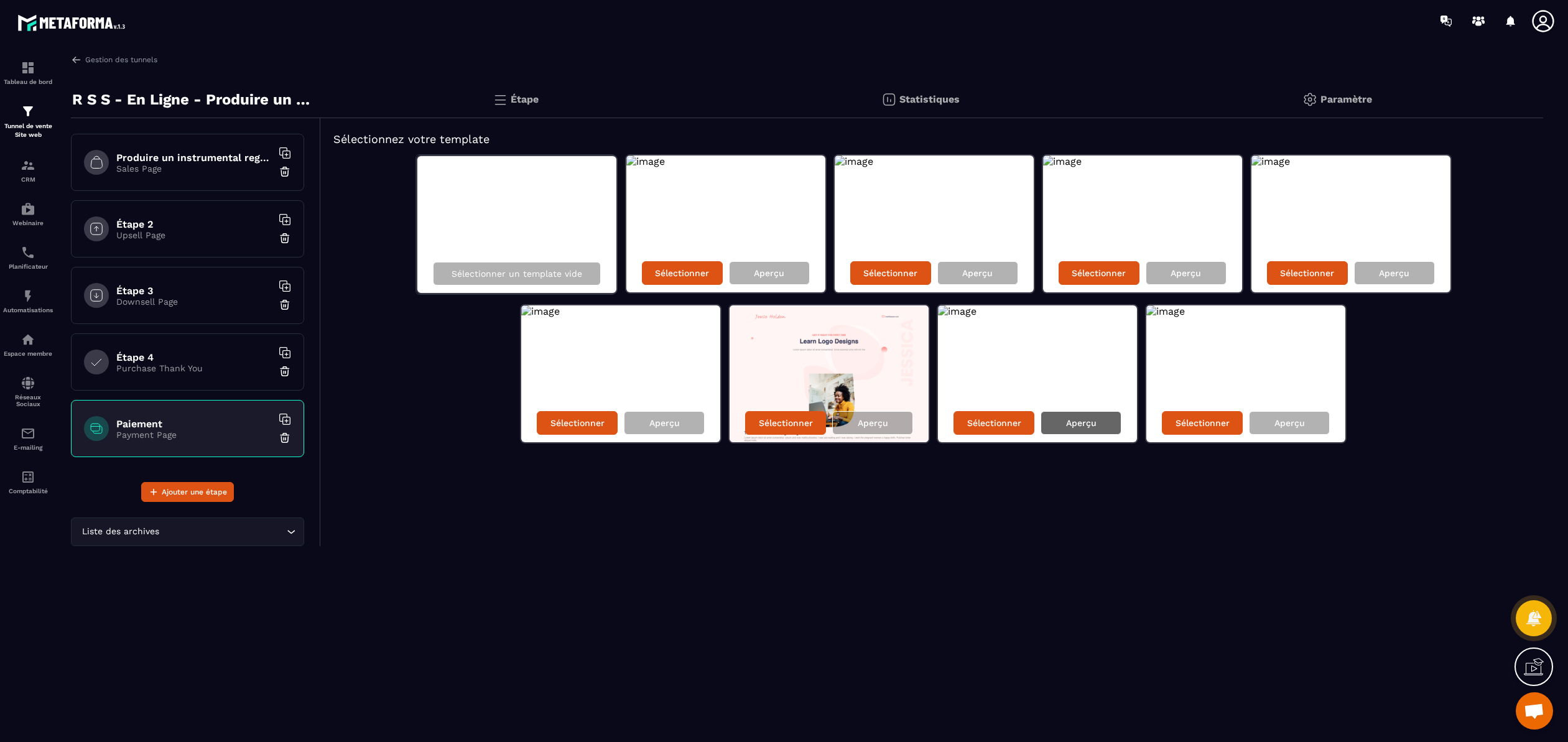
click at [1094, 425] on p "Aperçu" at bounding box center [1081, 422] width 30 height 10
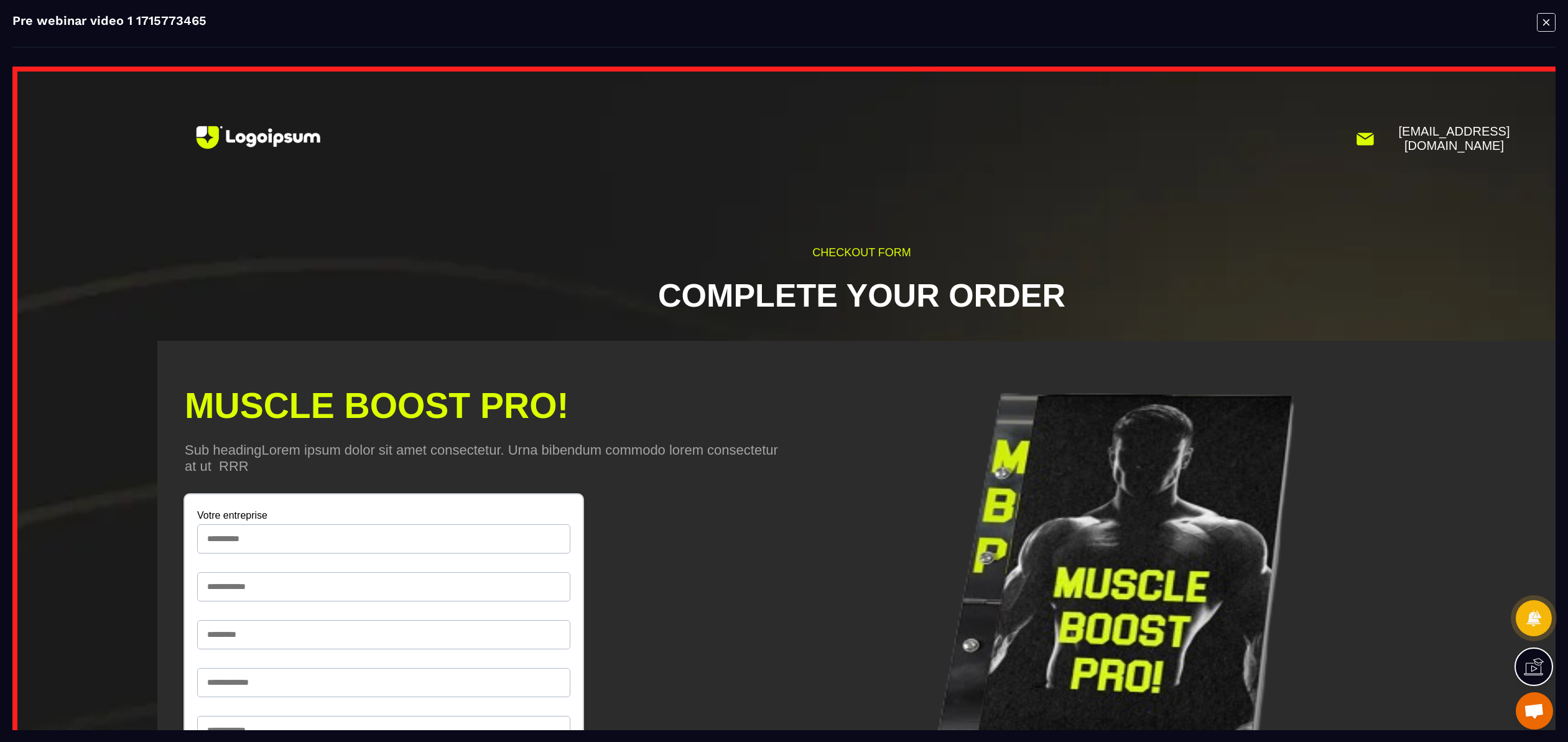
click at [1549, 24] on icon "Modal window" at bounding box center [1546, 21] width 19 height 19
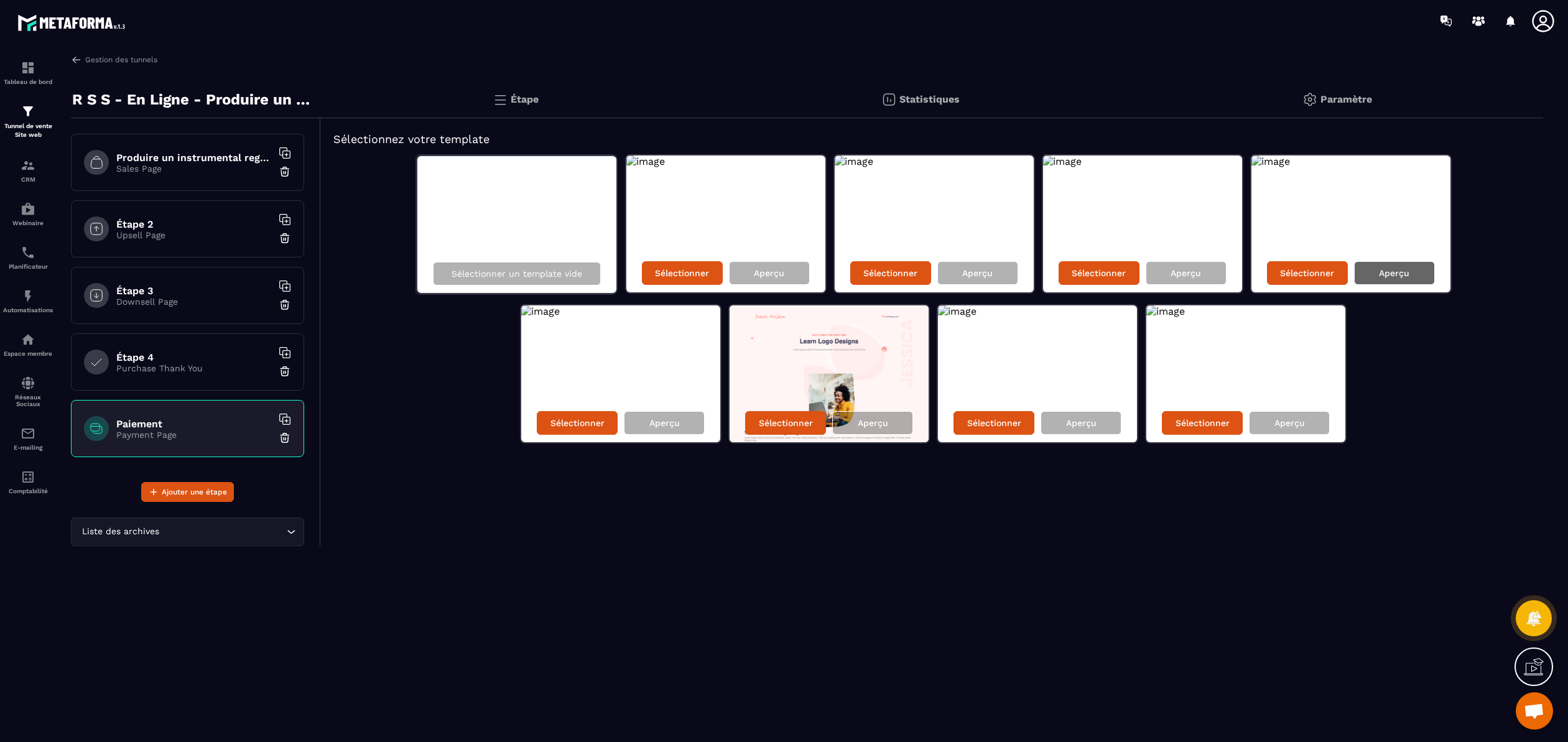
click at [1386, 280] on div "Aperçu" at bounding box center [1394, 272] width 81 height 24
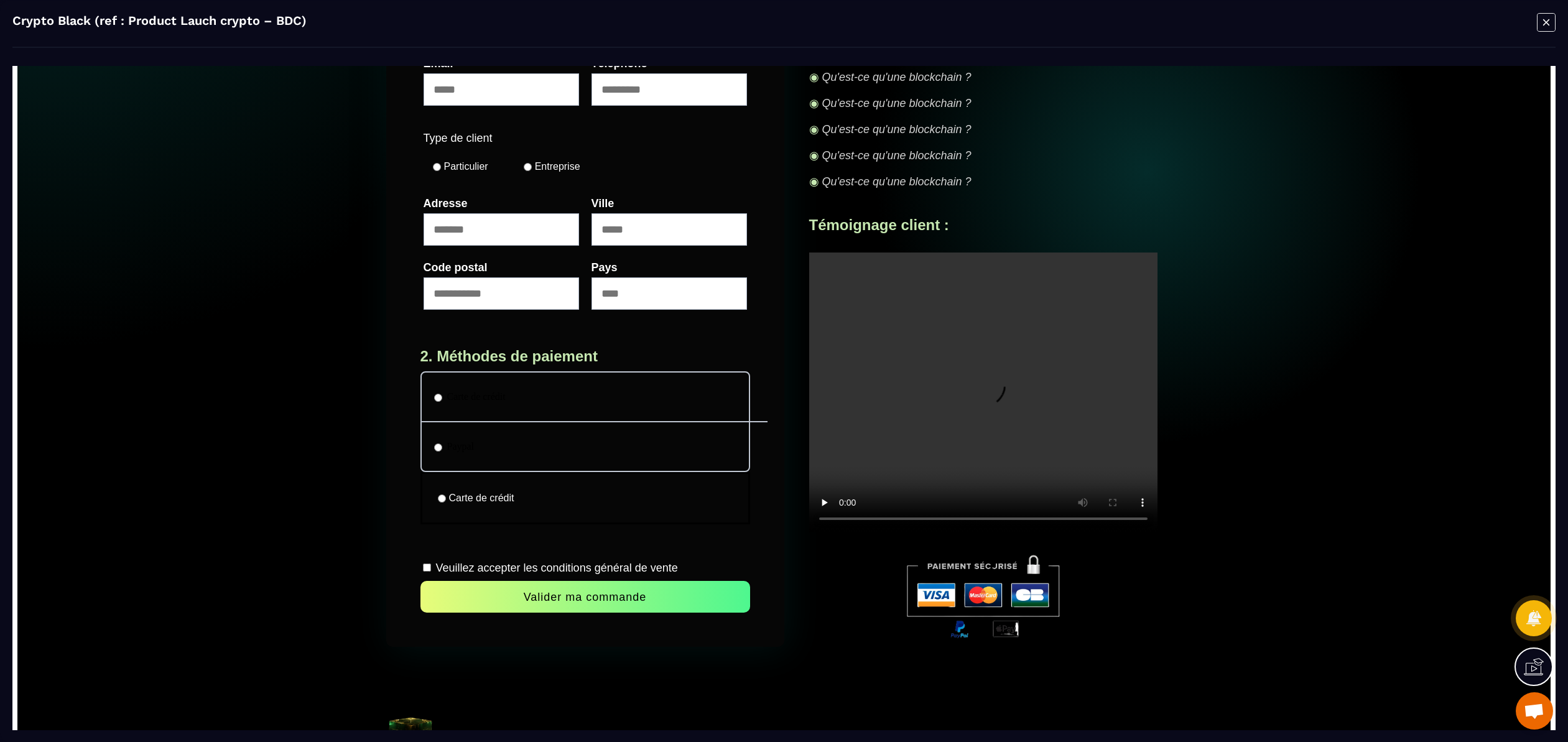
scroll to position [319, 0]
click at [1549, 19] on icon "Modal window" at bounding box center [1546, 21] width 19 height 19
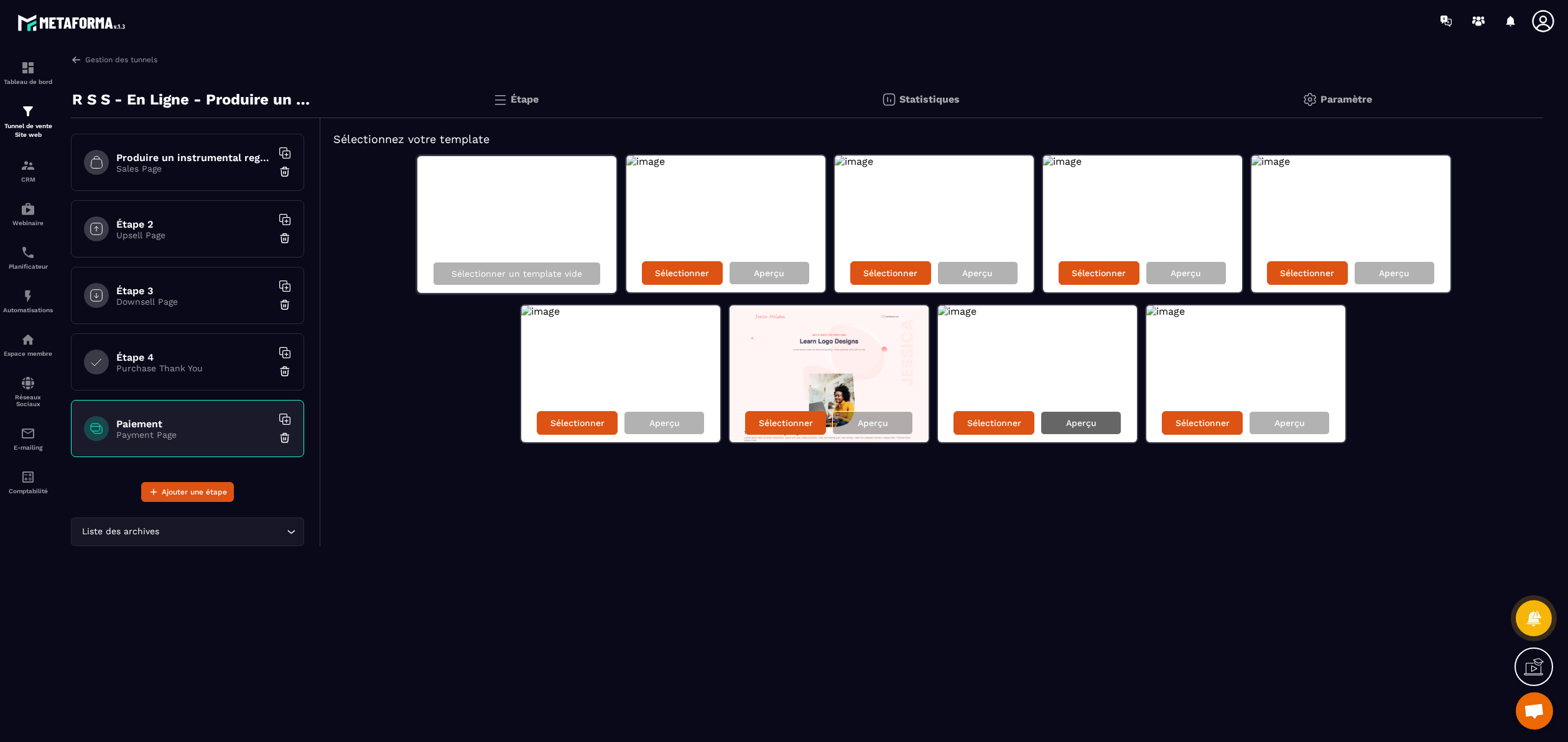
click at [1089, 420] on p "Aperçu" at bounding box center [1081, 422] width 30 height 10
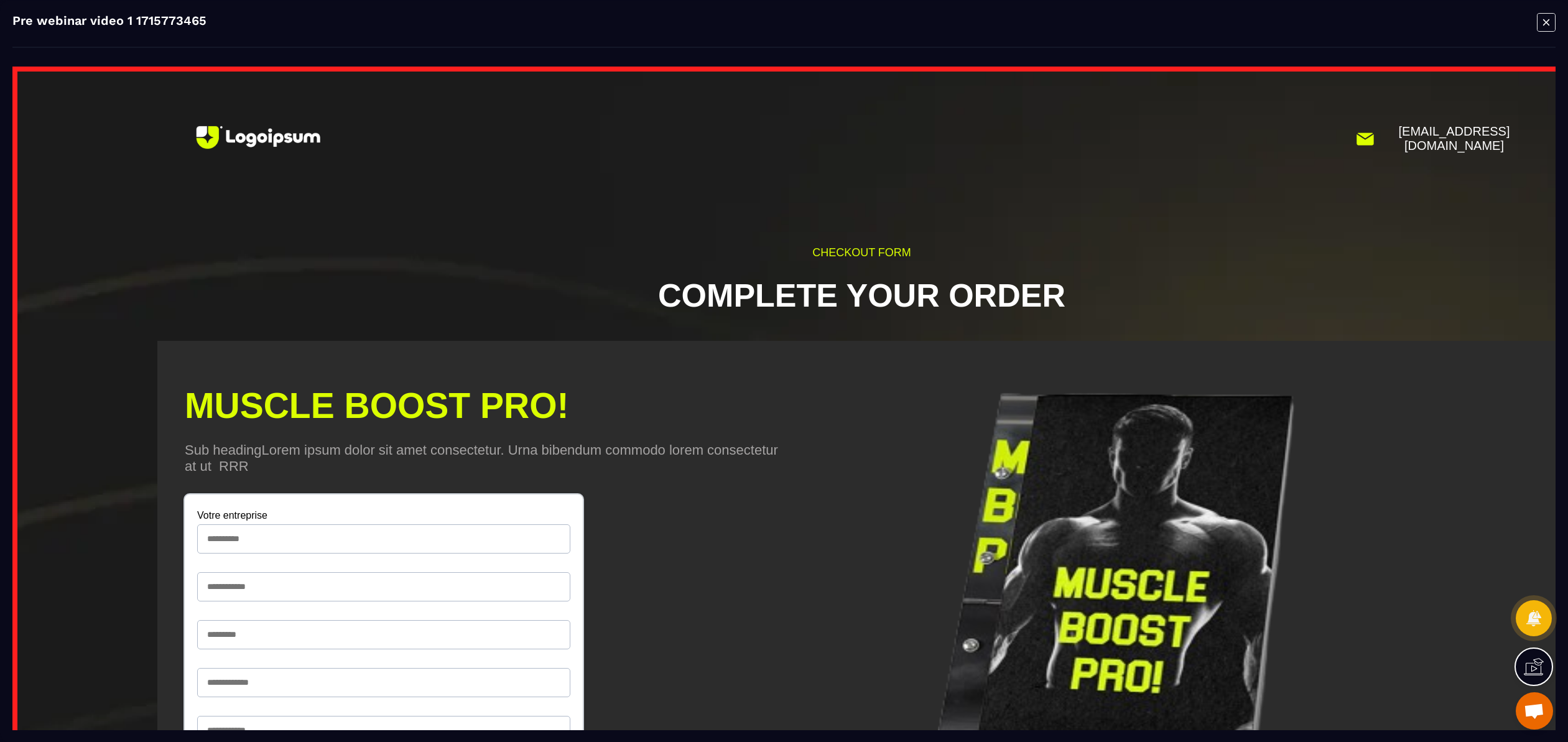
scroll to position [0, 0]
click at [1541, 25] on icon "Modal window" at bounding box center [1546, 21] width 19 height 19
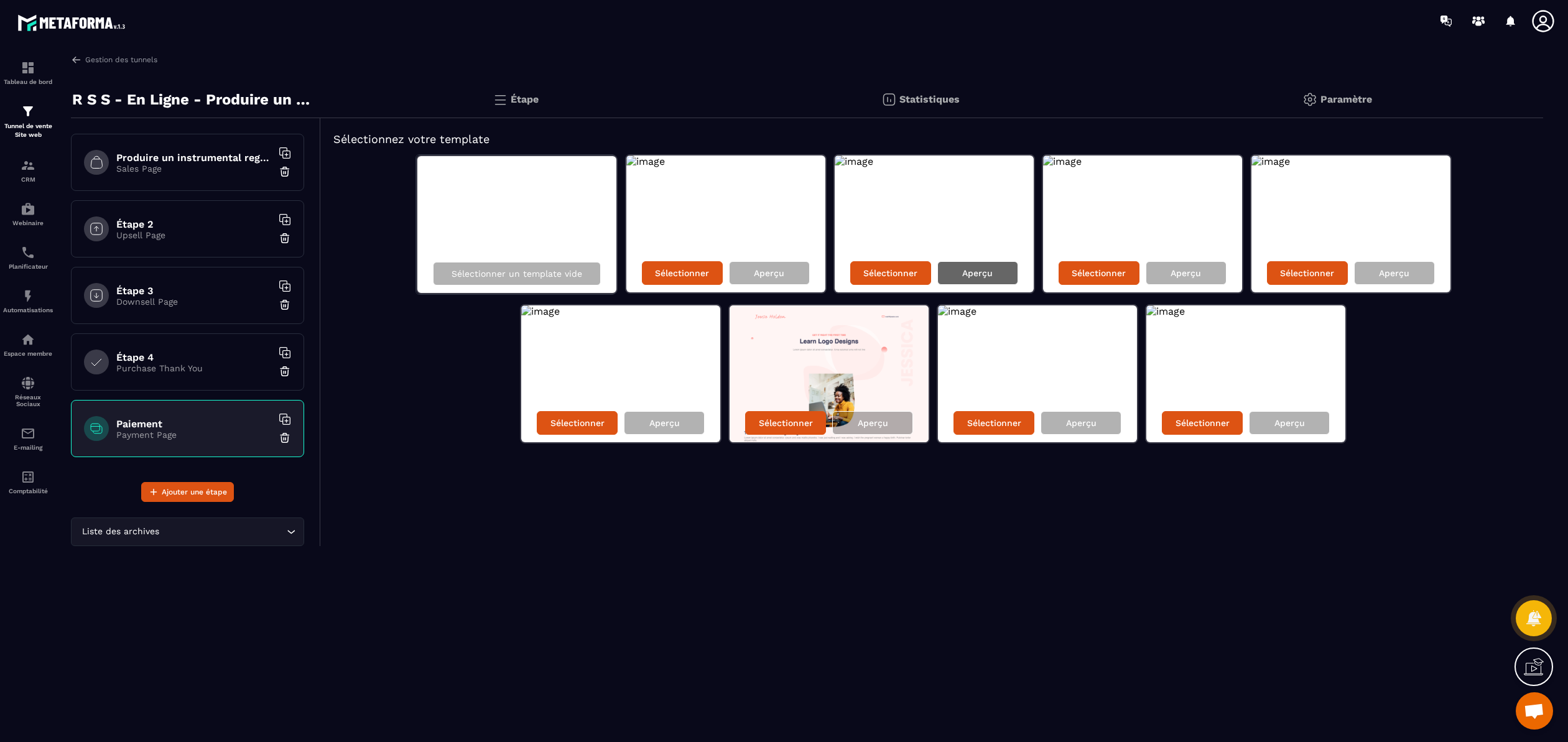
click at [974, 269] on p "Aperçu" at bounding box center [977, 272] width 30 height 10
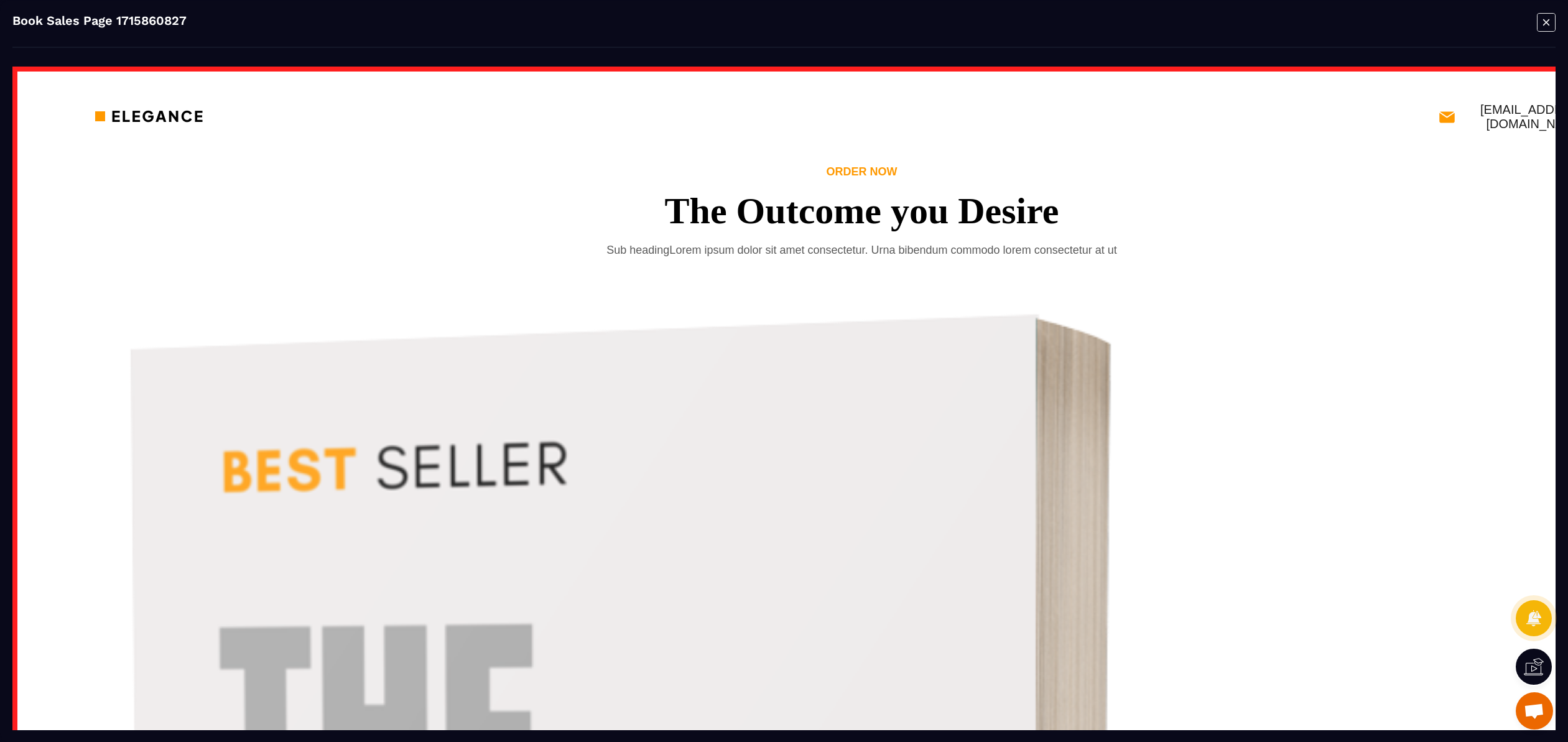
click at [1544, 19] on icon "Modal window" at bounding box center [1546, 21] width 19 height 19
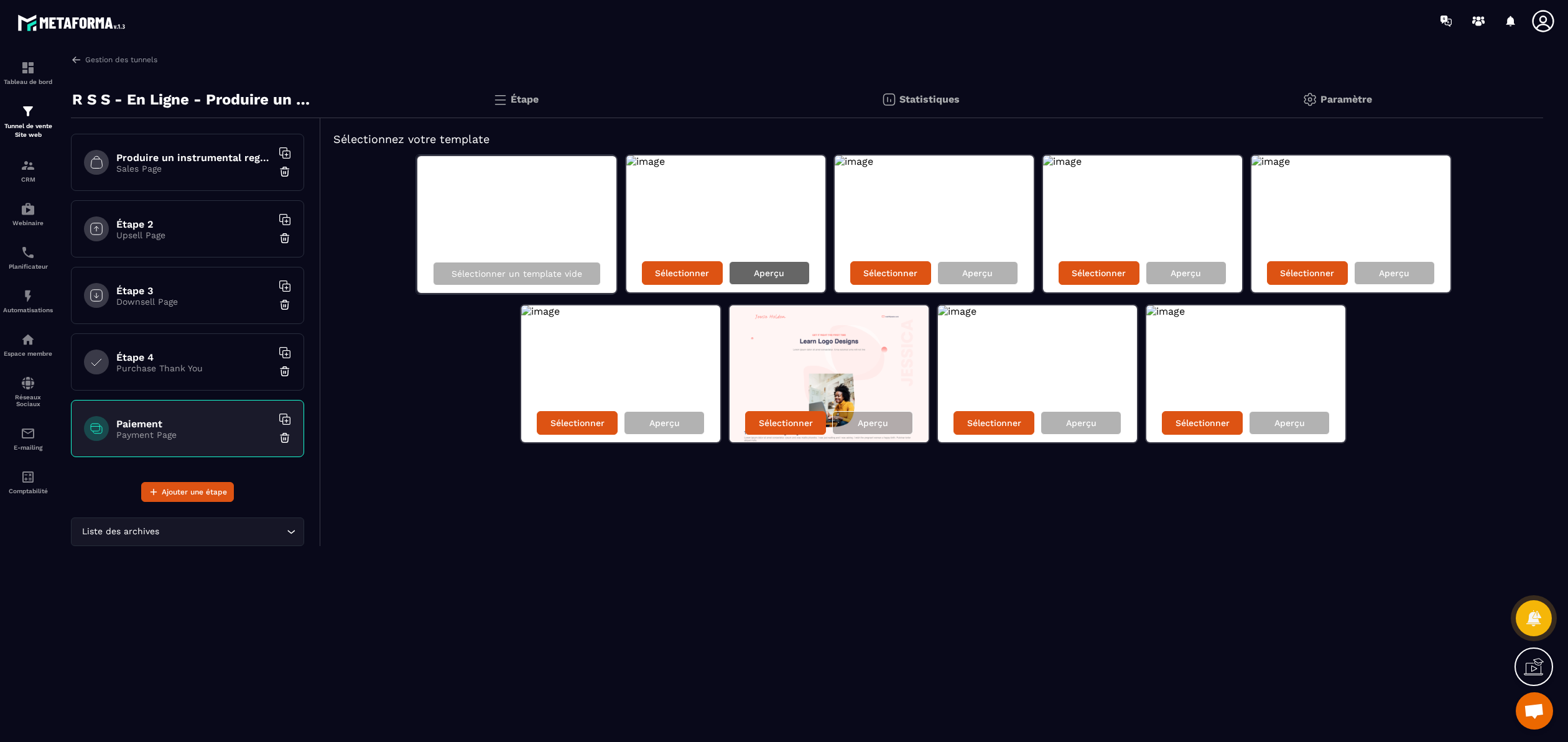
click at [775, 278] on div "Aperçu" at bounding box center [770, 272] width 81 height 24
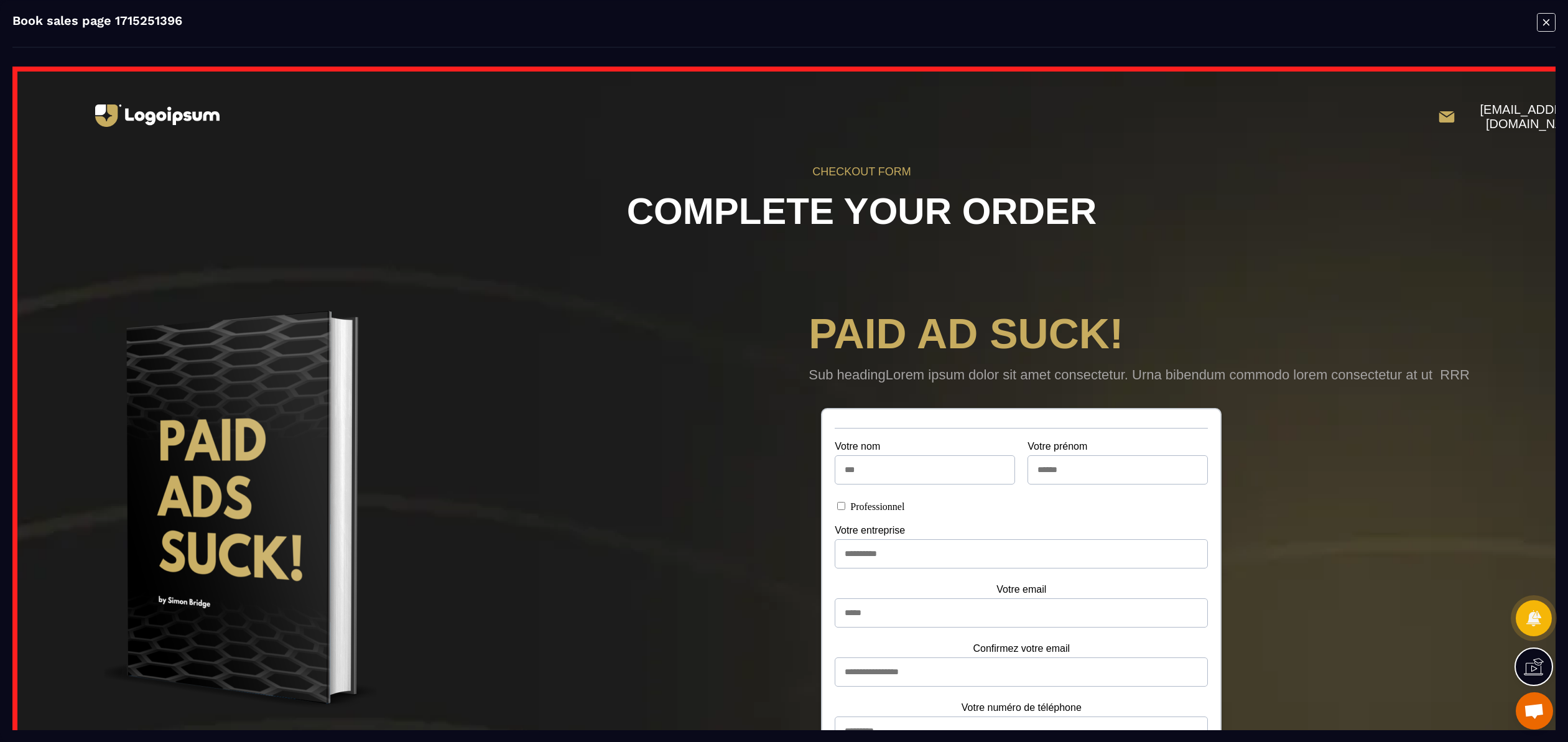
click at [1544, 23] on icon "Modal window" at bounding box center [1546, 22] width 6 height 6
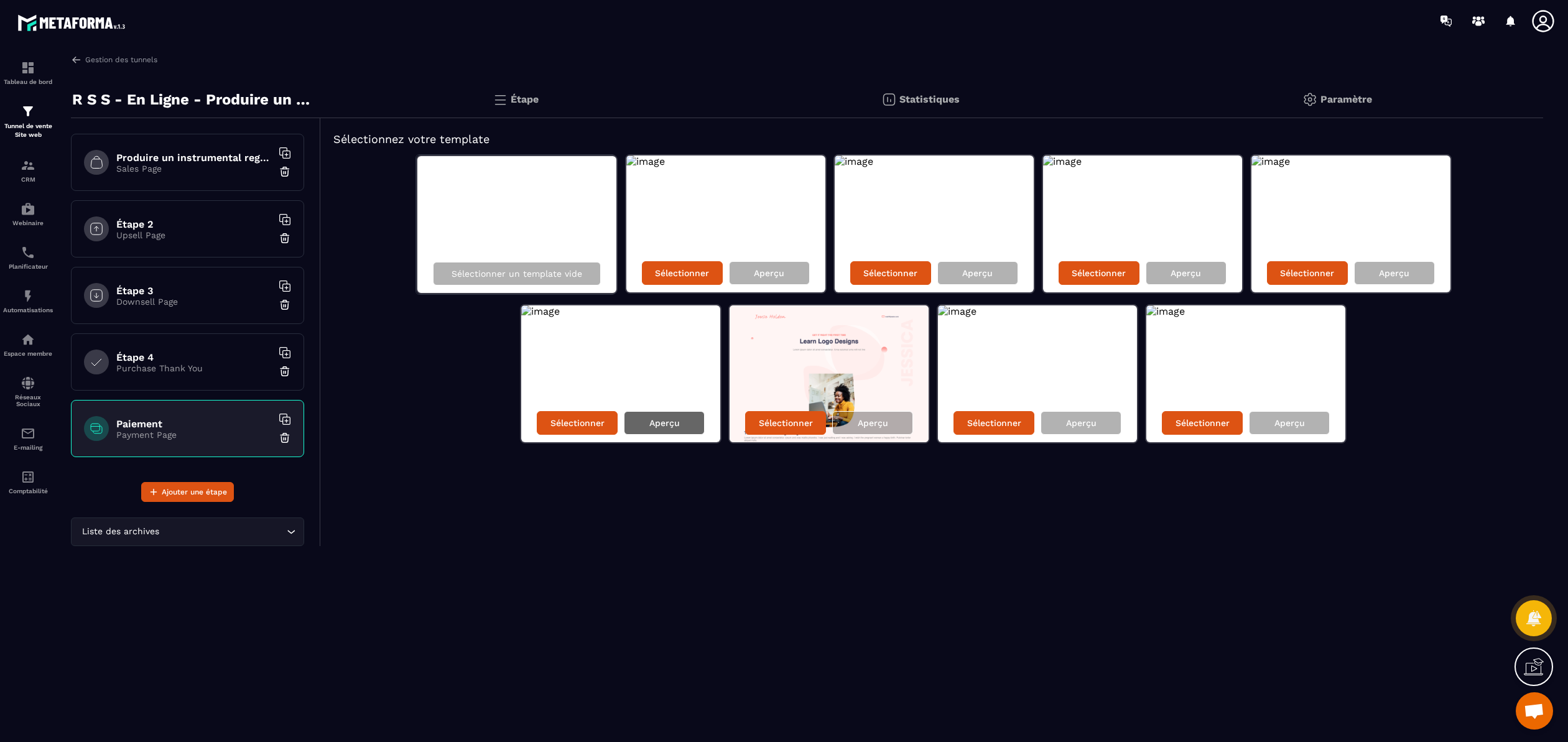
click at [668, 423] on p "Aperçu" at bounding box center [664, 422] width 30 height 10
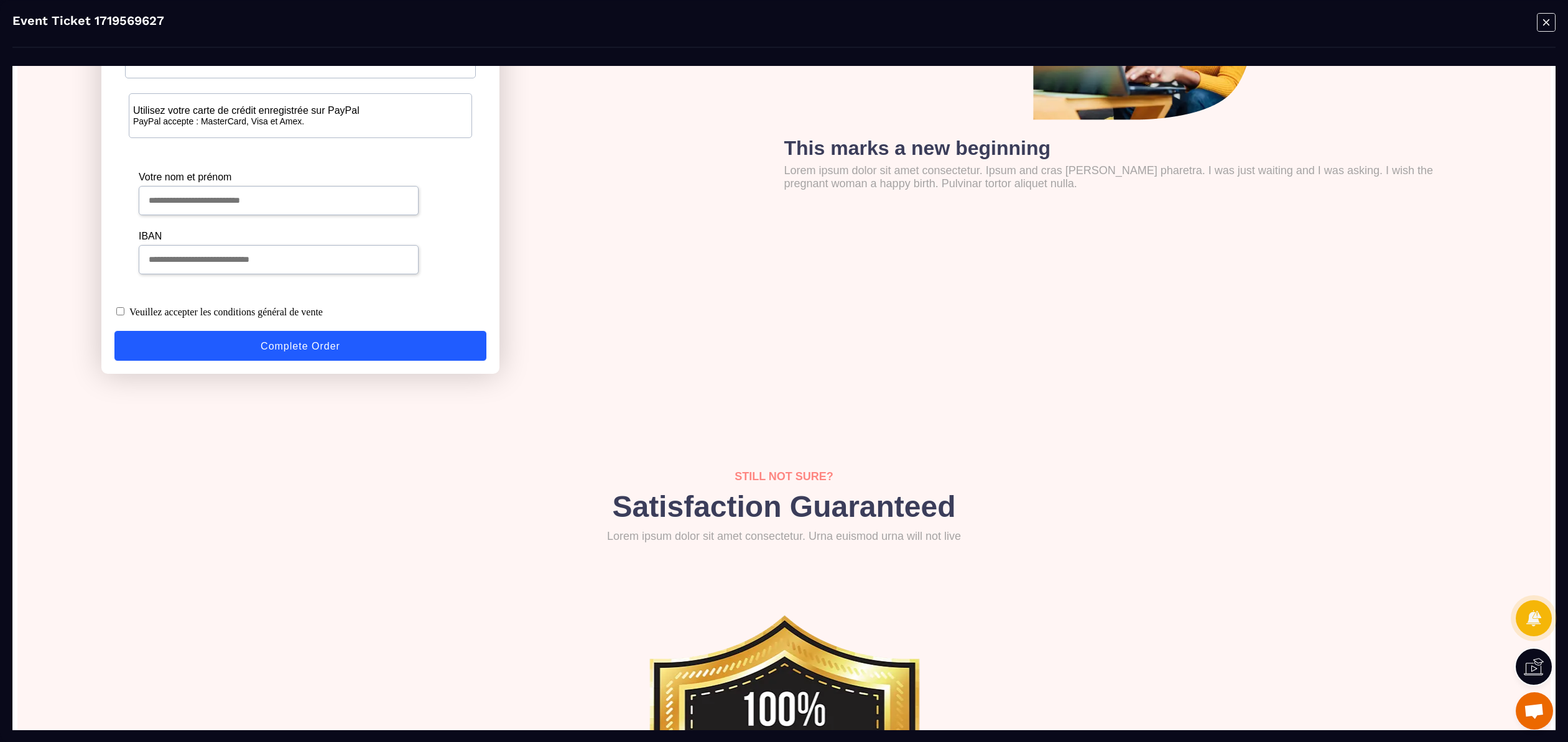
scroll to position [660, 0]
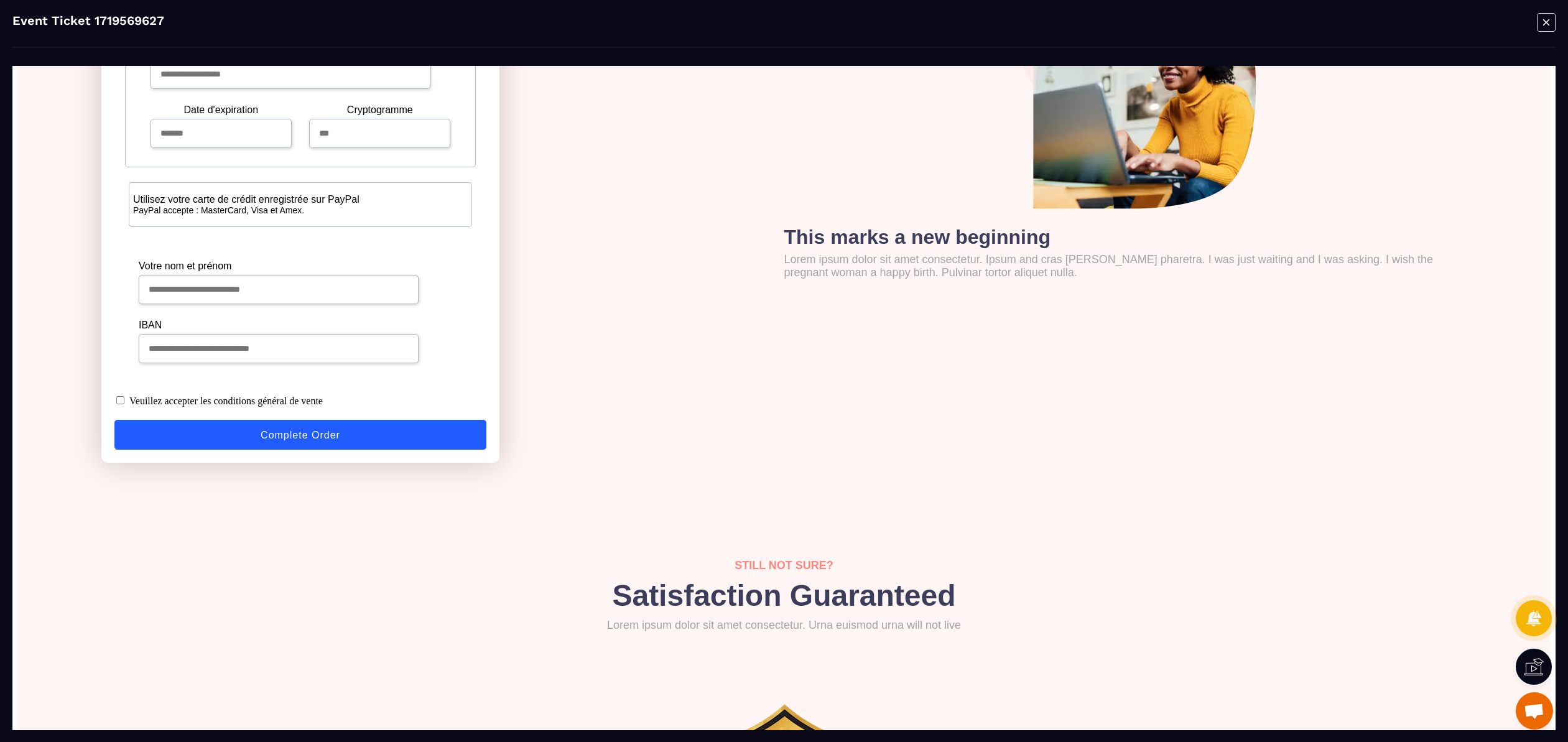
click at [1548, 22] on icon "Modal window" at bounding box center [1546, 21] width 19 height 19
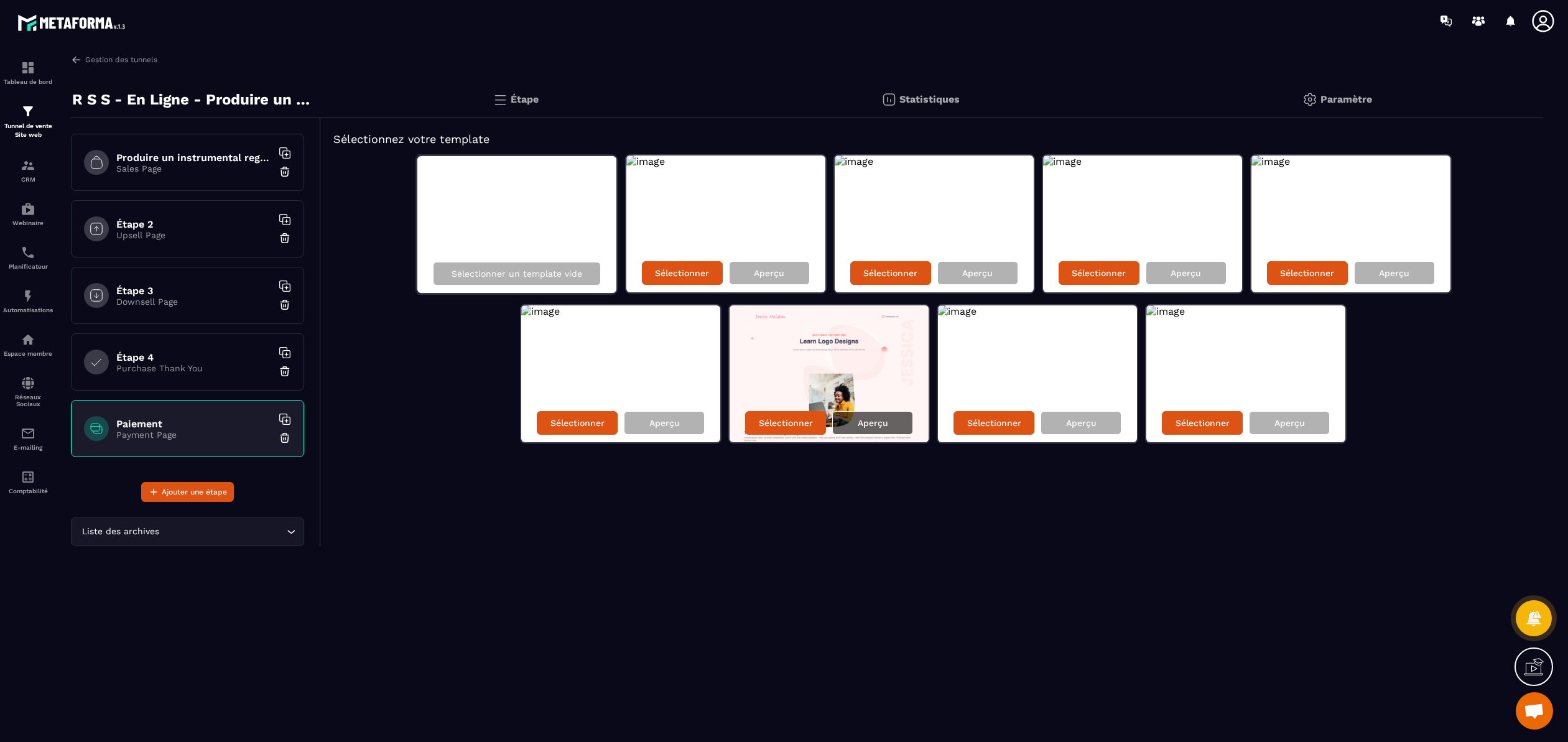
click at [872, 426] on p "Aperçu" at bounding box center [873, 422] width 30 height 10
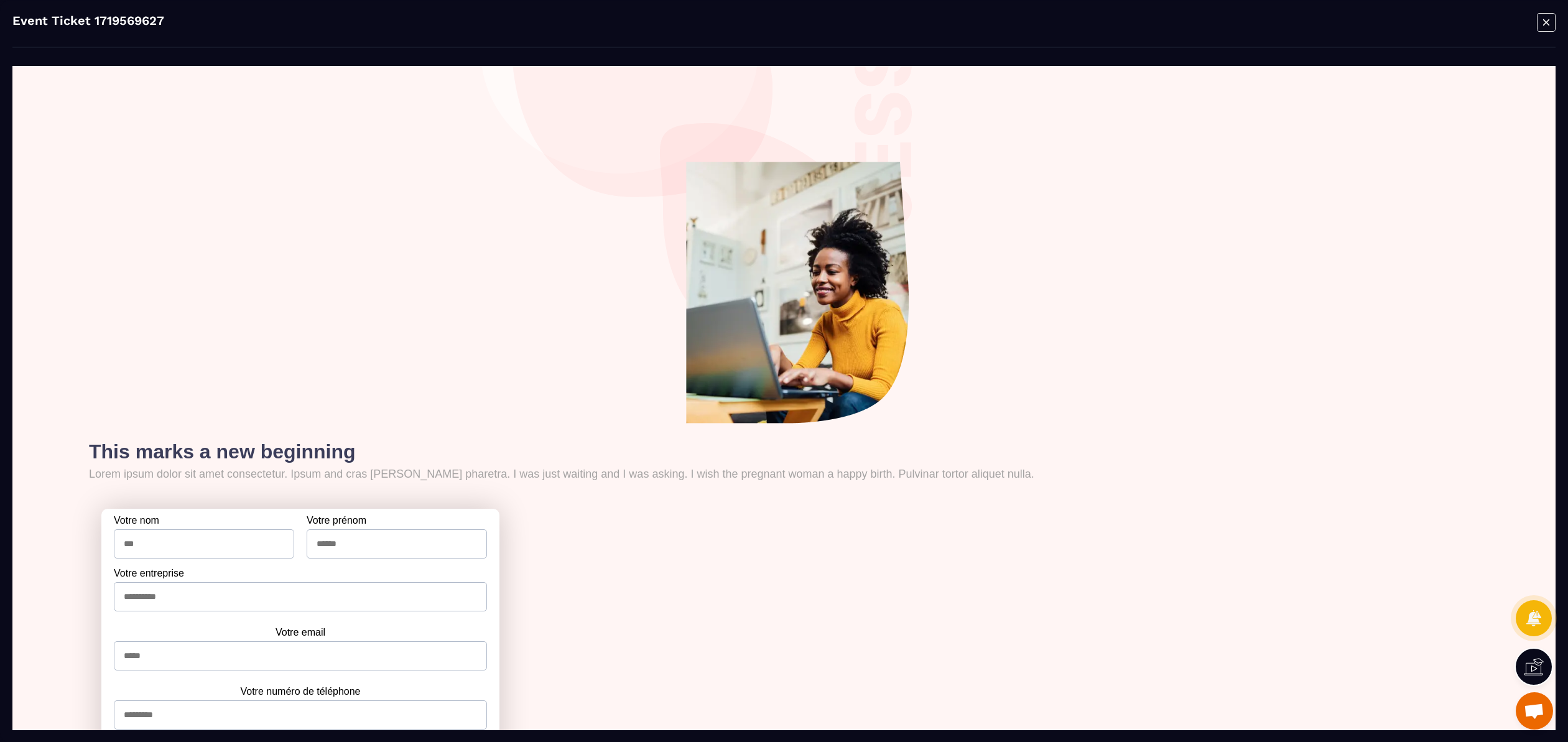
scroll to position [194, 0]
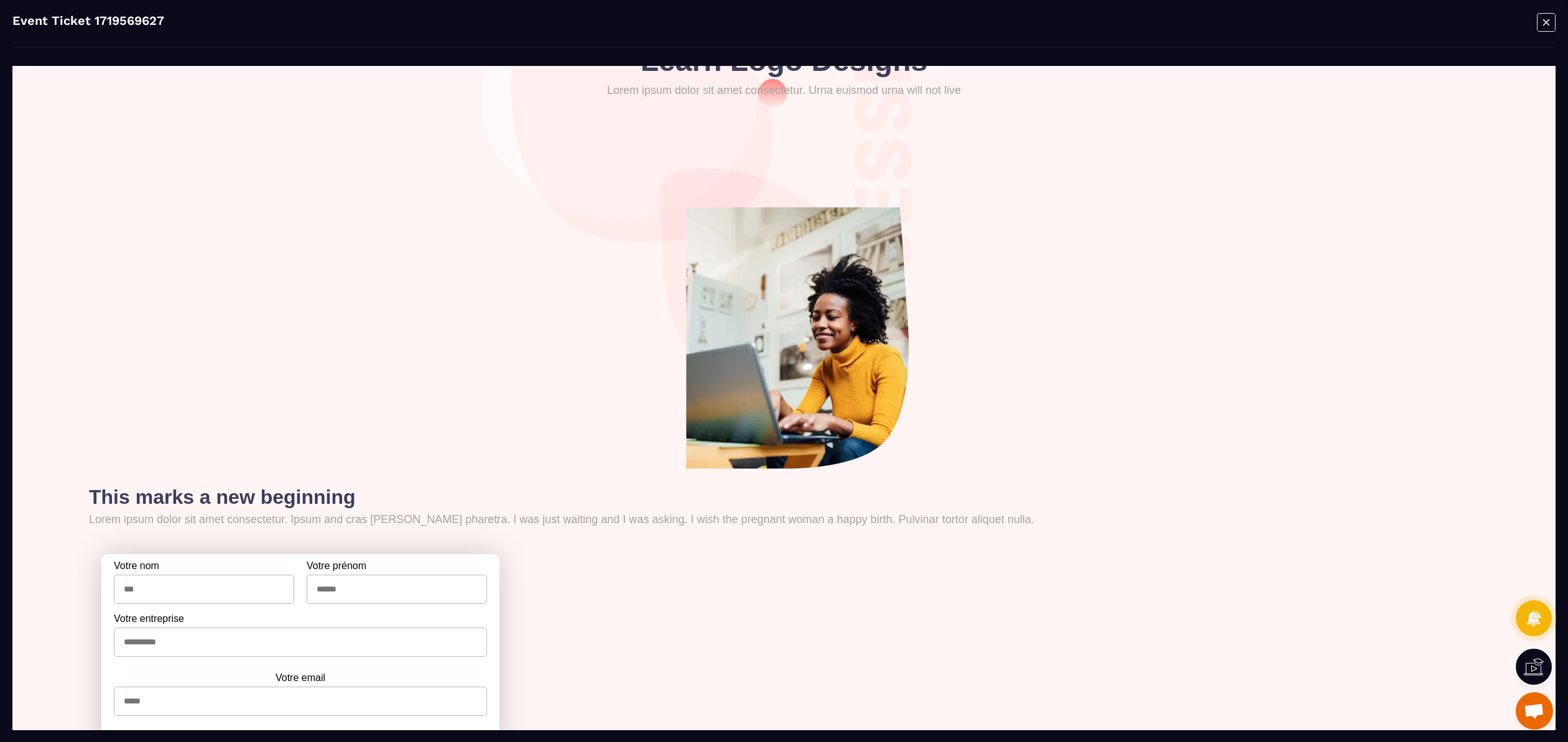
click at [1545, 25] on icon "Modal window" at bounding box center [1546, 21] width 19 height 19
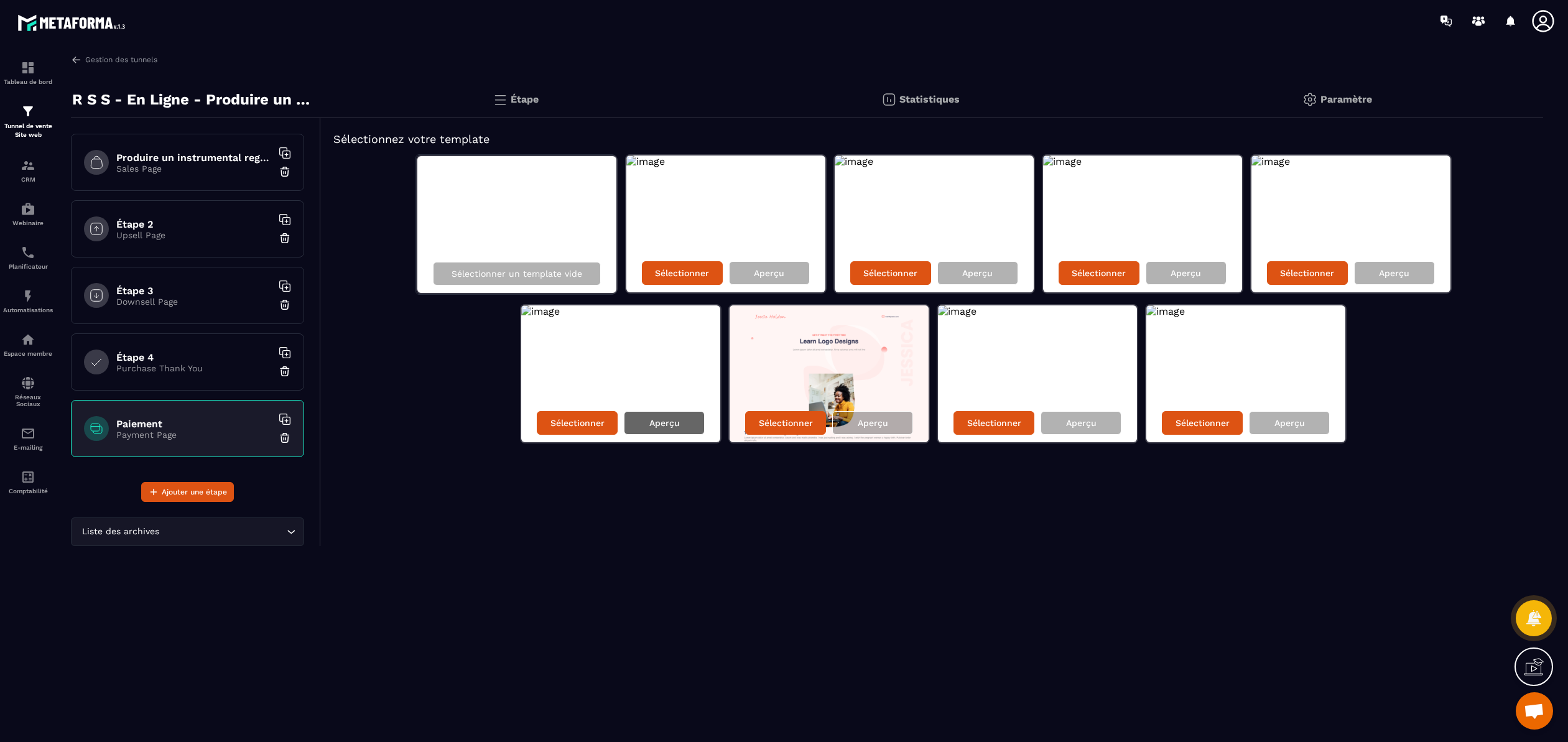
click at [671, 419] on p "Aperçu" at bounding box center [664, 422] width 30 height 10
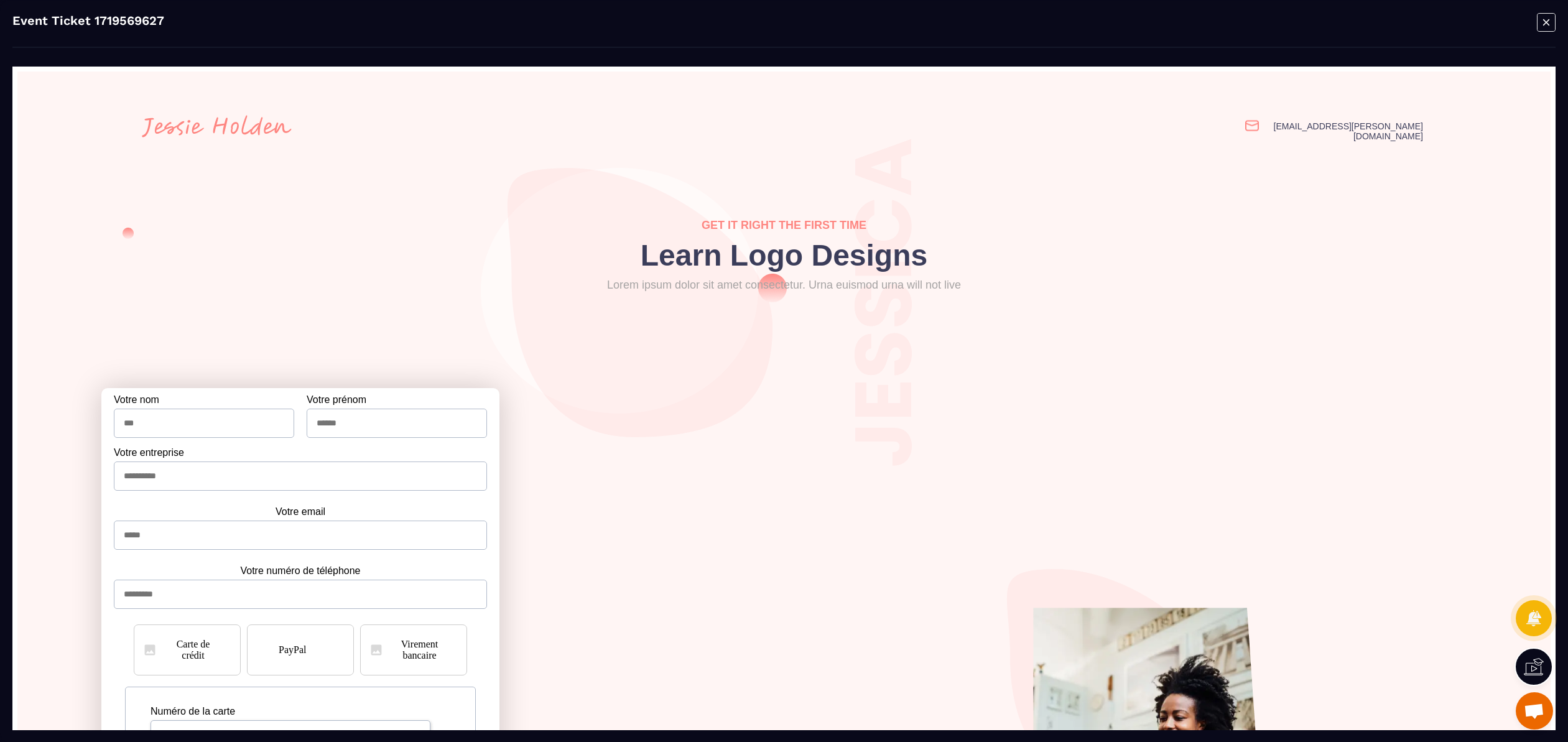
scroll to position [0, 0]
click at [1553, 27] on icon "Modal window" at bounding box center [1546, 21] width 19 height 19
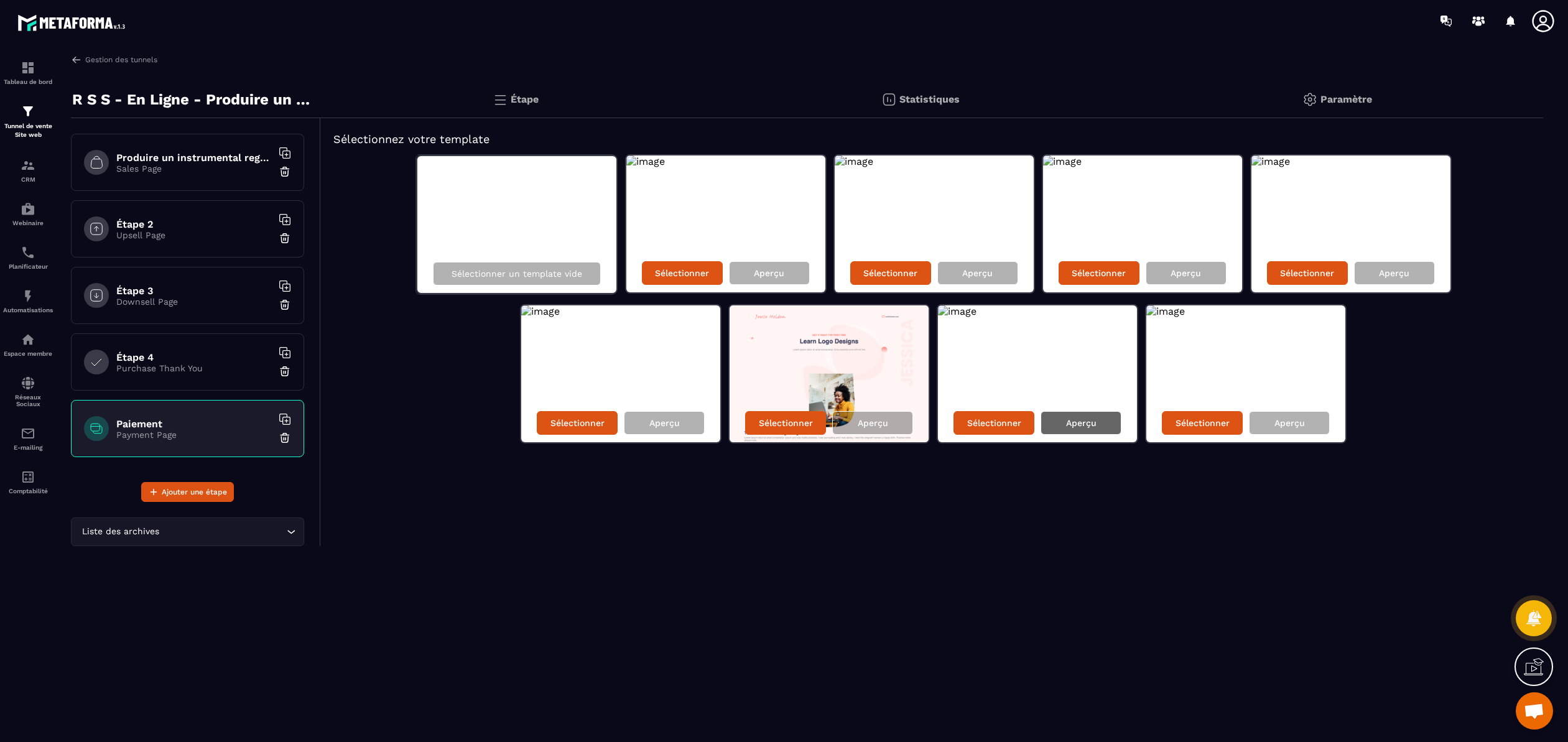
click at [1076, 423] on p "Aperçu" at bounding box center [1081, 422] width 30 height 10
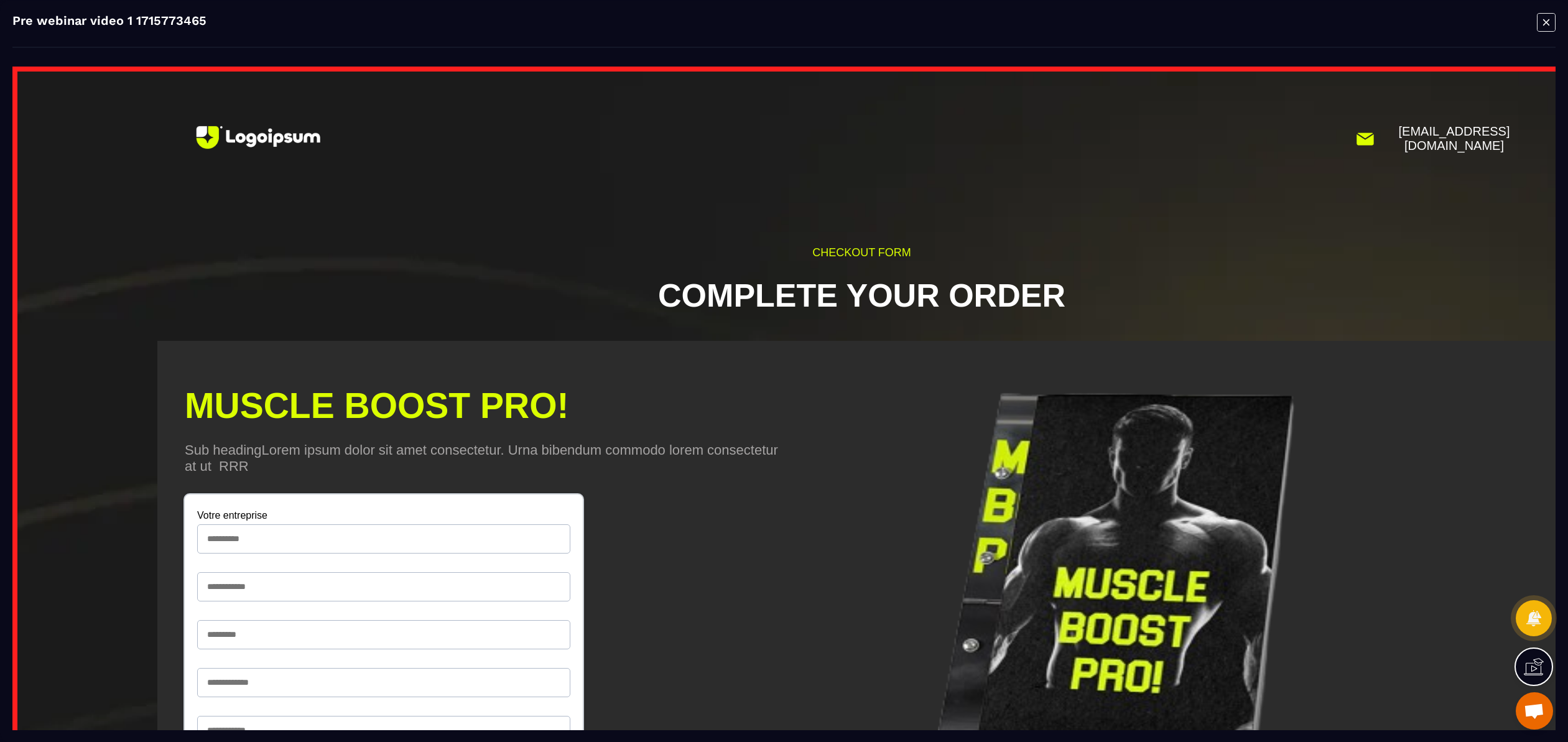
click at [1548, 27] on icon "Modal window" at bounding box center [1546, 21] width 19 height 19
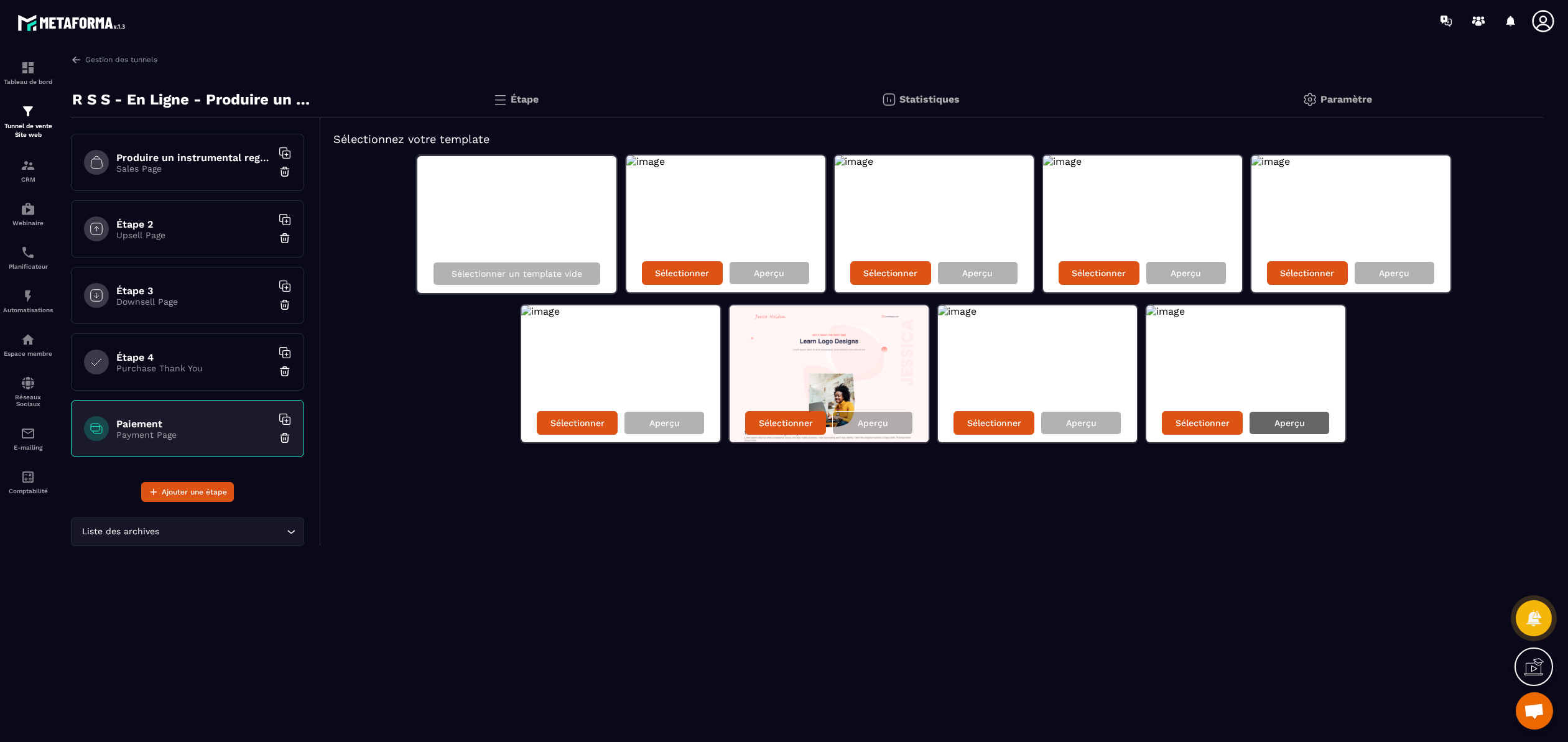
click at [1275, 424] on p "Aperçu" at bounding box center [1289, 422] width 30 height 10
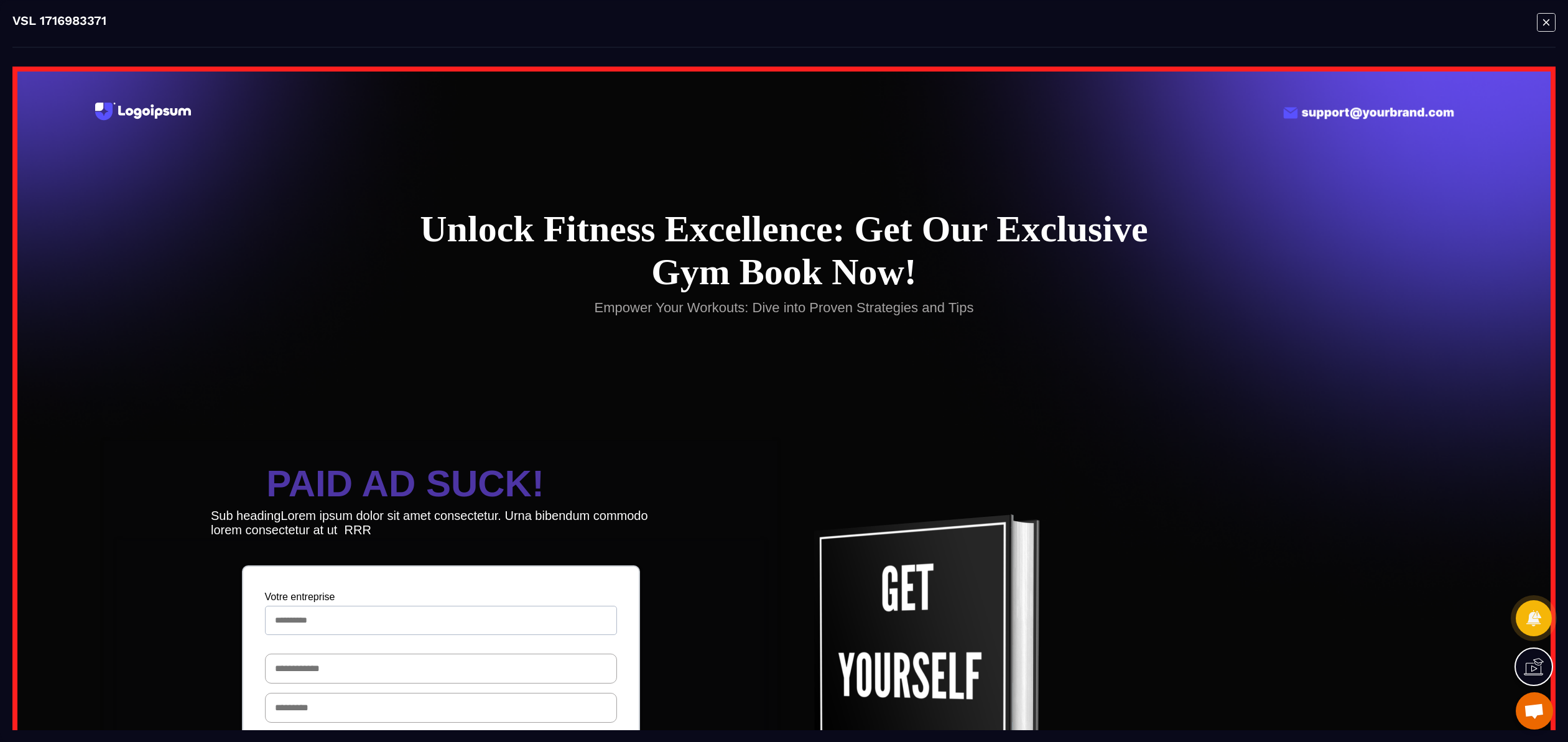
click at [1548, 20] on icon "Modal window" at bounding box center [1546, 21] width 19 height 19
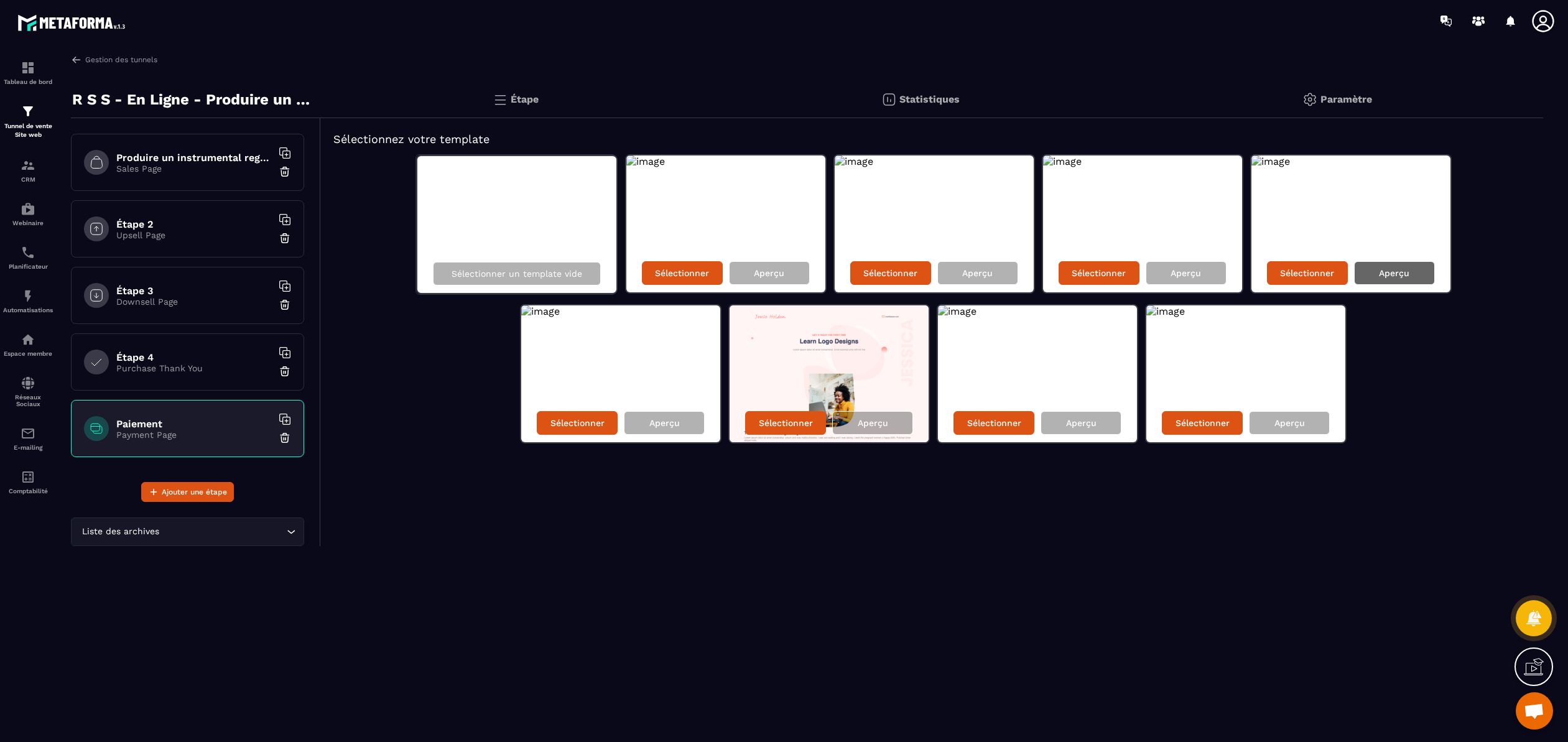
click at [1388, 277] on p "Aperçu" at bounding box center [1394, 272] width 30 height 10
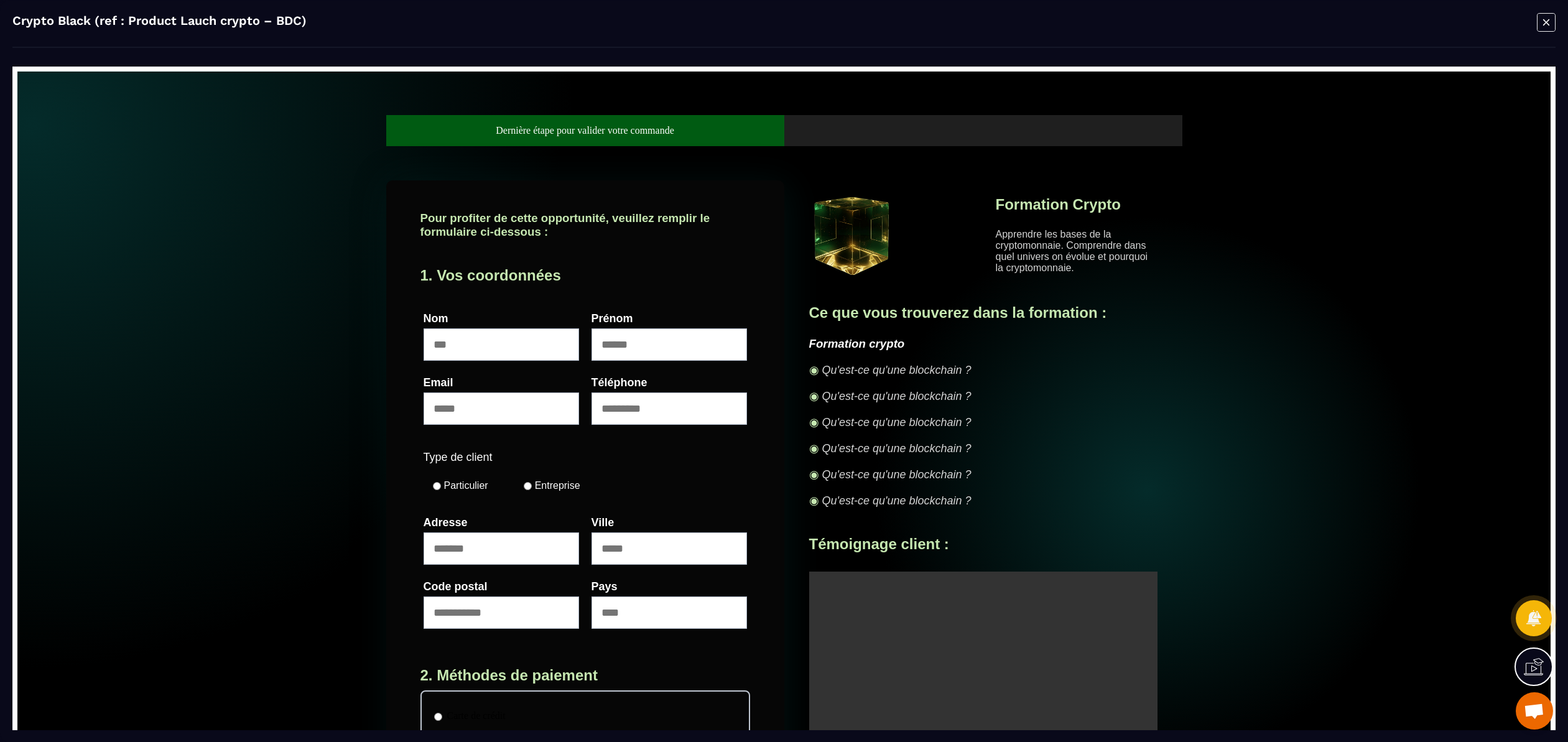
click at [1547, 23] on icon "Modal window" at bounding box center [1546, 22] width 6 height 6
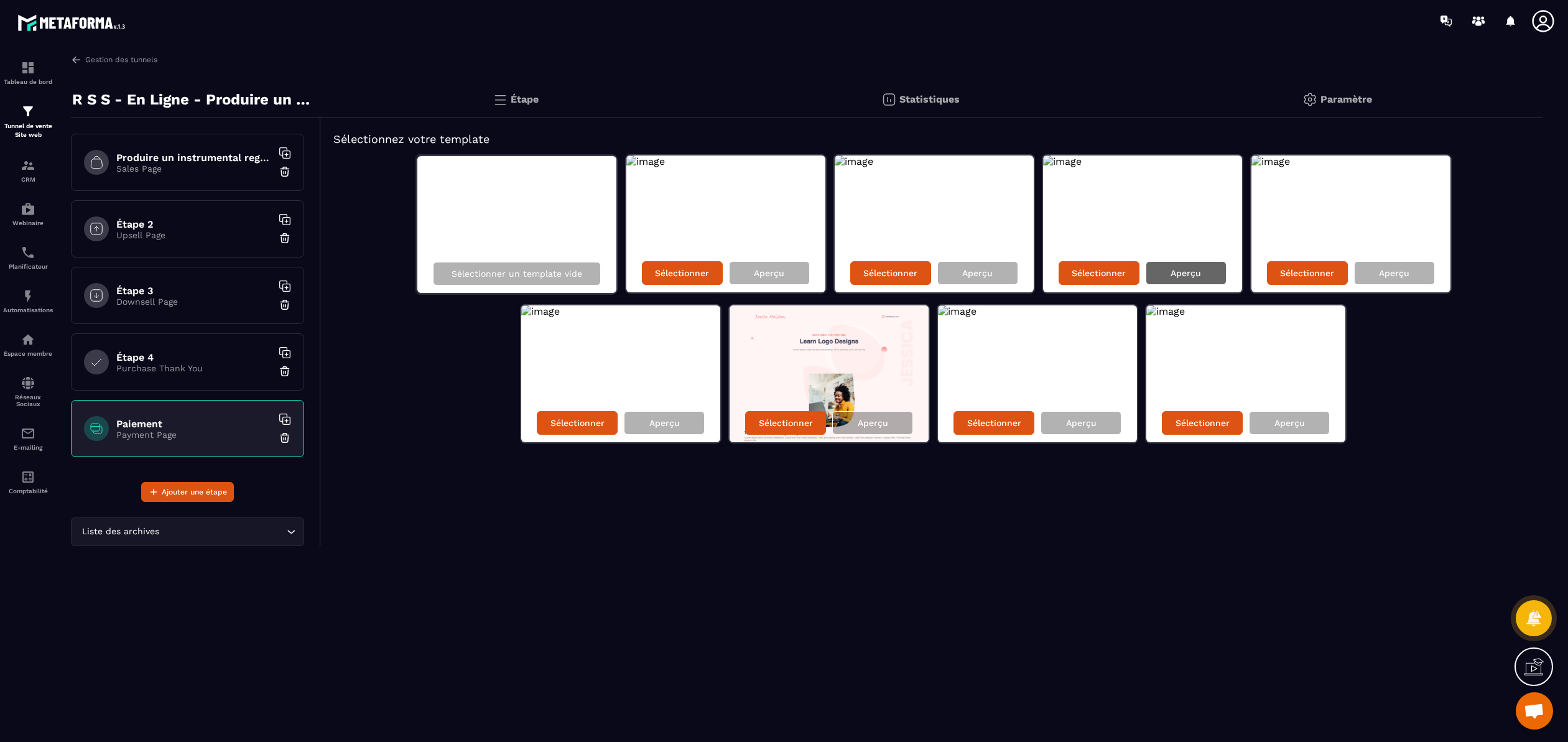
click at [1163, 277] on div "Aperçu" at bounding box center [1186, 272] width 81 height 24
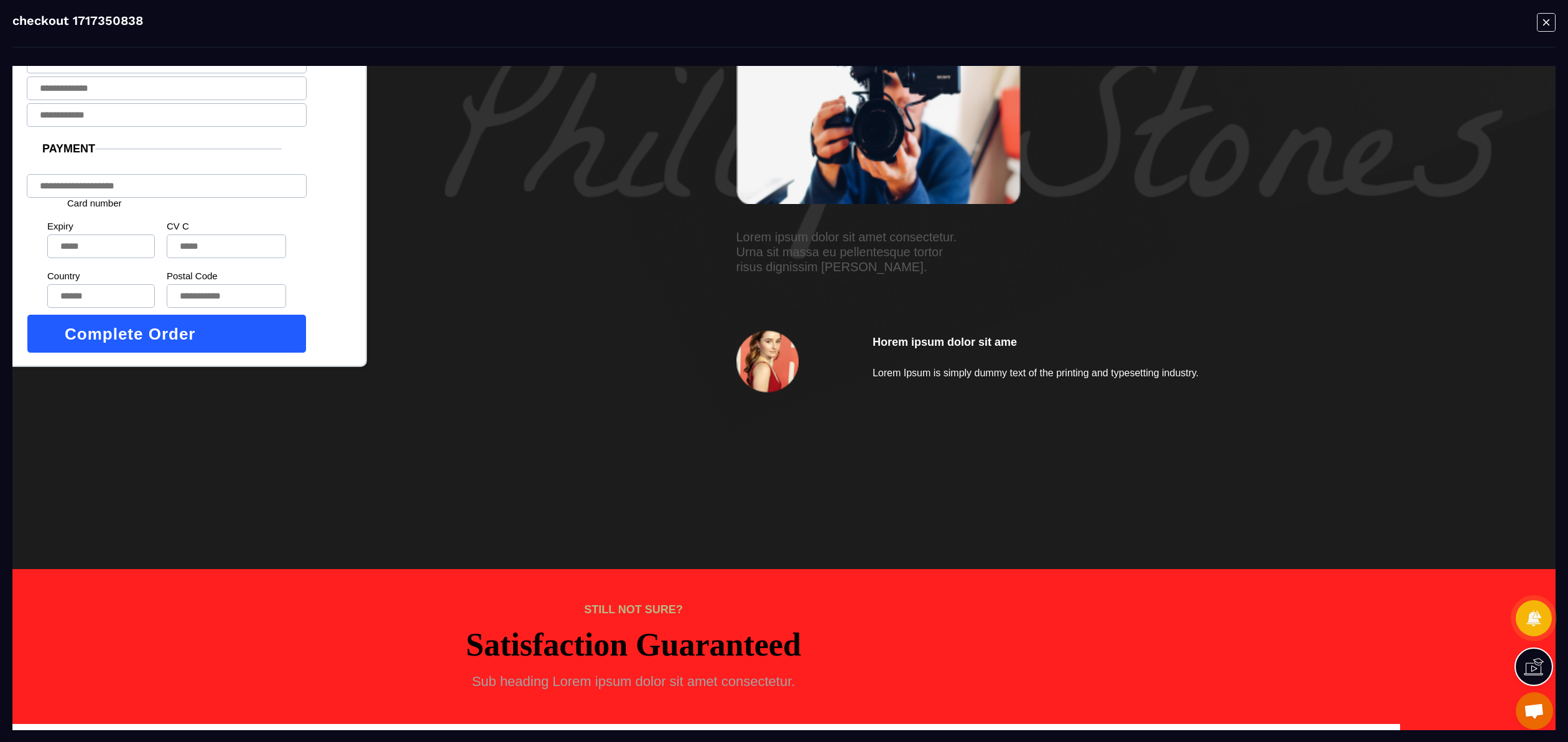
scroll to position [0, 151]
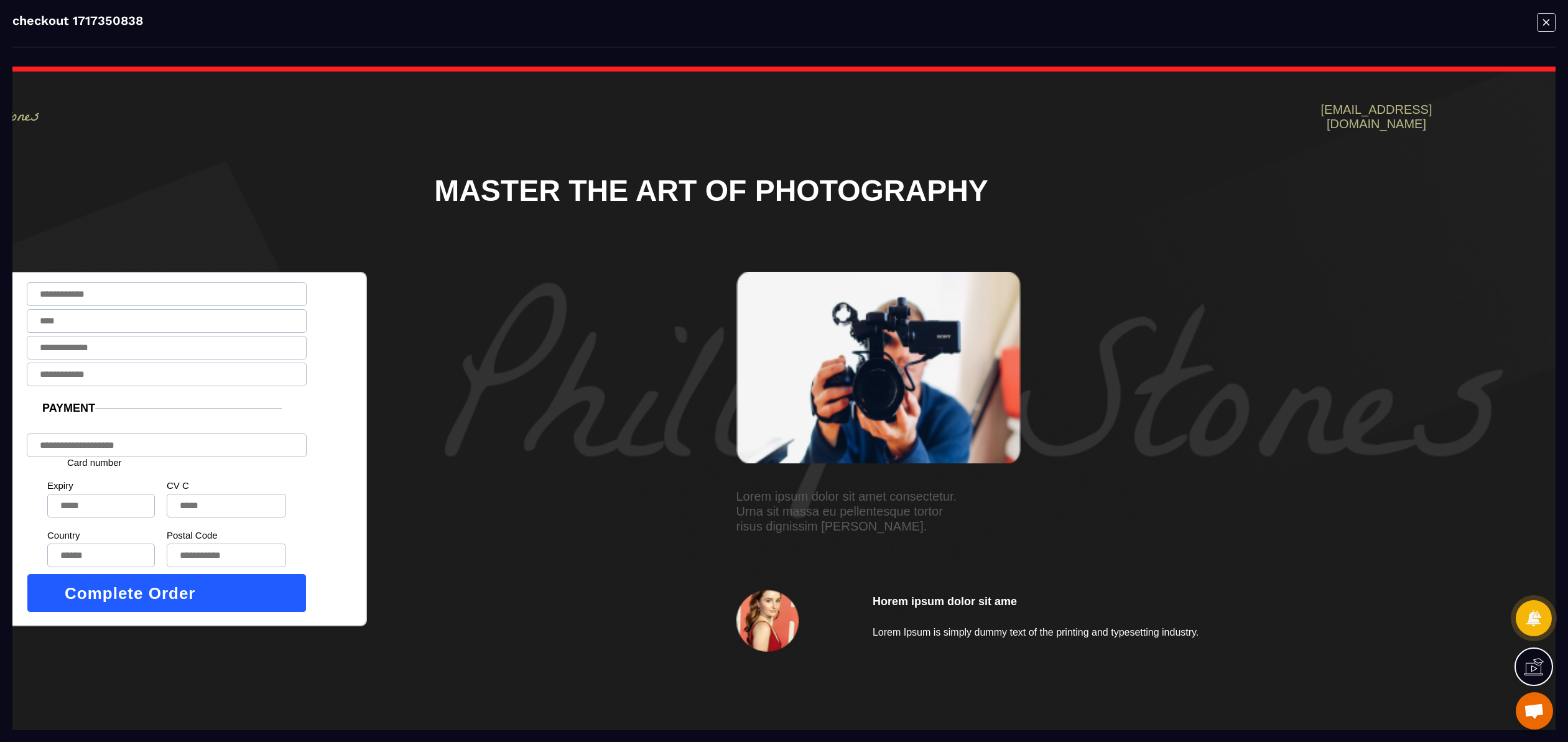
click at [1550, 22] on icon "Modal window" at bounding box center [1546, 21] width 19 height 19
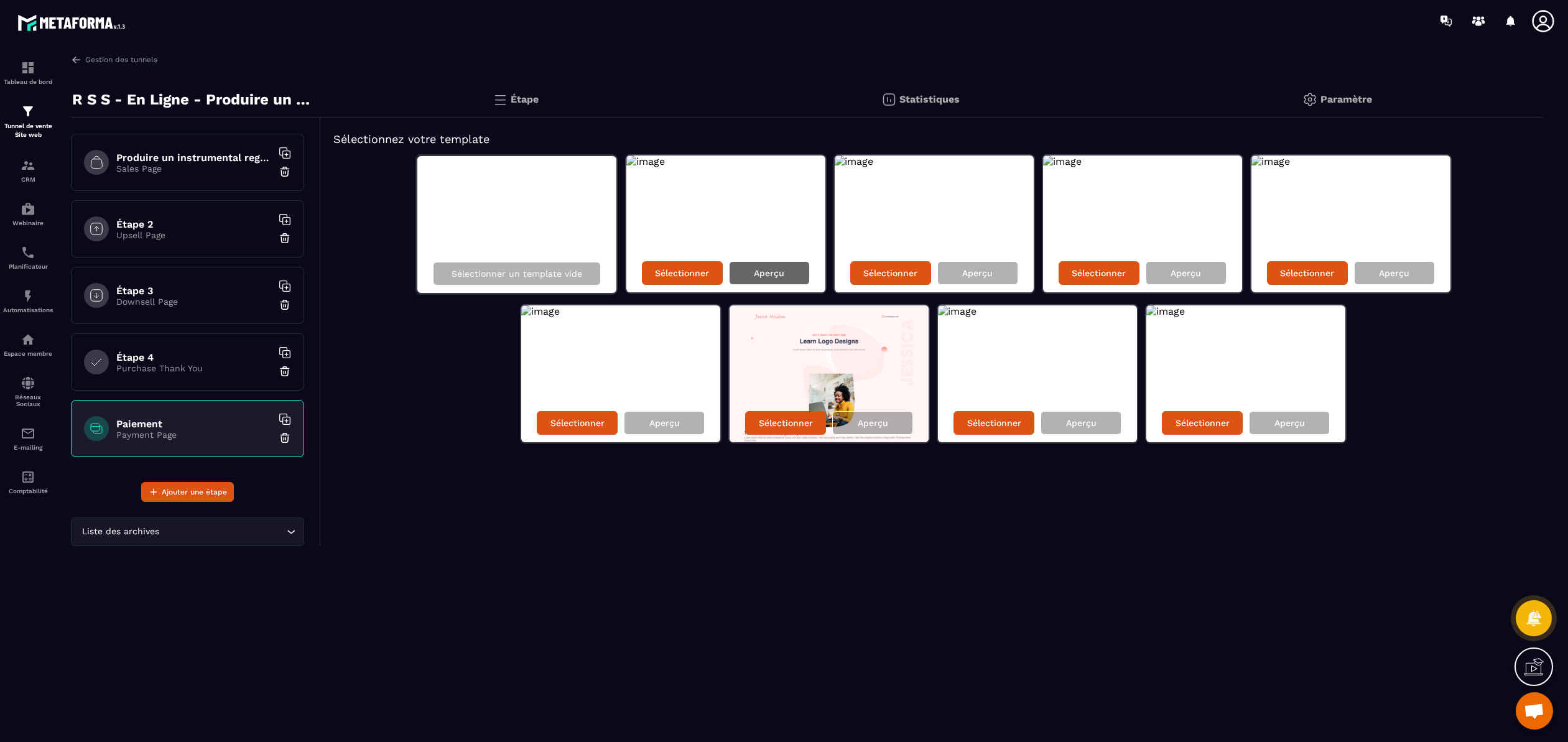
click at [766, 268] on p "Aperçu" at bounding box center [769, 272] width 30 height 10
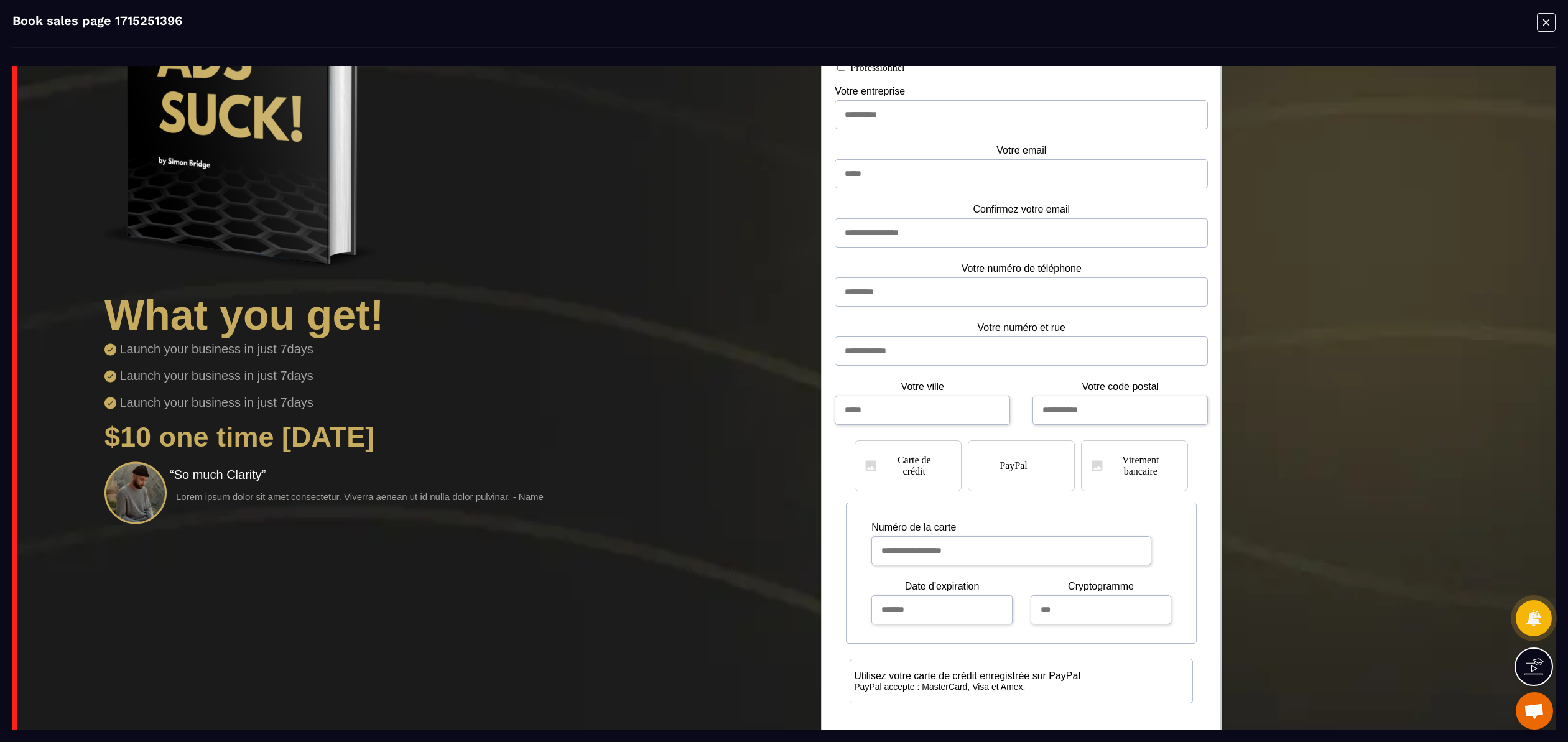
scroll to position [439, 0]
click at [1545, 25] on icon "Modal window" at bounding box center [1546, 21] width 19 height 19
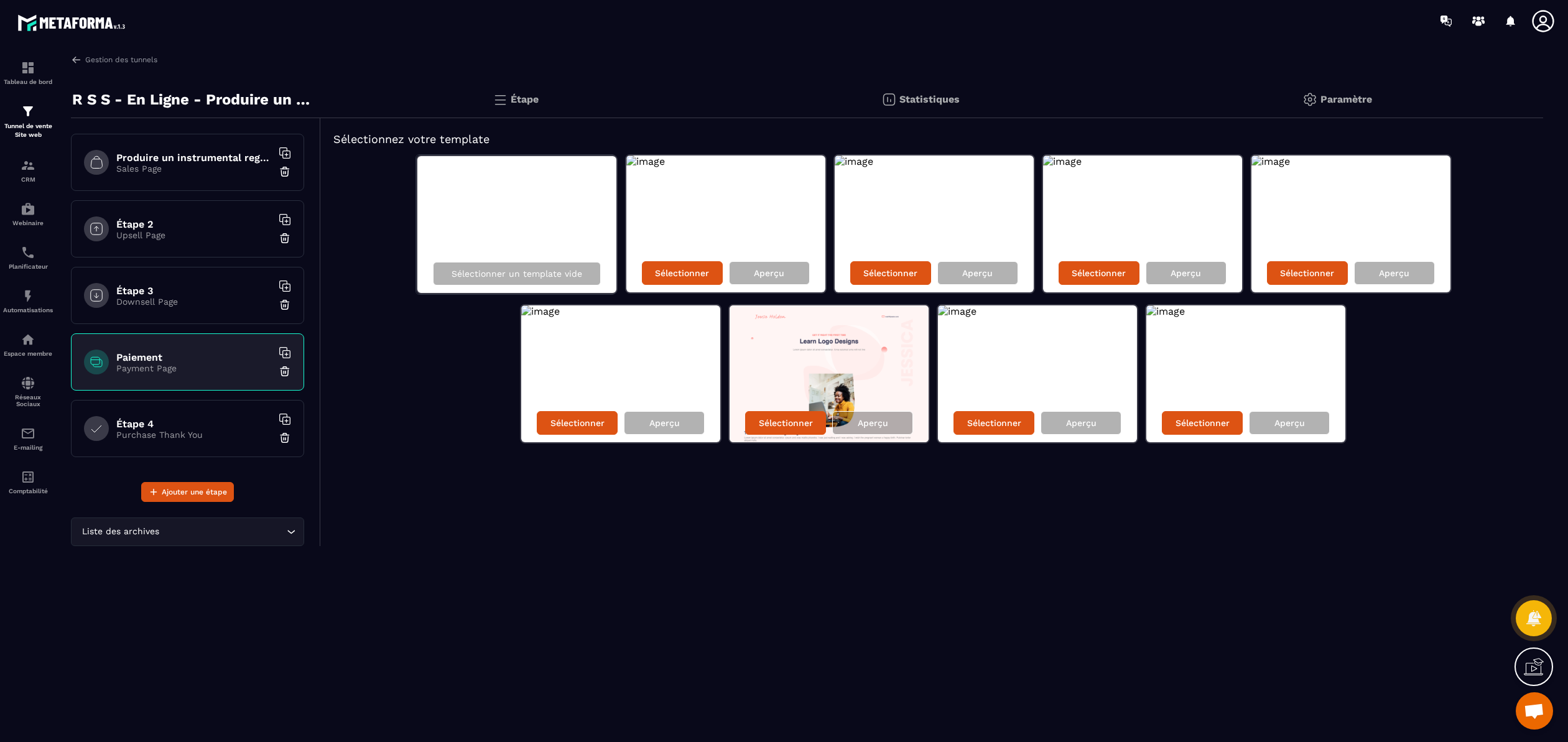
click at [184, 349] on div "Paiement Payment Page" at bounding box center [187, 361] width 233 height 57
click at [400, 377] on div "Sélectionner un template vide Sélectionner Aperçu Sélectionner Aperçu Sélection…" at bounding box center [932, 299] width 1197 height 289
click at [661, 422] on p "Aperçu" at bounding box center [664, 422] width 30 height 10
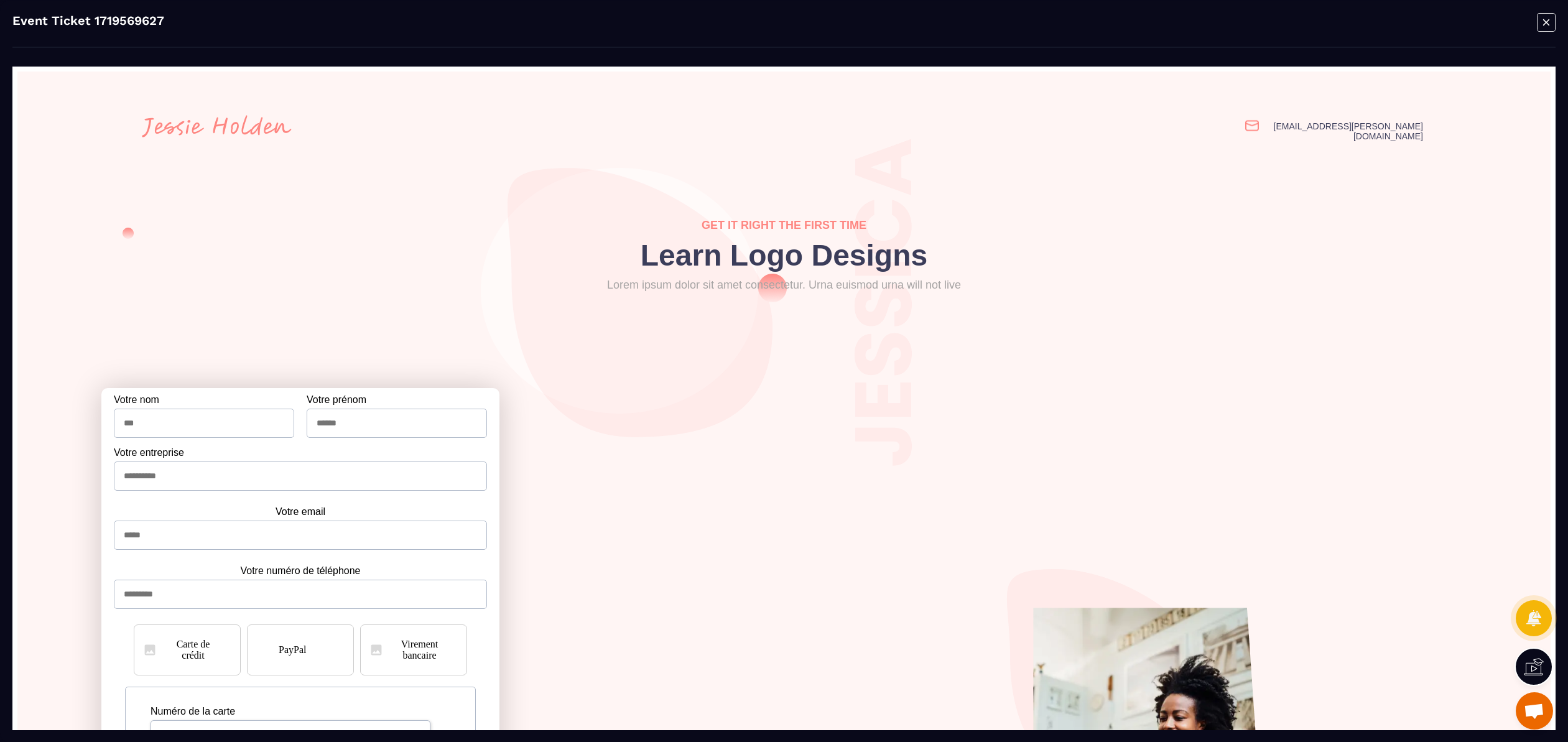
scroll to position [0, 0]
click at [1541, 24] on icon "Modal window" at bounding box center [1546, 21] width 19 height 19
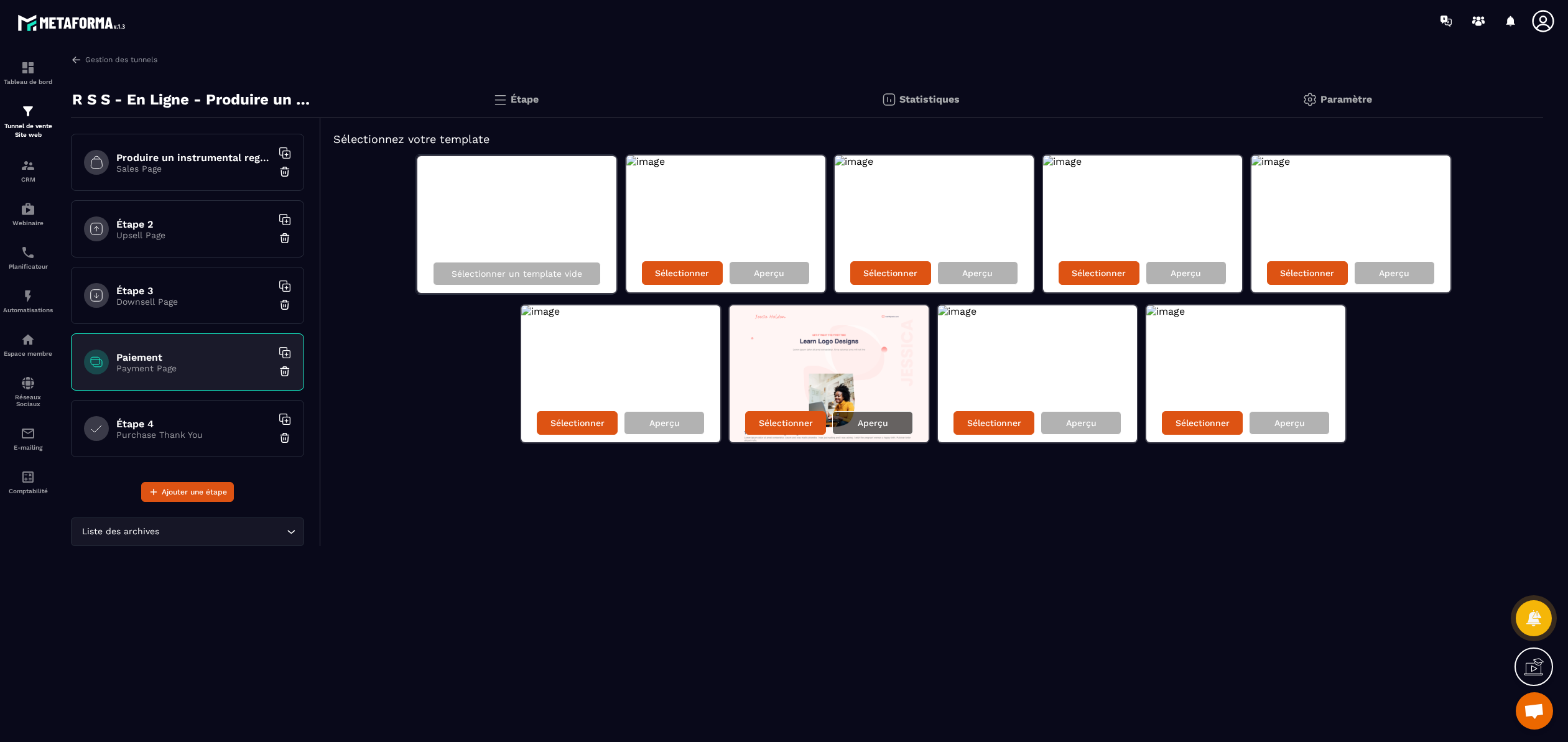
click at [863, 423] on p "Aperçu" at bounding box center [873, 422] width 30 height 10
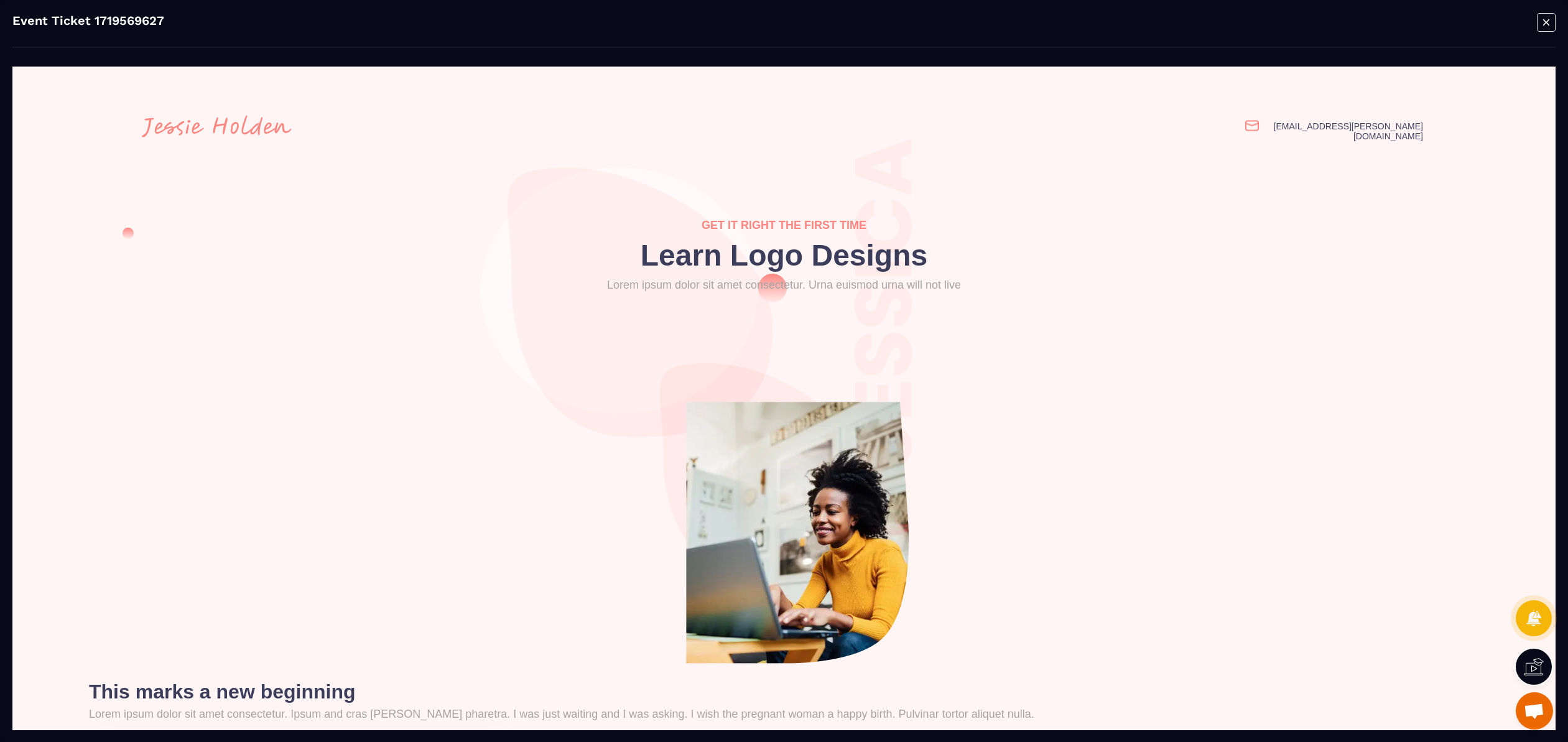
click at [1550, 25] on icon "Modal window" at bounding box center [1546, 21] width 19 height 19
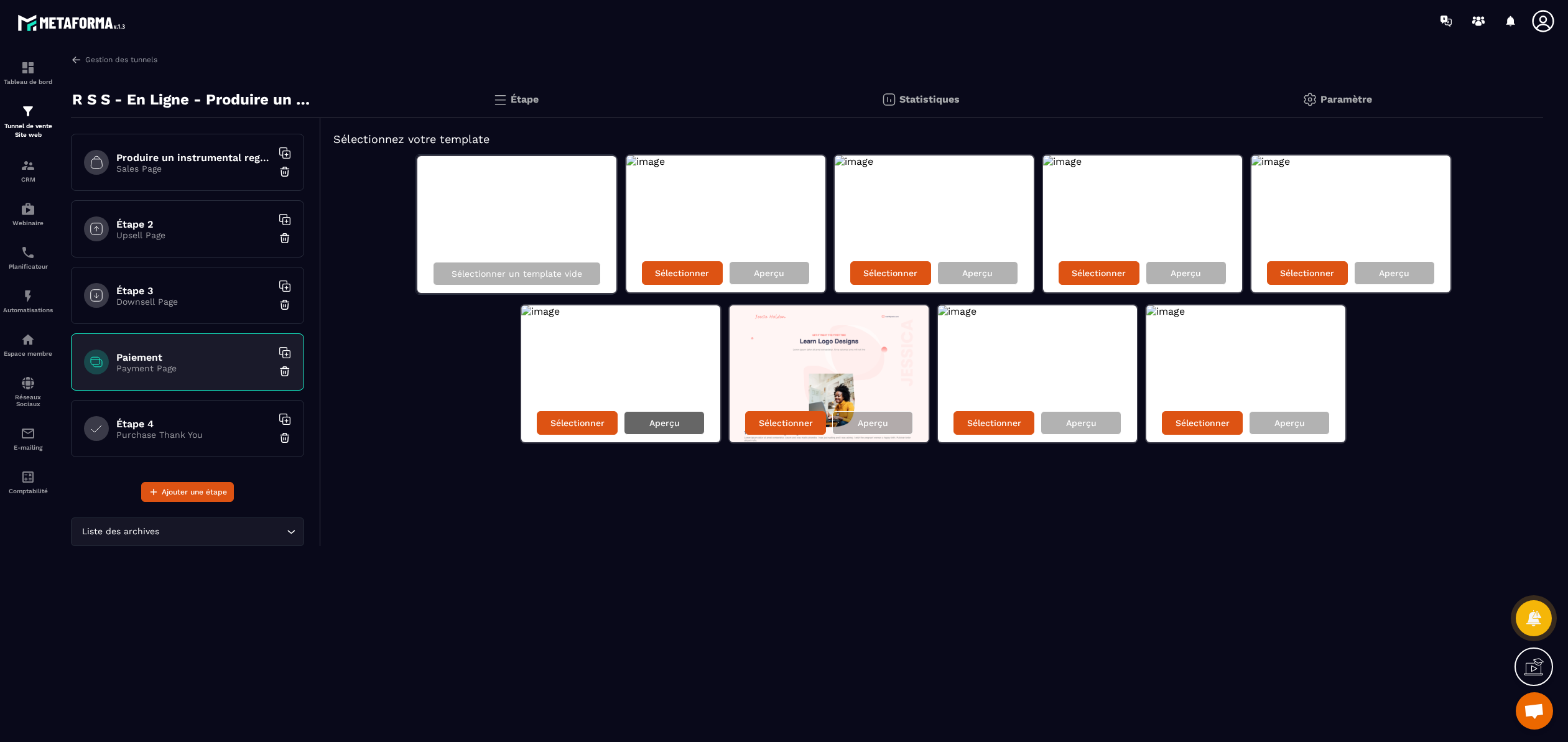
click at [656, 426] on p "Aperçu" at bounding box center [664, 422] width 30 height 10
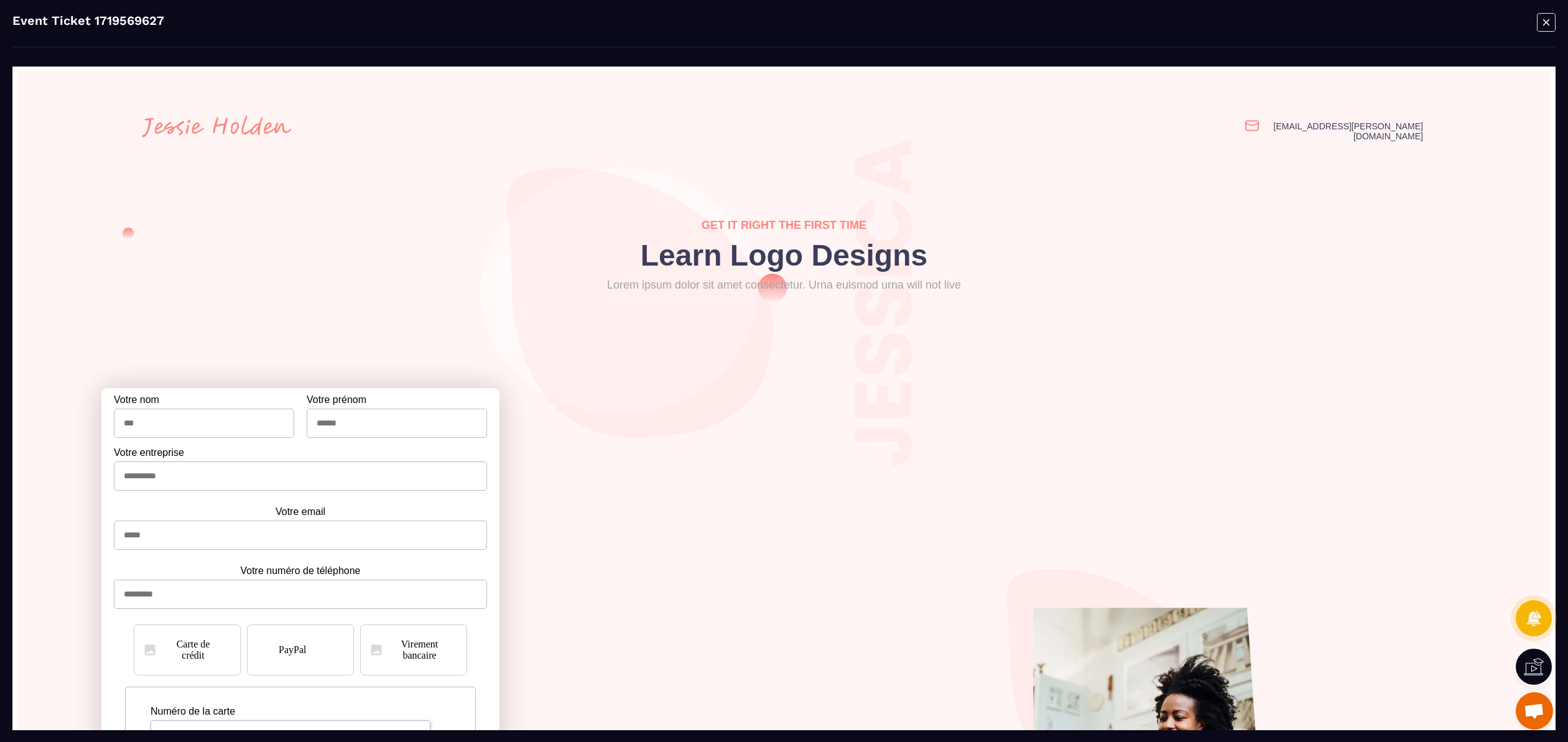
click at [1548, 20] on icon "Modal window" at bounding box center [1546, 21] width 19 height 19
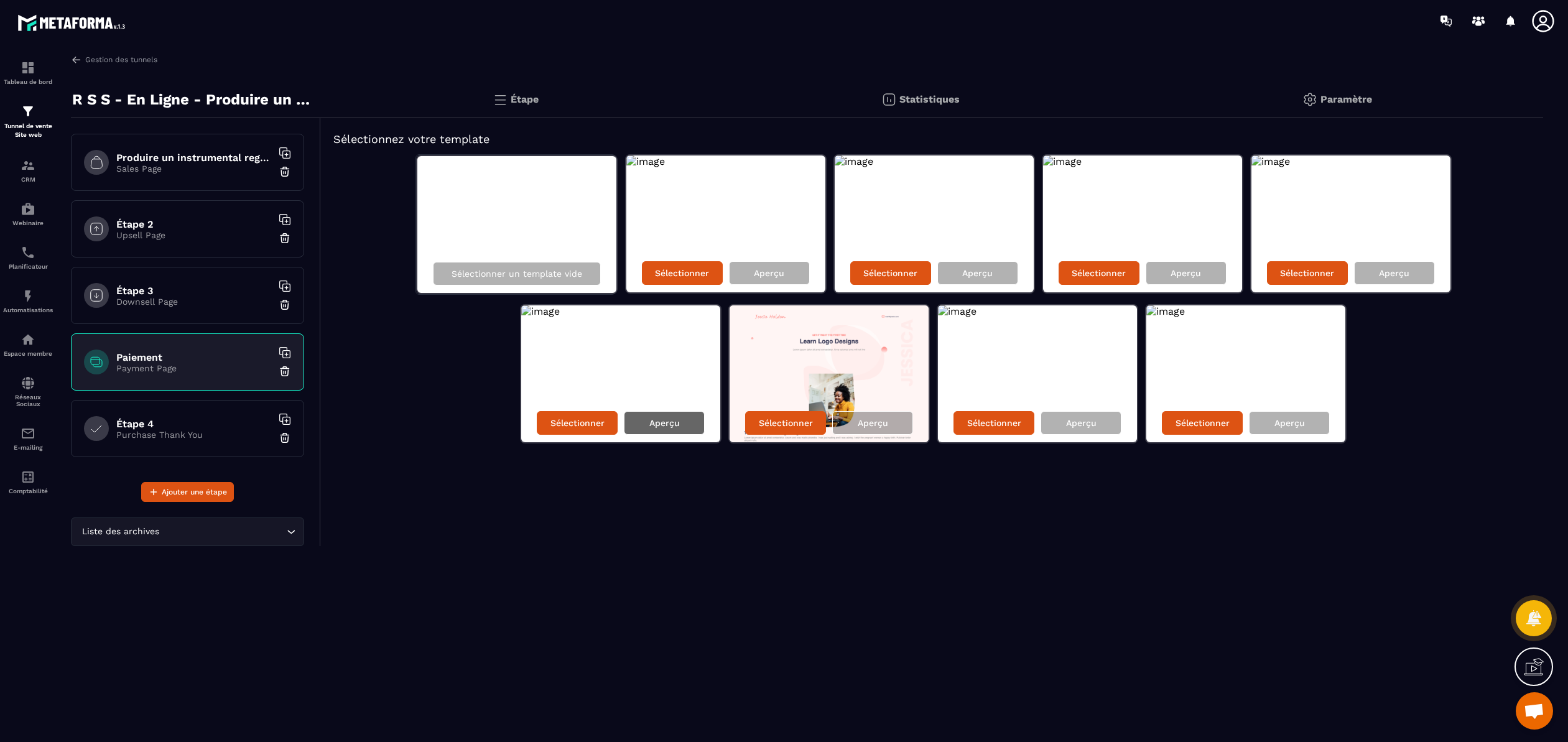
click at [666, 423] on p "Aperçu" at bounding box center [664, 422] width 30 height 10
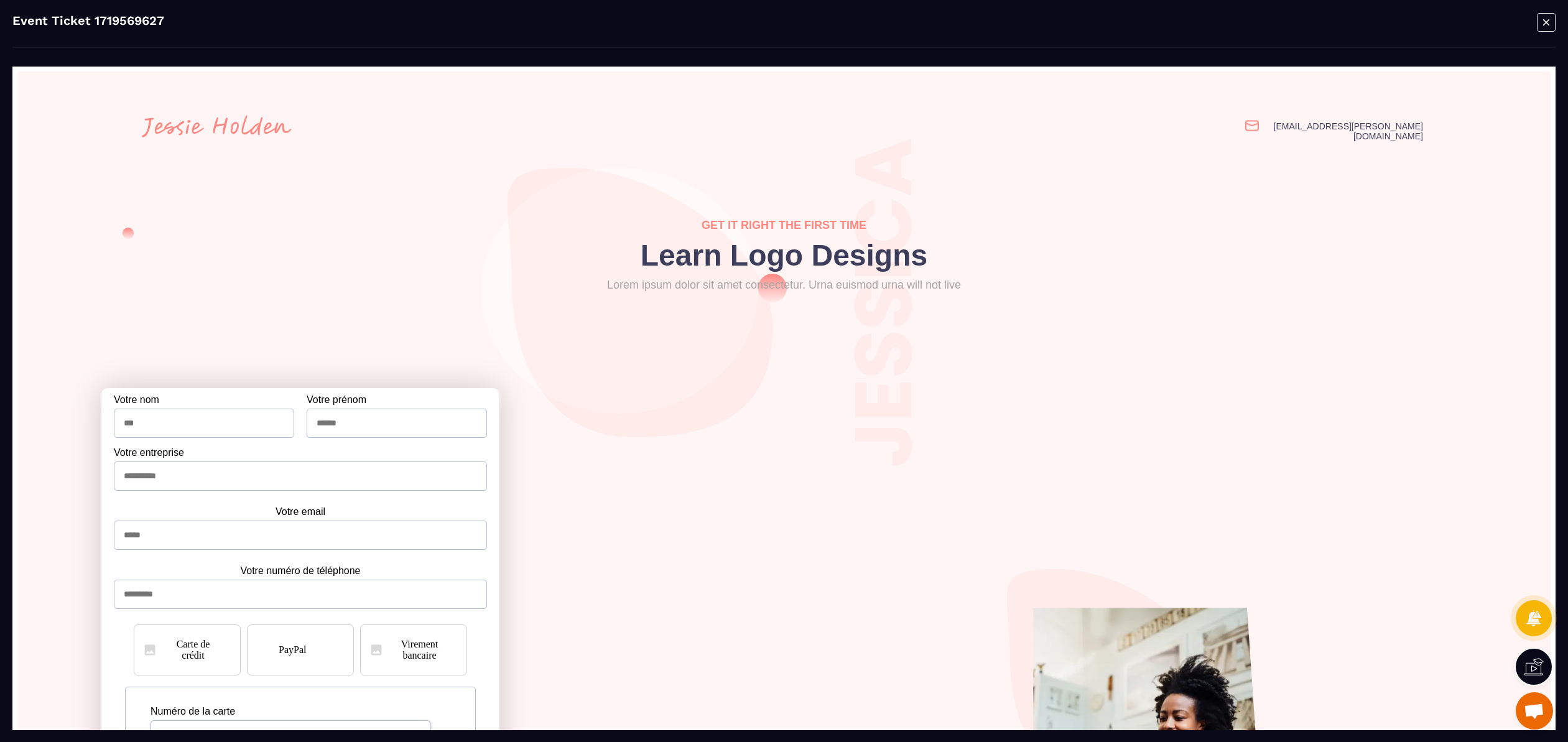
click at [1551, 22] on icon "Modal window" at bounding box center [1546, 21] width 19 height 19
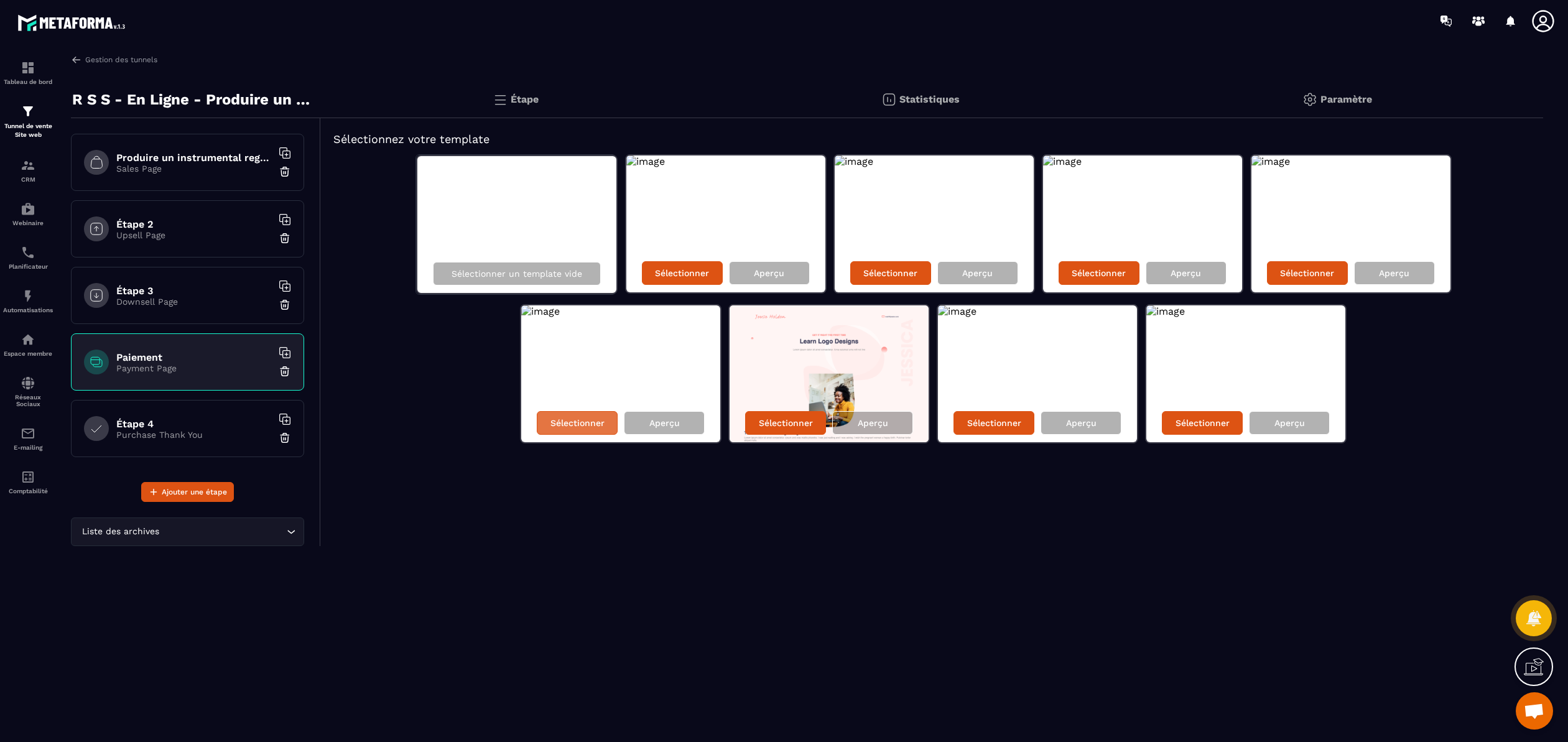
click at [578, 425] on p "Sélectionner" at bounding box center [577, 422] width 54 height 10
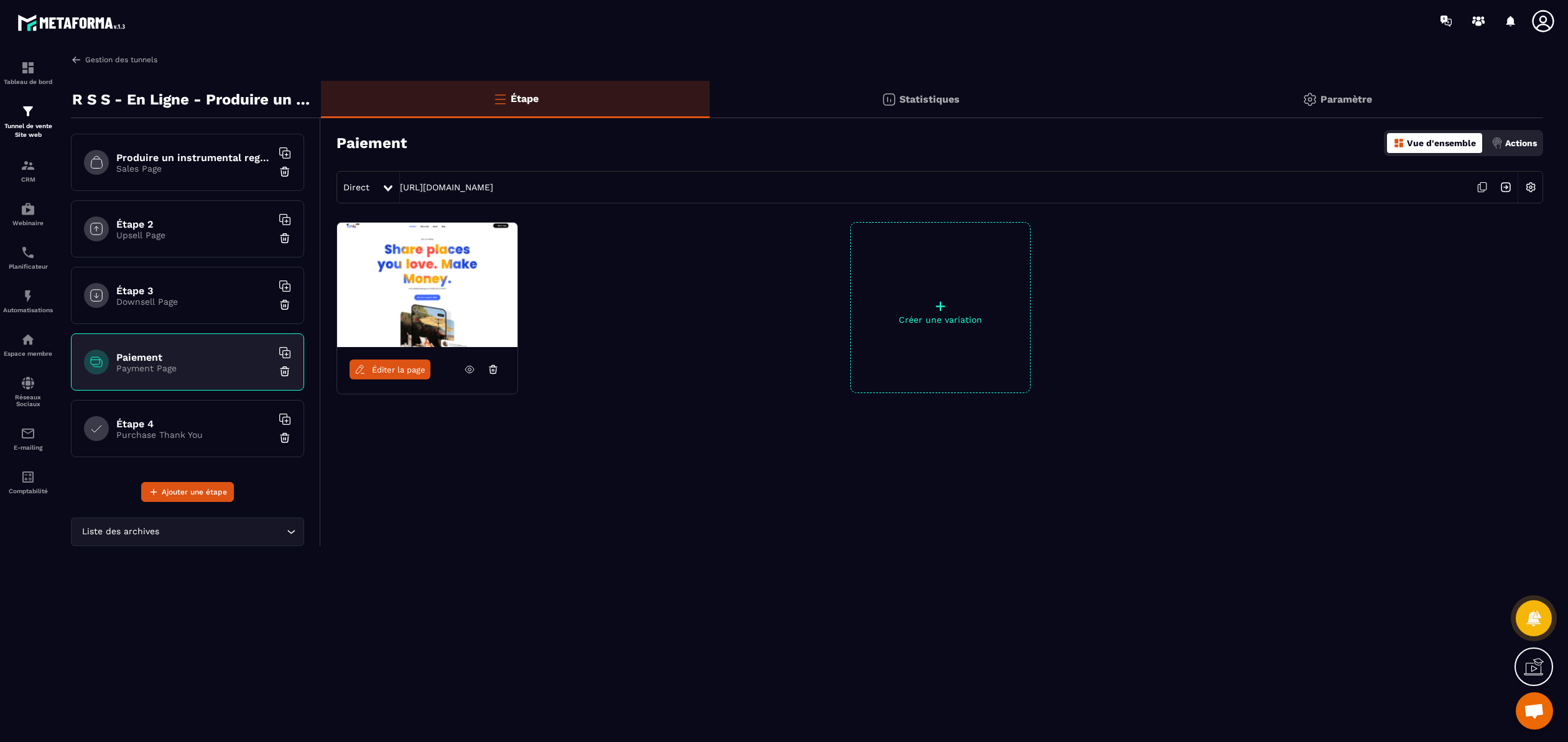
click at [76, 59] on img at bounding box center [76, 59] width 11 height 11
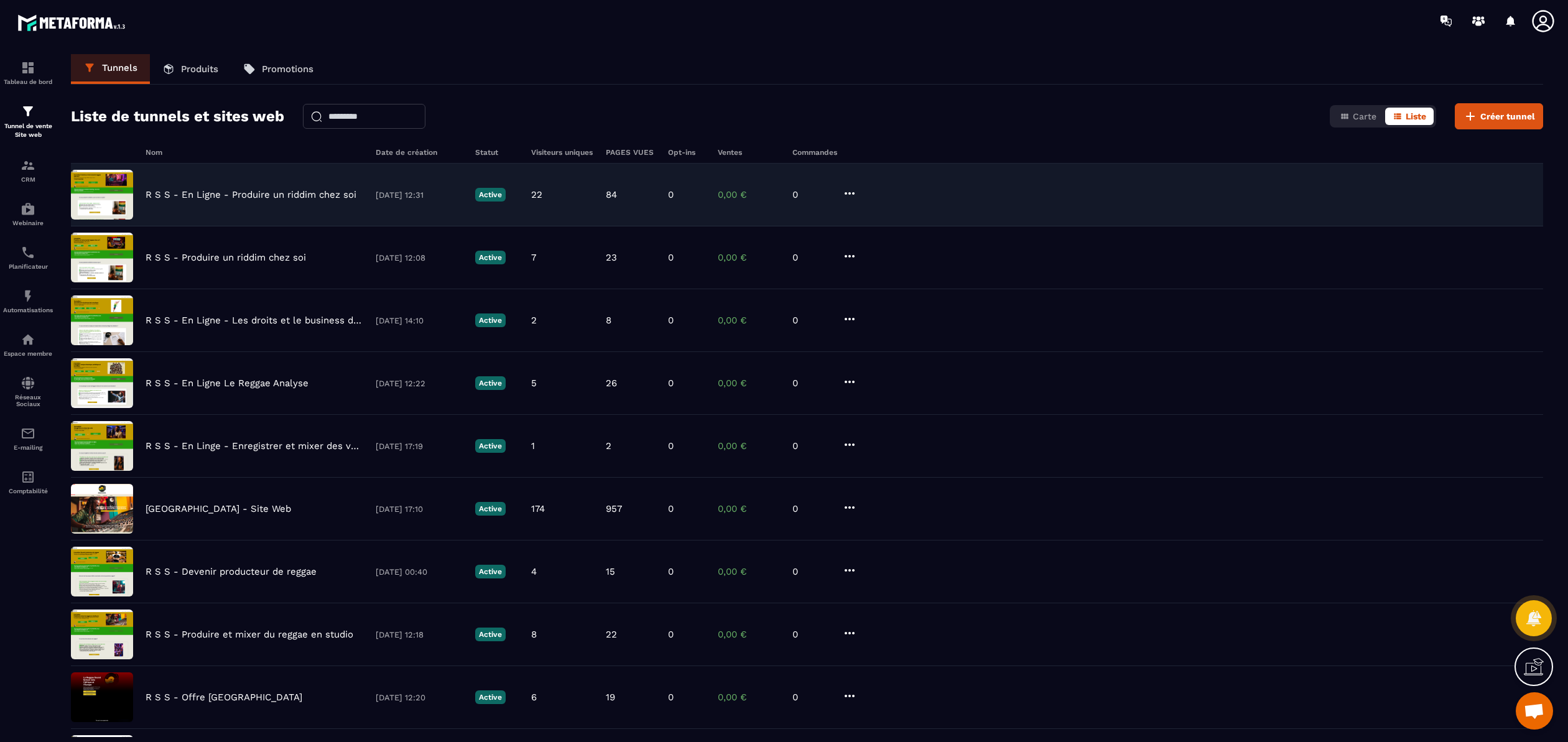
click at [260, 196] on p "R S S - En Ligne - Produire un riddim chez soi" at bounding box center [250, 194] width 211 height 11
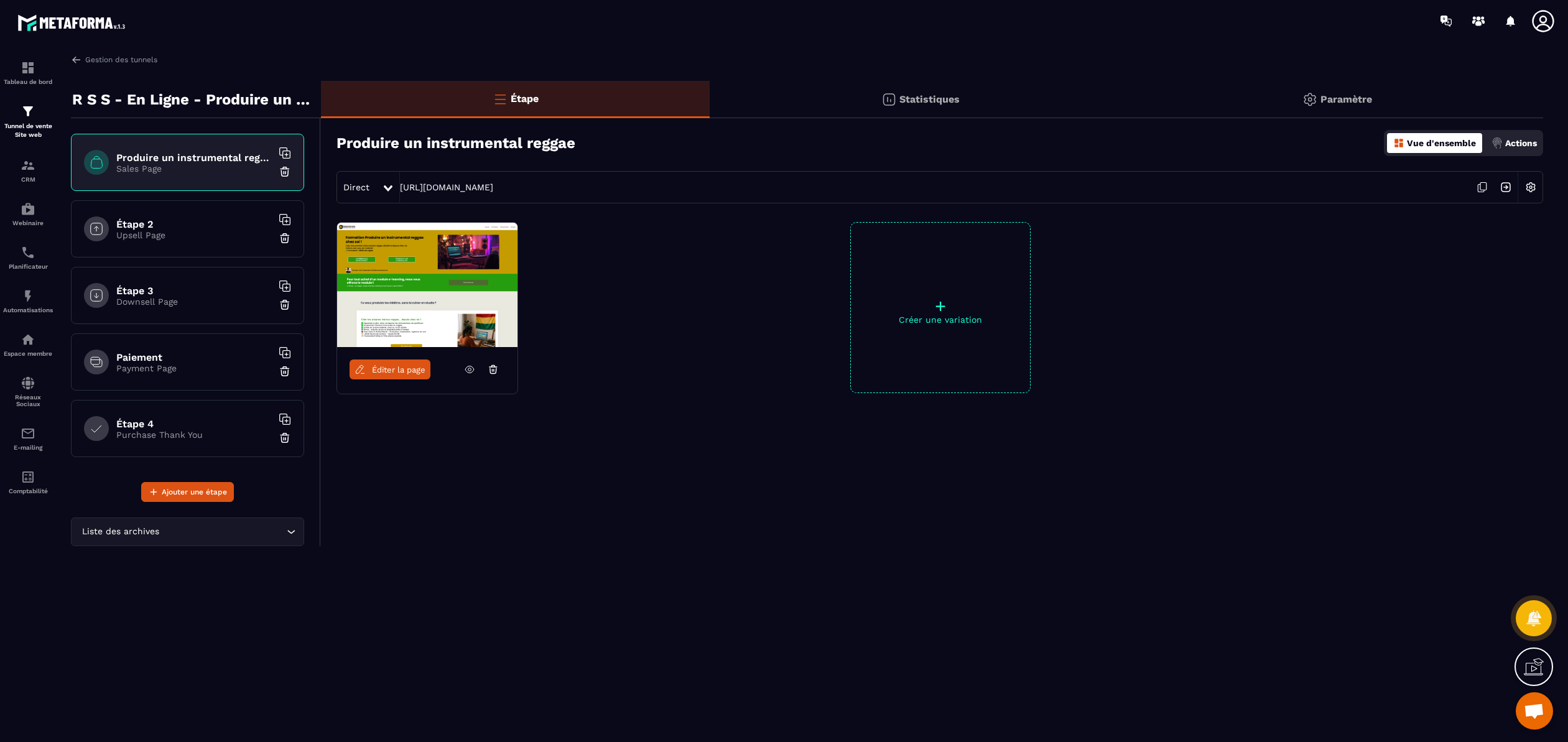
click at [407, 370] on span "Éditer la page" at bounding box center [399, 370] width 53 height 9
